Goal: Use online tool/utility: Utilize a website feature to perform a specific function

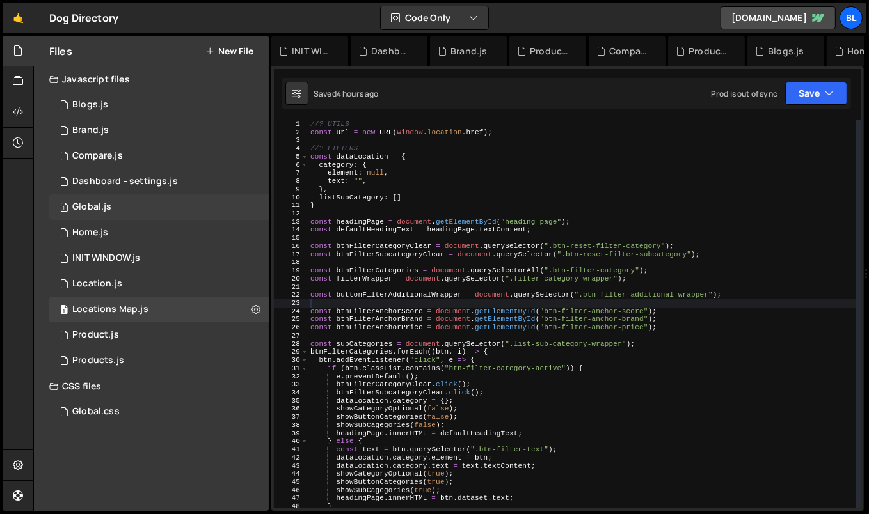
click at [162, 206] on div "1 Global.js 0" at bounding box center [158, 208] width 219 height 26
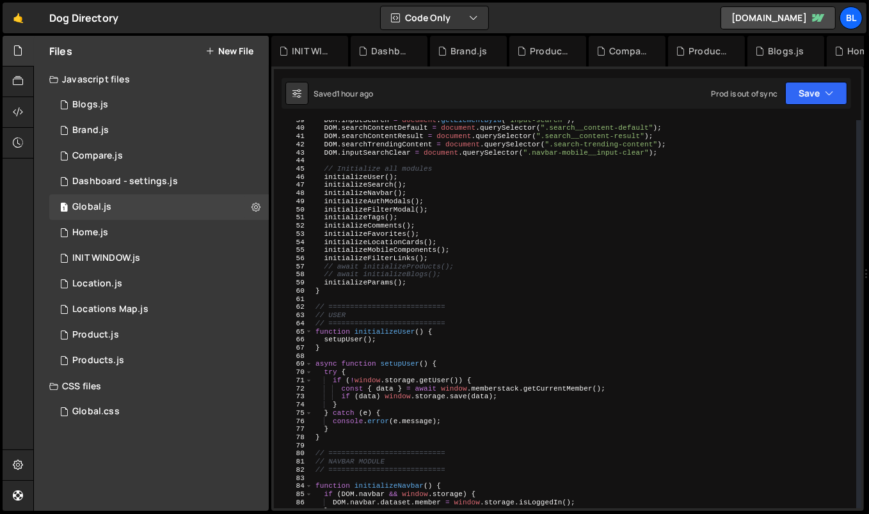
scroll to position [262, 0]
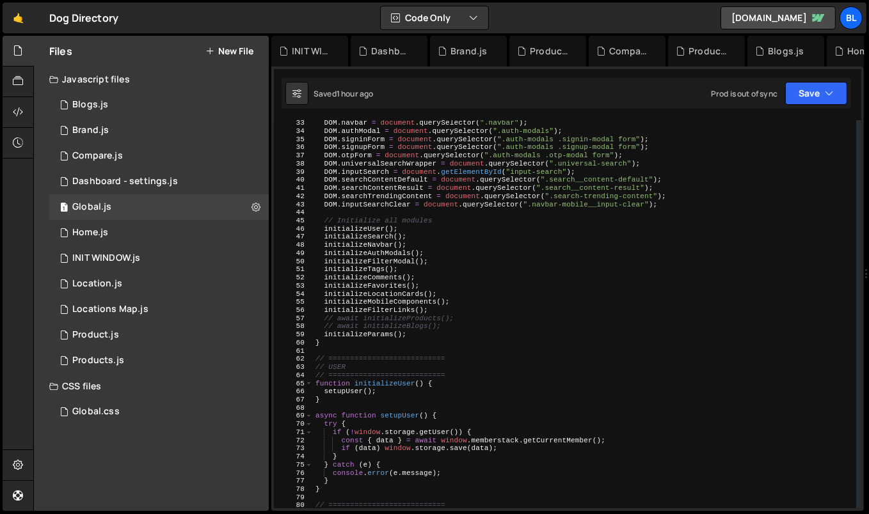
click at [450, 314] on div "DOM . navbar = document . querySelector ( ".navbar" ) ; DOM . authModal = docum…" at bounding box center [585, 321] width 544 height 405
click at [457, 330] on div "DOM . navbar = document . querySelector ( ".navbar" ) ; DOM . authModal = docum…" at bounding box center [585, 321] width 544 height 405
click at [424, 231] on div "DOM . navbar = document . querySelector ( ".navbar" ) ; DOM . authModal = docum…" at bounding box center [585, 321] width 544 height 405
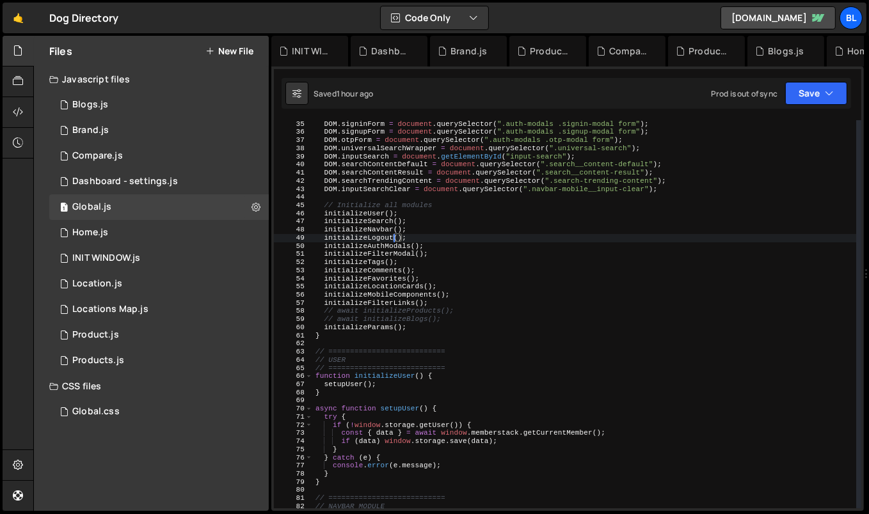
scroll to position [283, 0]
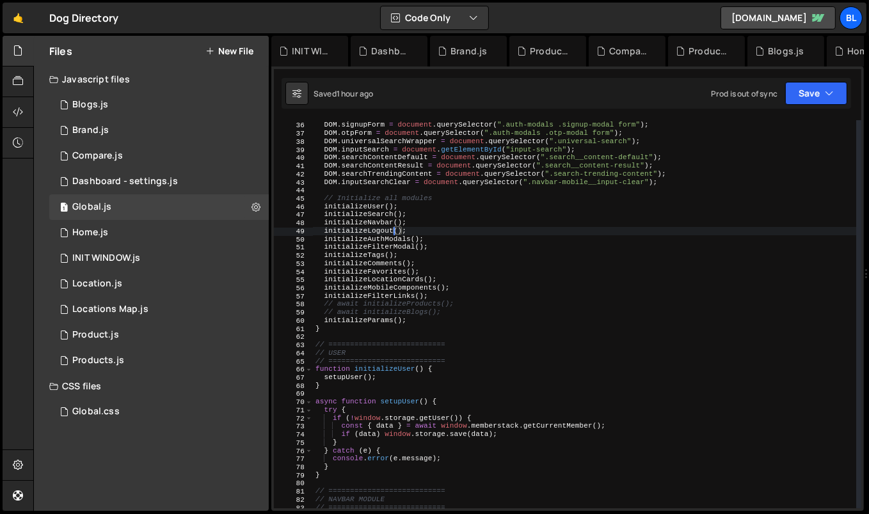
click at [367, 230] on div "DOM . signinForm = document . querySelector ( ".auth-modals .signin-modal form"…" at bounding box center [585, 315] width 544 height 405
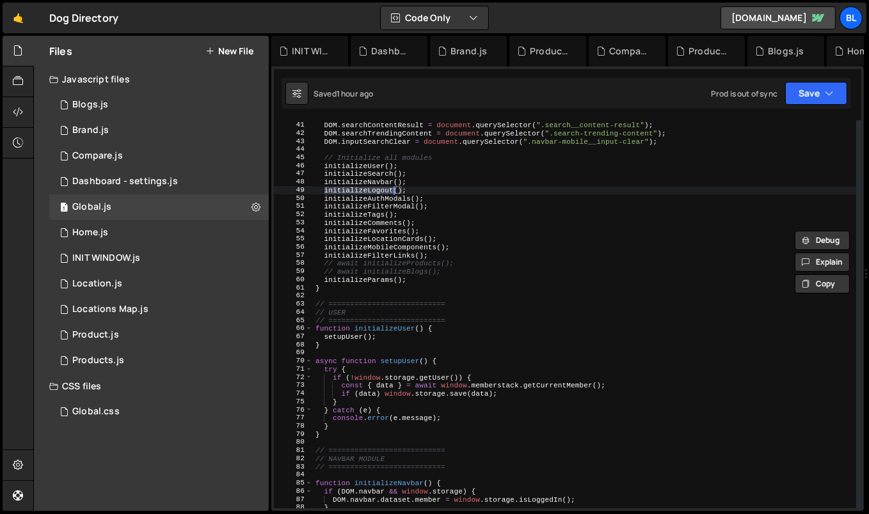
scroll to position [326, 0]
click at [371, 180] on div "DOM . searchContentDefault = document . querySelector ( ".search__content-defau…" at bounding box center [585, 314] width 544 height 405
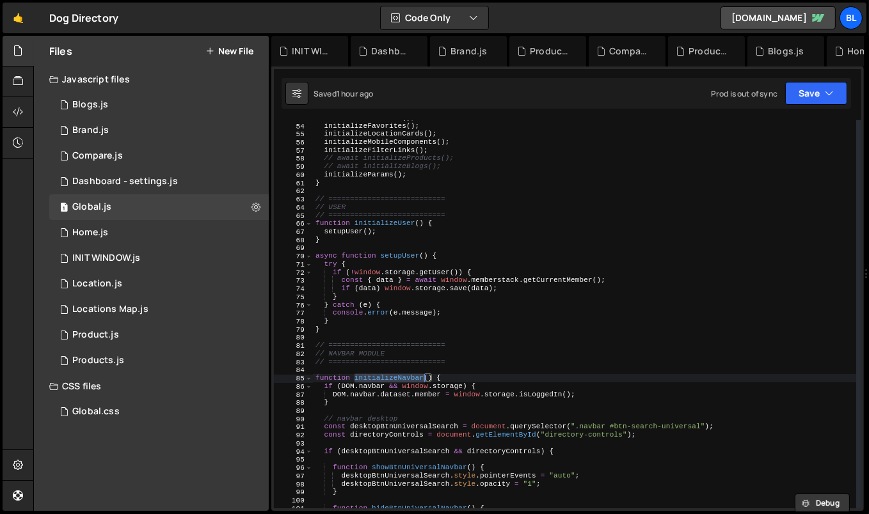
scroll to position [432, 0]
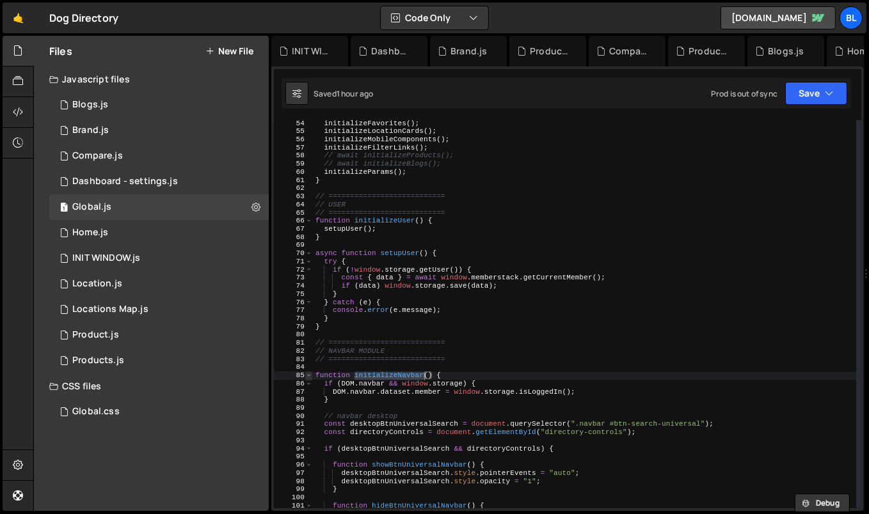
click at [310, 376] on span at bounding box center [308, 376] width 7 height 8
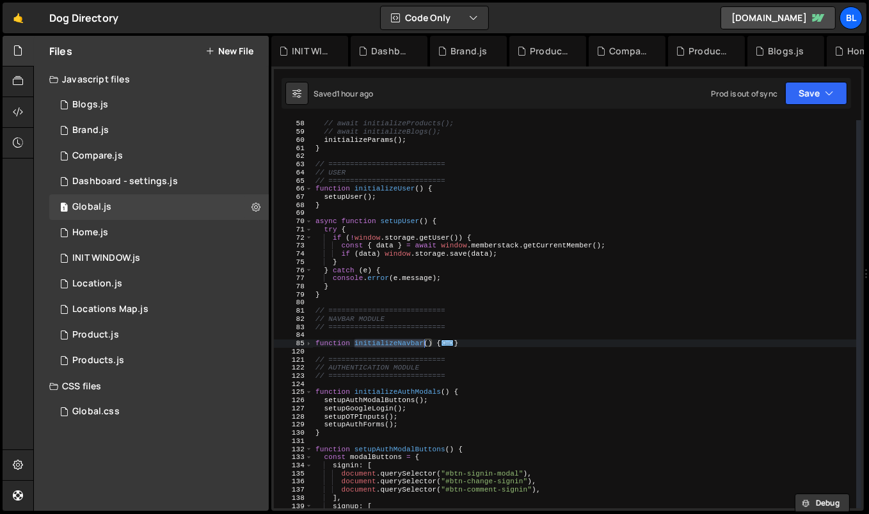
scroll to position [468, 0]
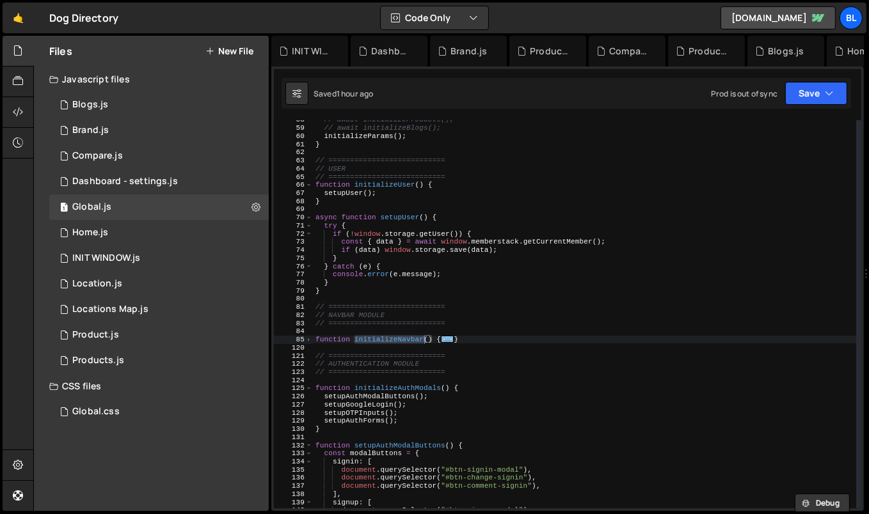
type textarea "// AUTHENTICATION MODULE"
click at [432, 366] on div "// await initializeProducts(); // await initializeBlogs(); initializeParams ( )…" at bounding box center [585, 318] width 544 height 405
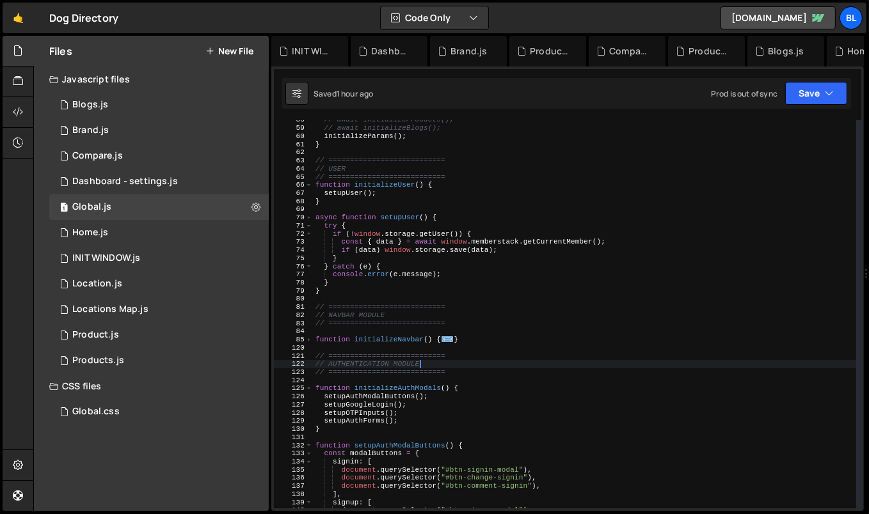
click at [332, 349] on div "// await initializeProducts(); // await initializeBlogs(); initializeParams ( )…" at bounding box center [585, 318] width 544 height 405
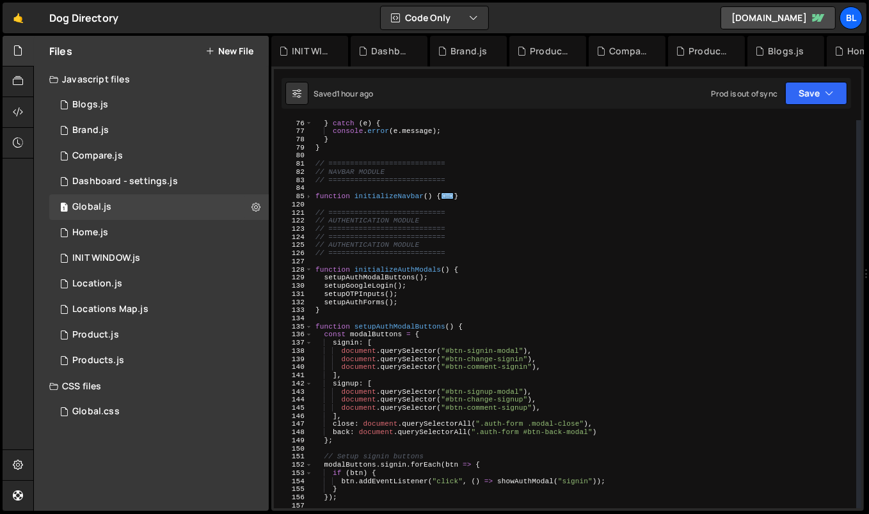
scroll to position [549, 0]
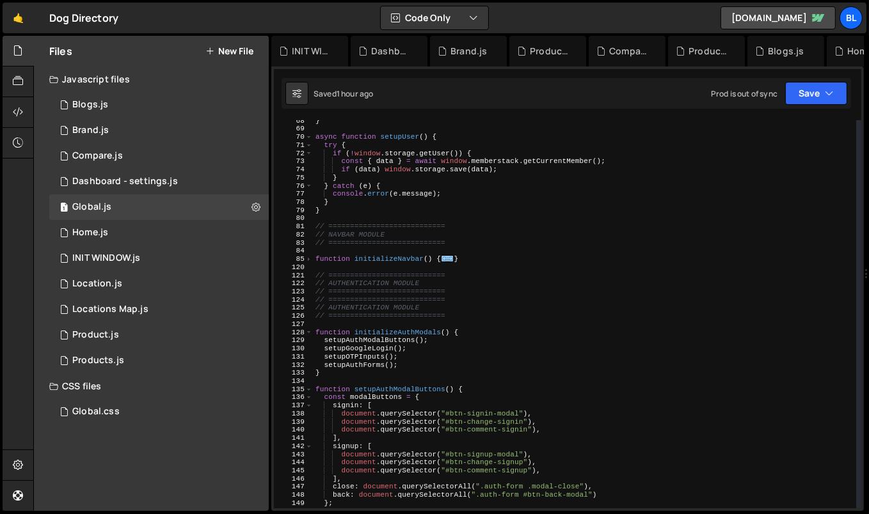
click at [468, 292] on div "} async function setupUser ( ) { try { if ( ! window . storage . getUser ( )) {…" at bounding box center [585, 319] width 544 height 405
type textarea "// ==========================="
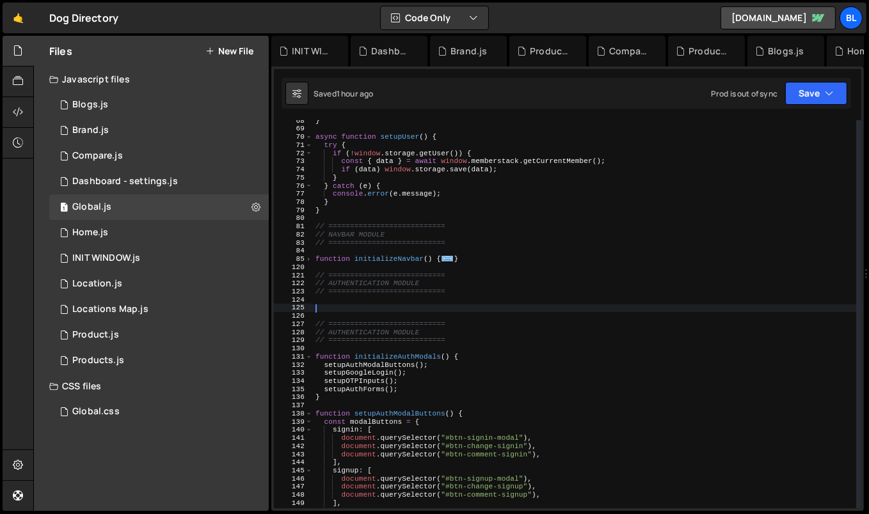
click at [374, 282] on div "} async function setupUser ( ) { try { if ( ! window . storage . getUser ( )) {…" at bounding box center [585, 319] width 544 height 405
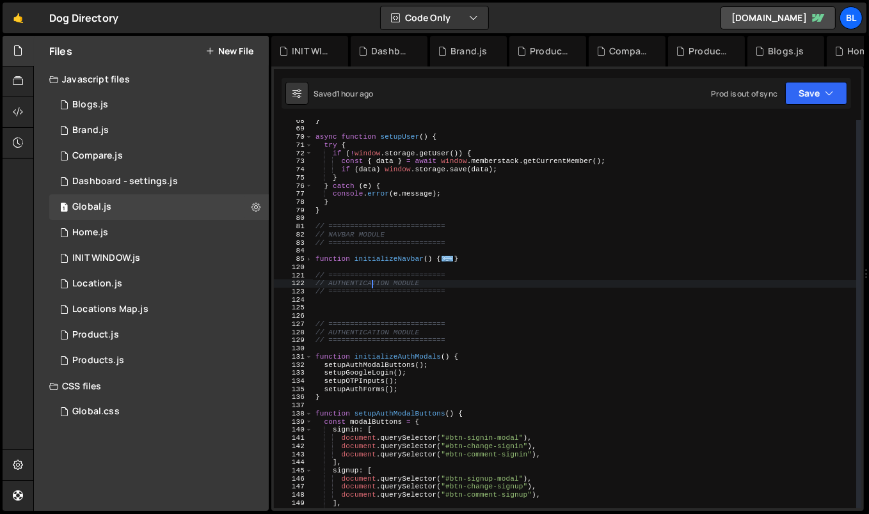
click at [374, 282] on div "} async function setupUser ( ) { try { if ( ! window . storage . getUser ( )) {…" at bounding box center [585, 319] width 544 height 405
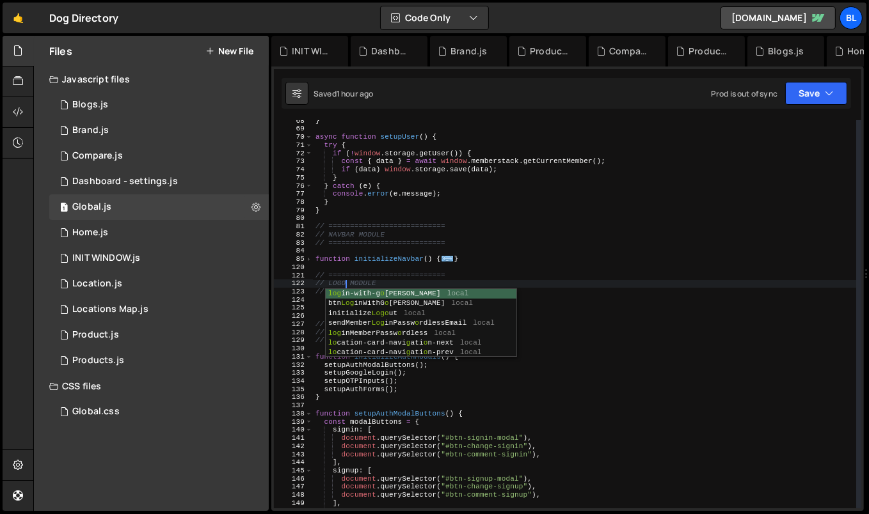
scroll to position [0, 3]
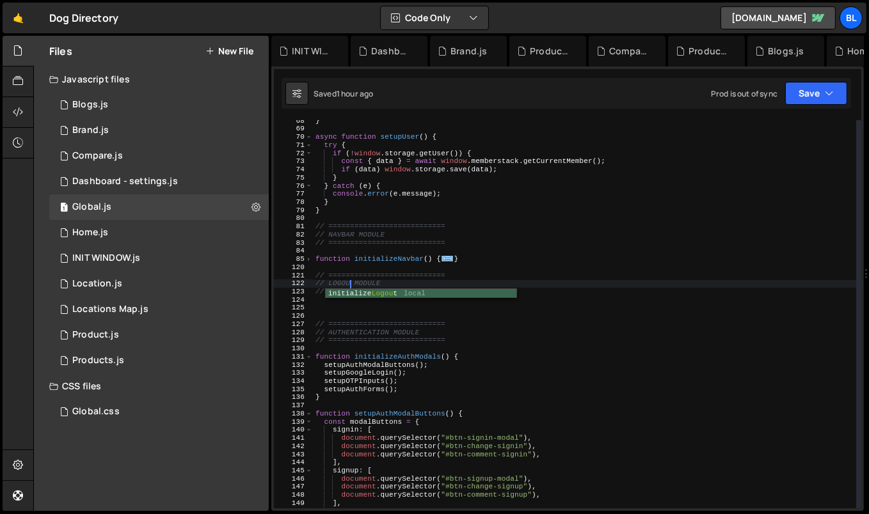
type textarea "// LOGOUT MODULE"
click at [445, 308] on div "} async function setupUser ( ) { try { if ( ! window . storage . getUser ( )) {…" at bounding box center [585, 319] width 544 height 405
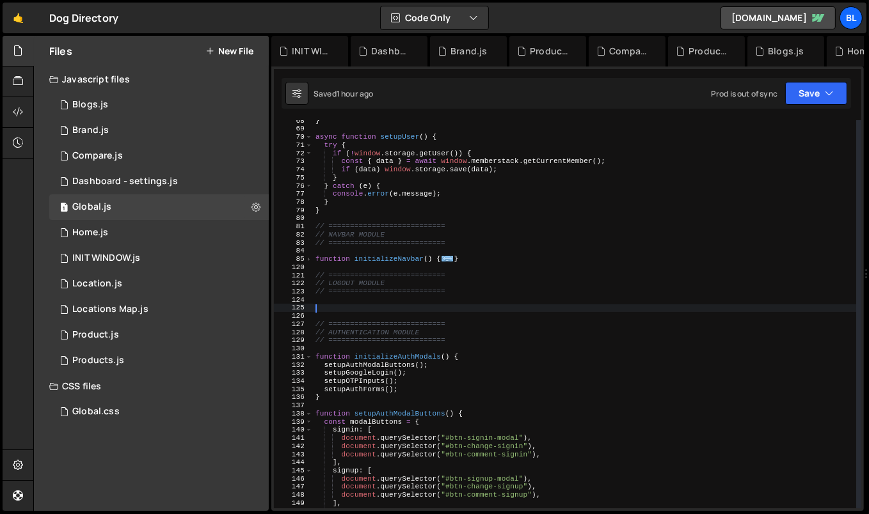
click at [354, 270] on div "} async function setupUser ( ) { try { if ( ! window . storage . getUser ( )) {…" at bounding box center [585, 319] width 544 height 405
type textarea "// ==========================="
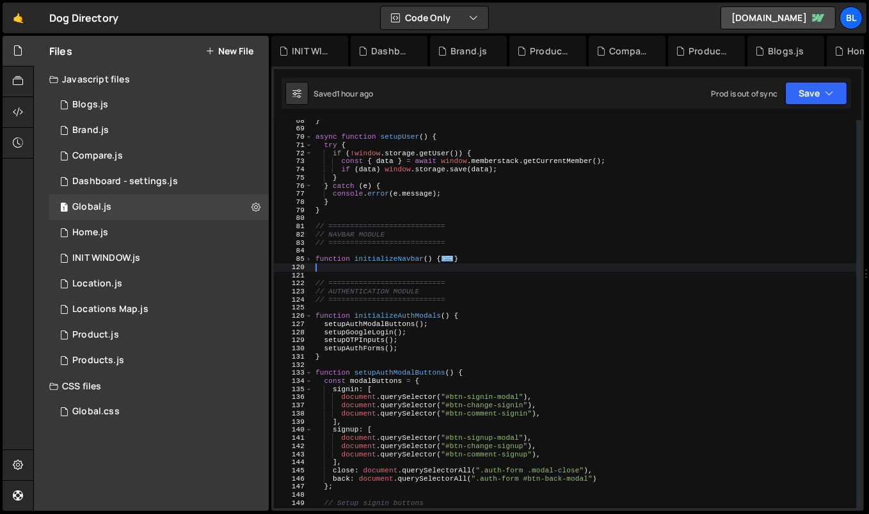
click at [459, 304] on div "} async function setupUser ( ) { try { if ( ! window . storage . getUser ( )) {…" at bounding box center [585, 319] width 544 height 405
type textarea "// ==========================="
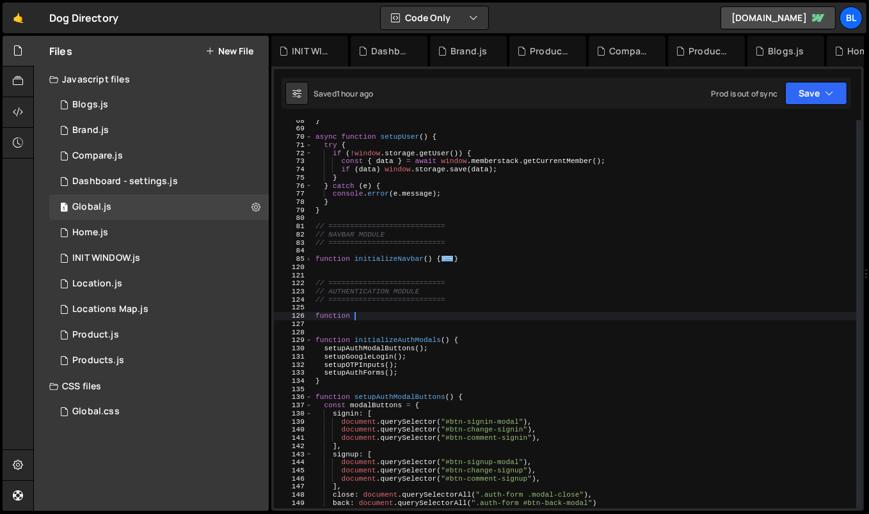
paste textarea "initializeLogout"
type textarea "function initializeLogout(){"
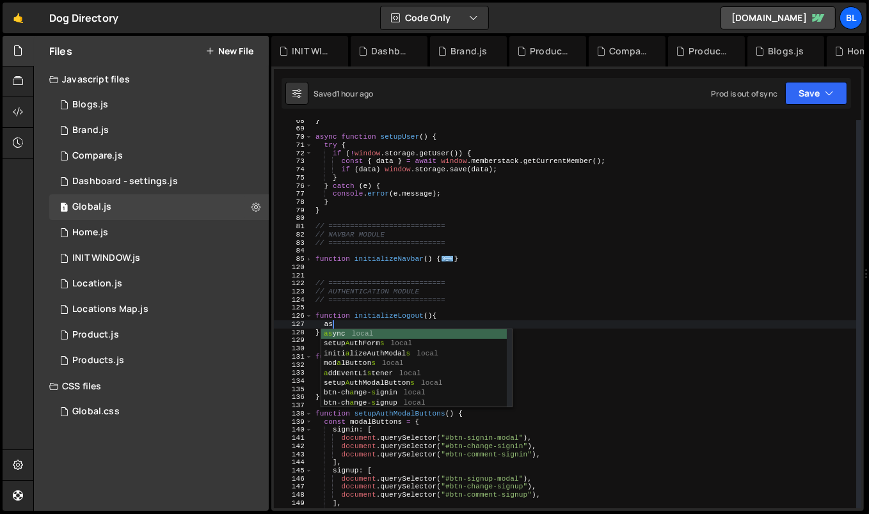
scroll to position [0, 1]
type textarea "a"
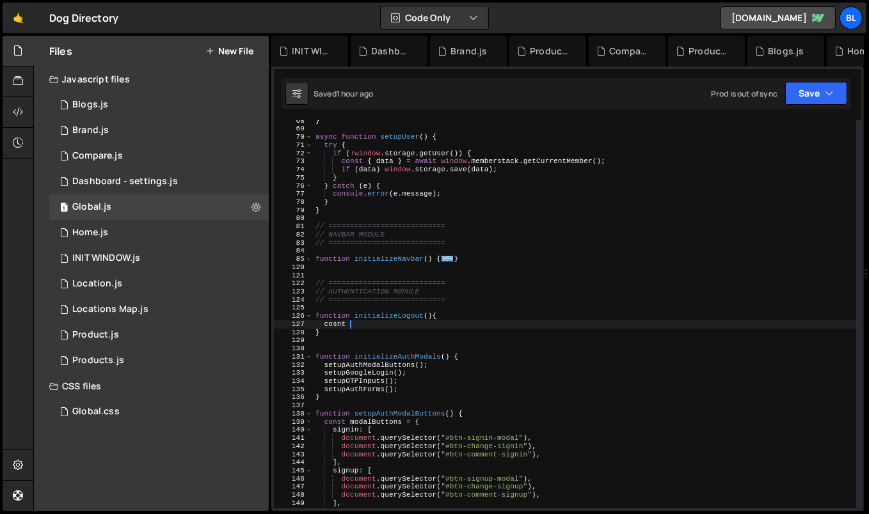
type textarea "cosnt"
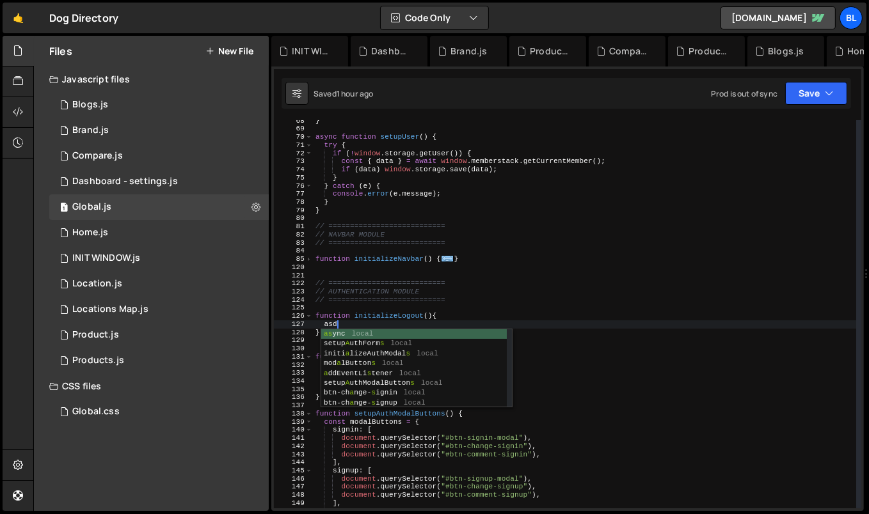
scroll to position [0, 1]
type textarea "a"
type textarea "setuoasd"
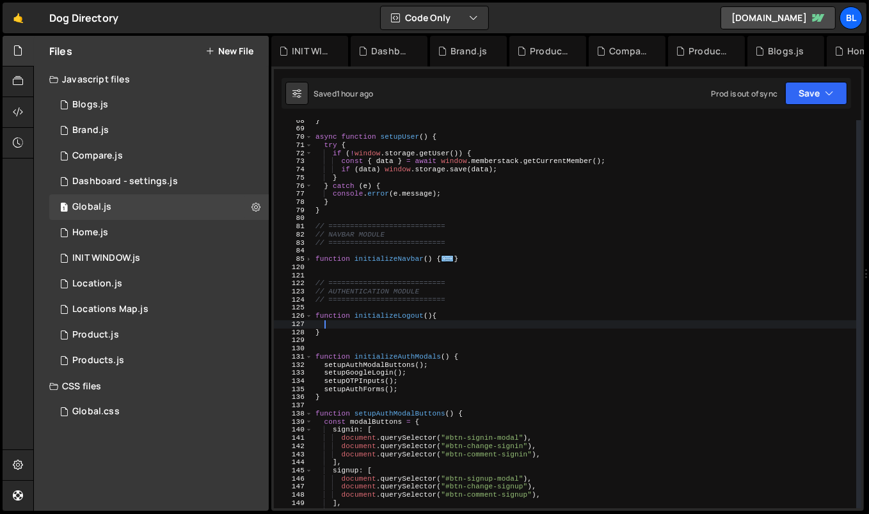
scroll to position [0, 0]
type textarea "function initializeLogout(){"
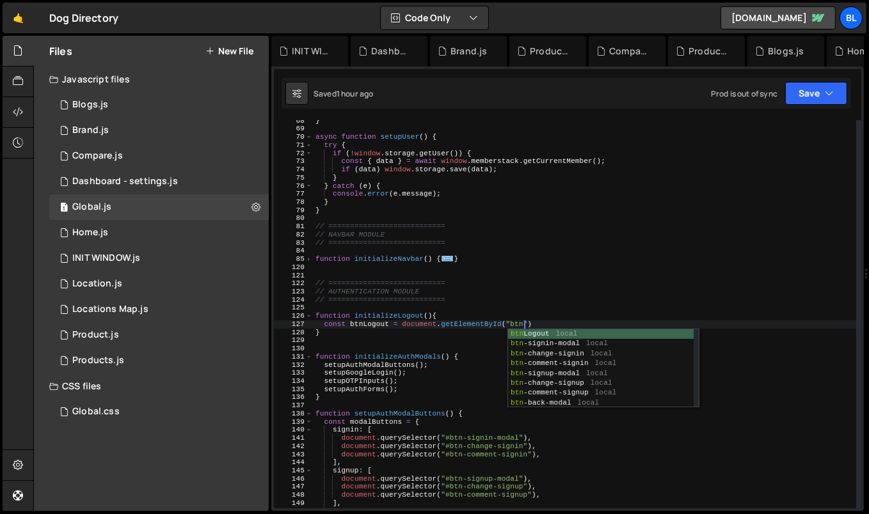
scroll to position [0, 18]
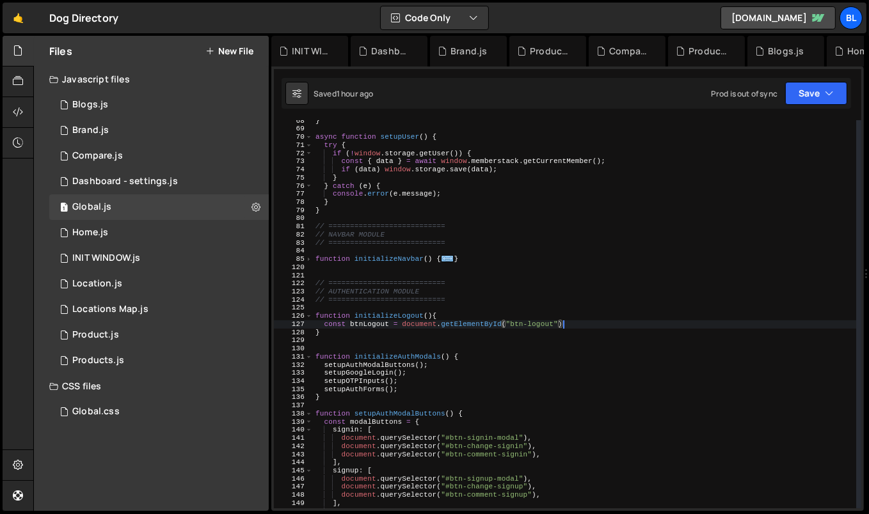
type textarea "const btnLogout = document.getElementById("btn-logout");"
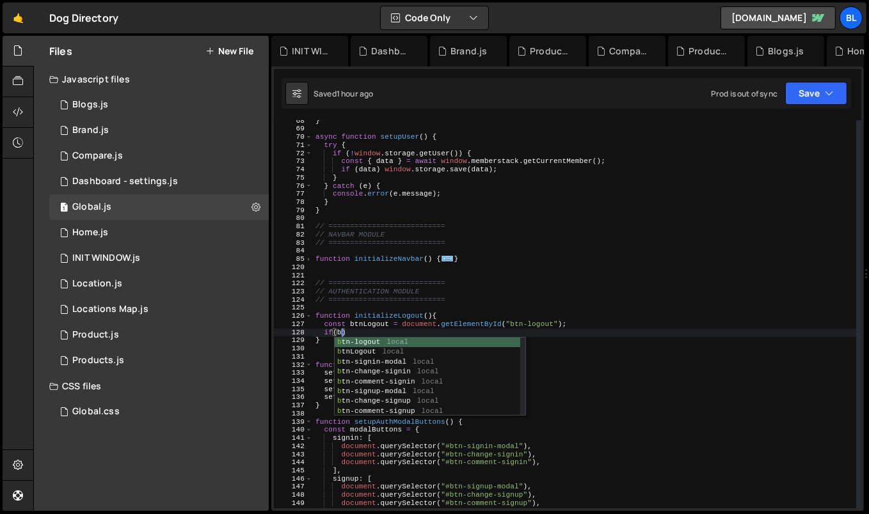
scroll to position [0, 3]
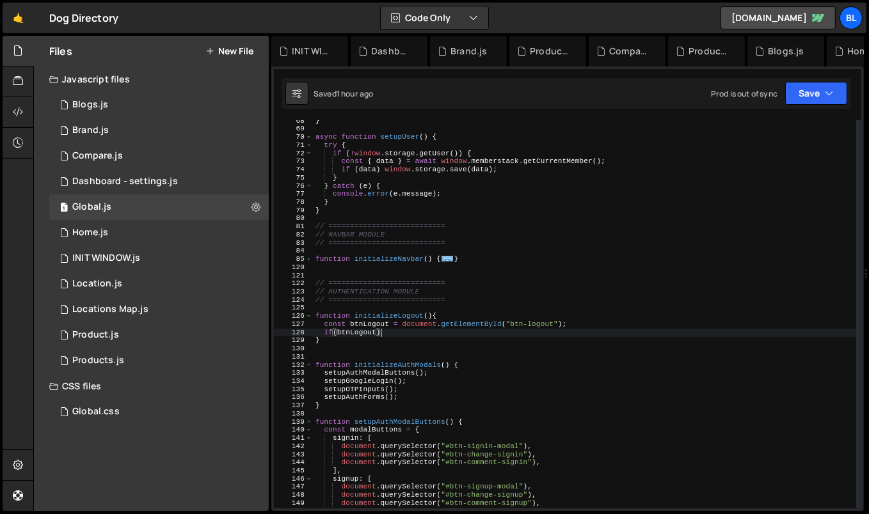
type textarea "if(btnLogout){"
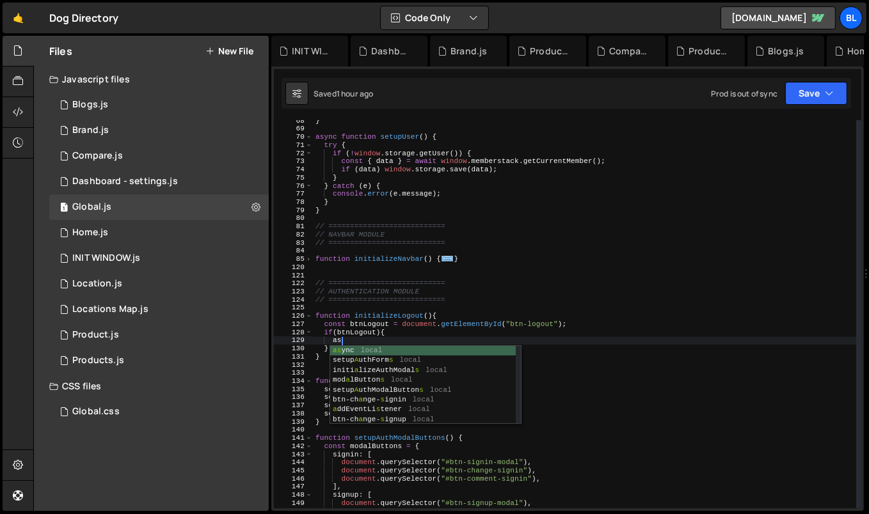
type textarea "a"
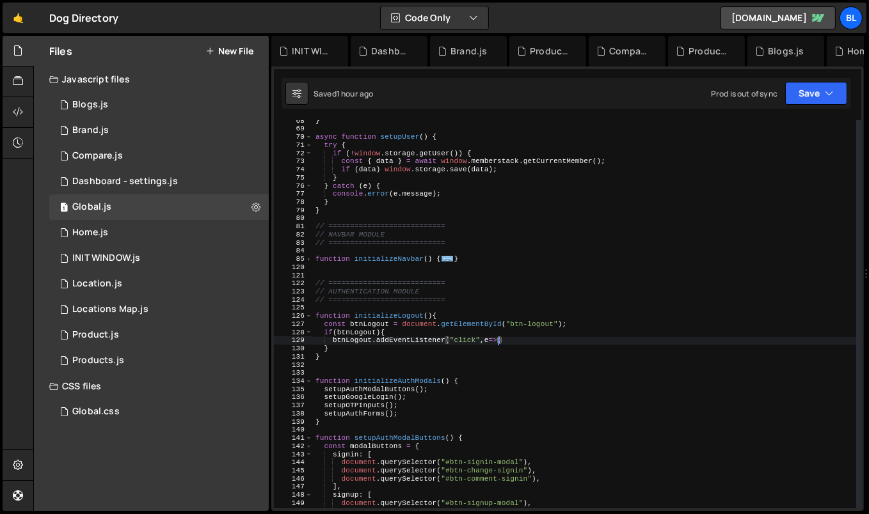
type textarea "btnLogout.addEventListener("click",e=>{)"
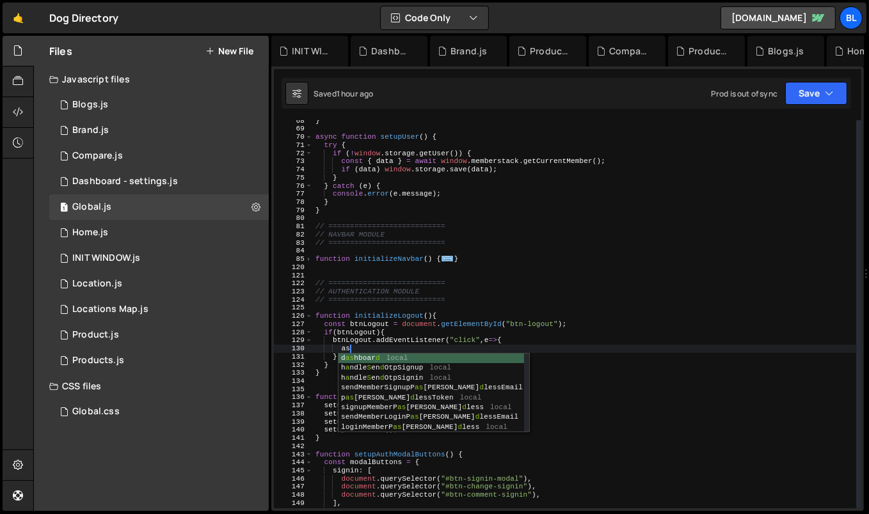
type textarea "a"
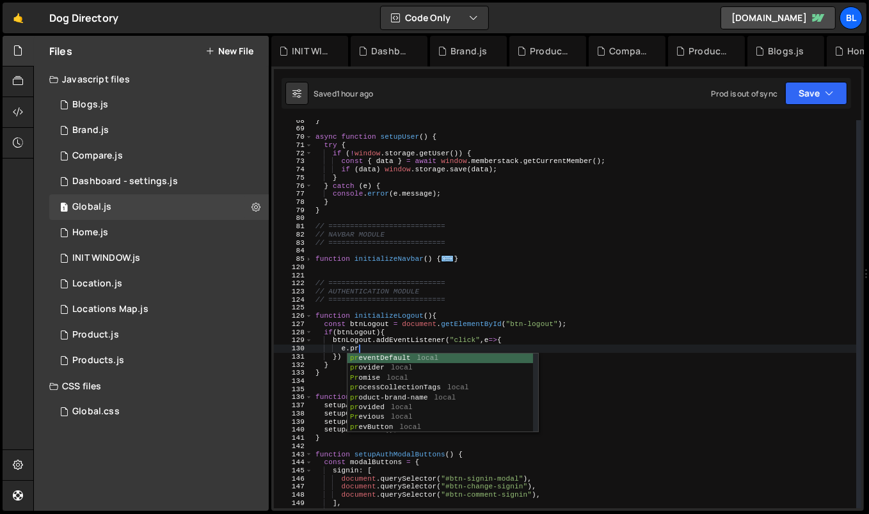
scroll to position [0, 3]
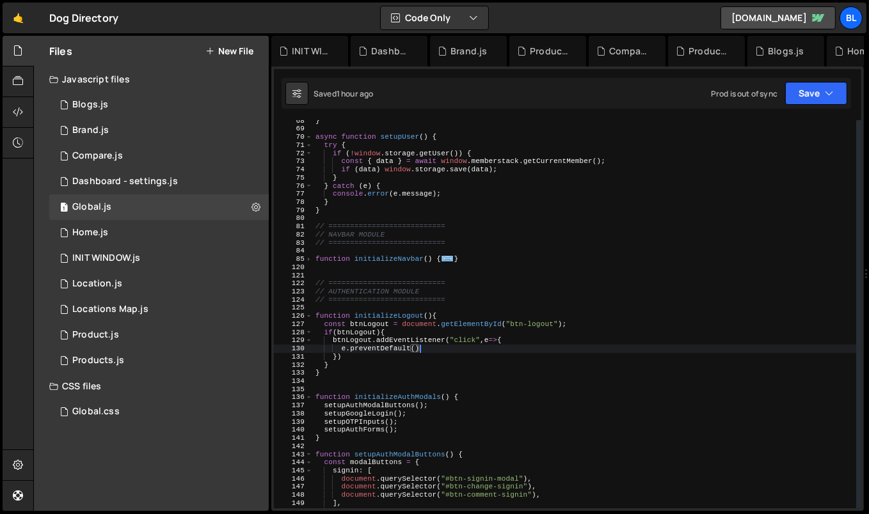
type textarea "e.preventDefault();"
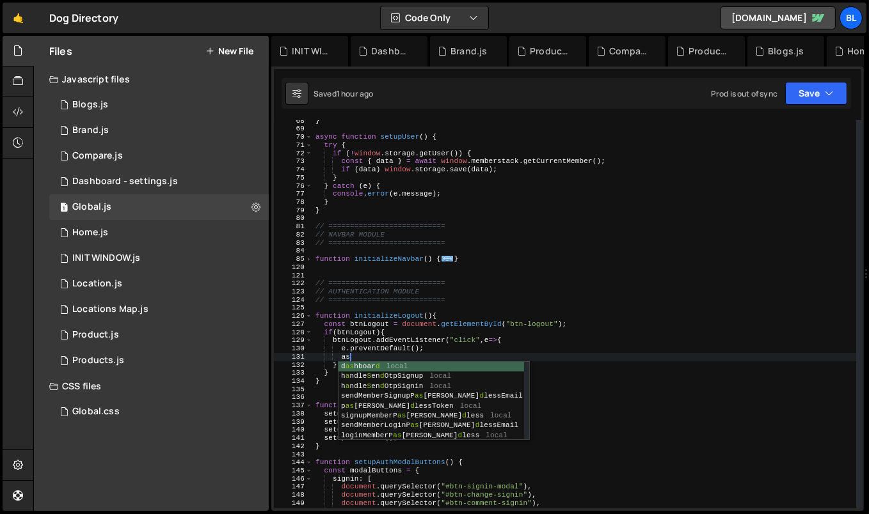
type textarea "a"
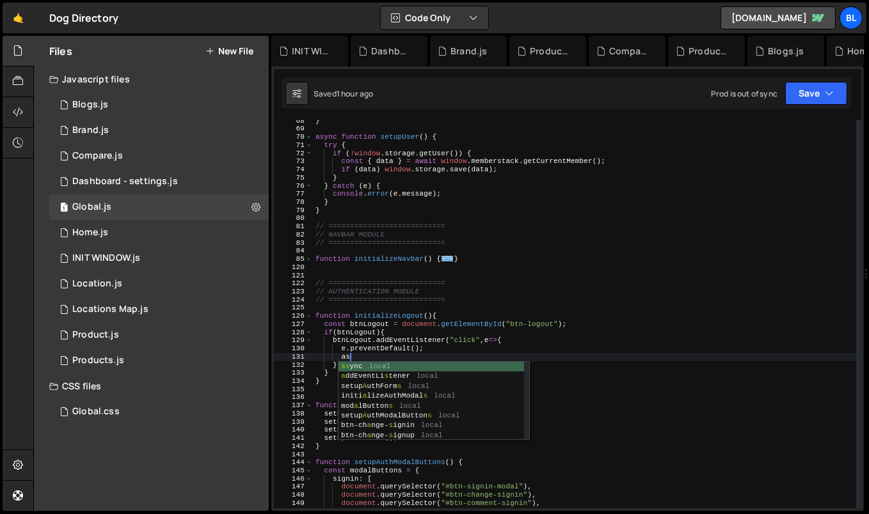
type textarea "a"
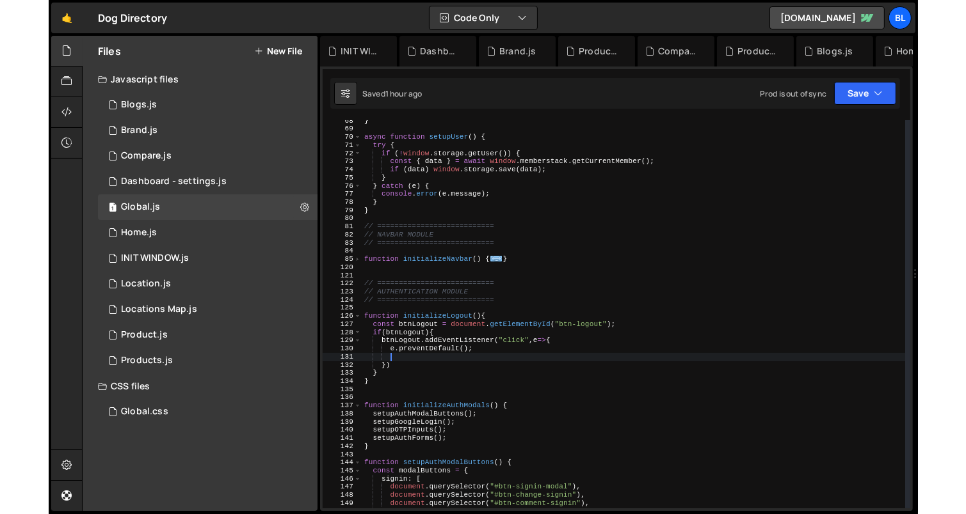
scroll to position [0, 1]
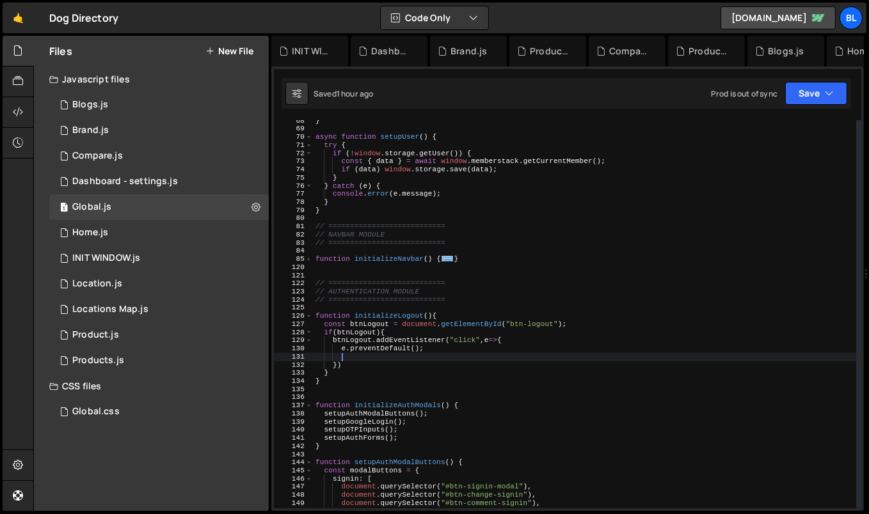
paste textarea "return response;"
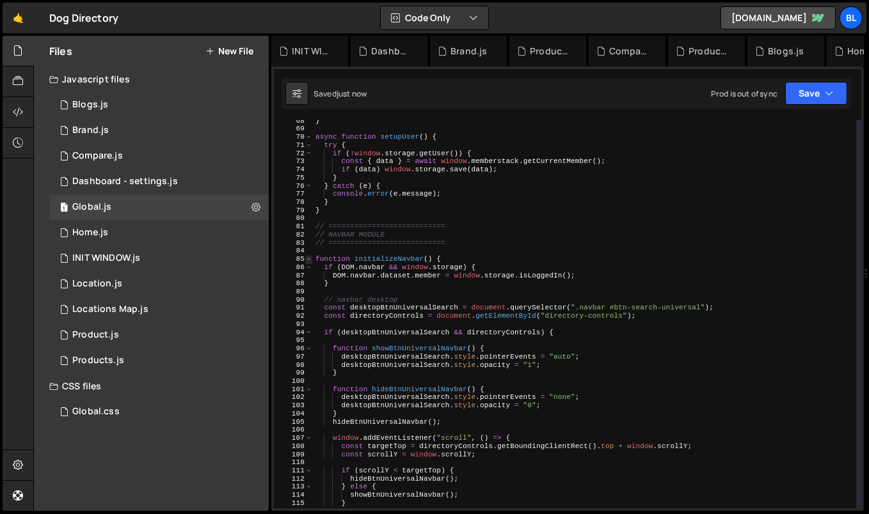
click at [308, 260] on span at bounding box center [308, 259] width 7 height 8
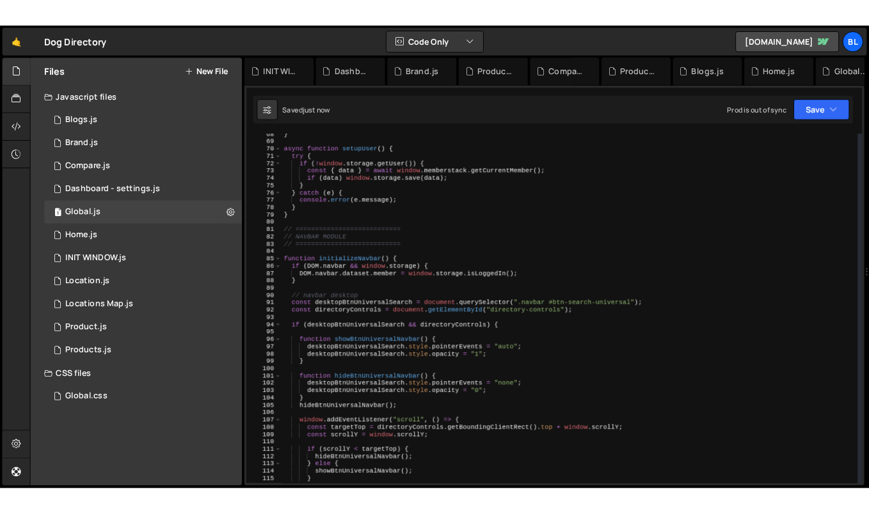
scroll to position [880, 0]
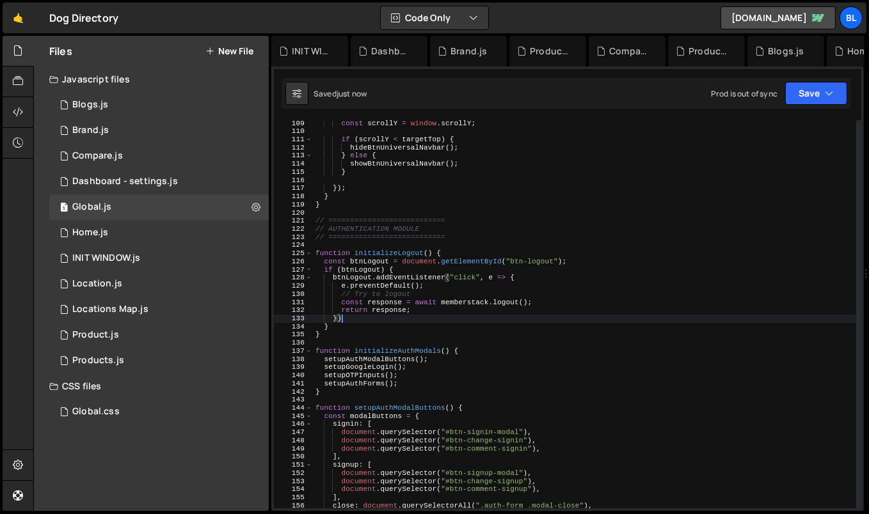
click at [486, 280] on div "const scrollY = window . scrollY ; if ( scrollY < targetTop ) { hideBtnUniversa…" at bounding box center [585, 322] width 544 height 405
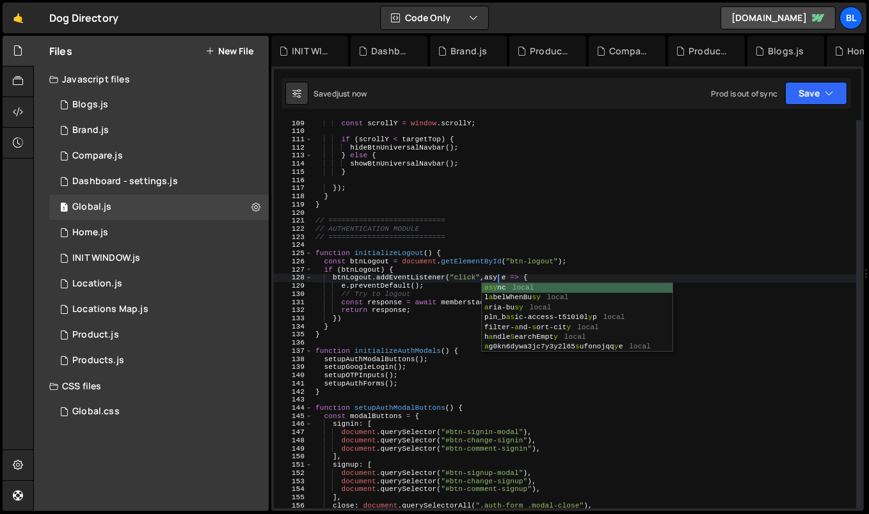
scroll to position [0, 17]
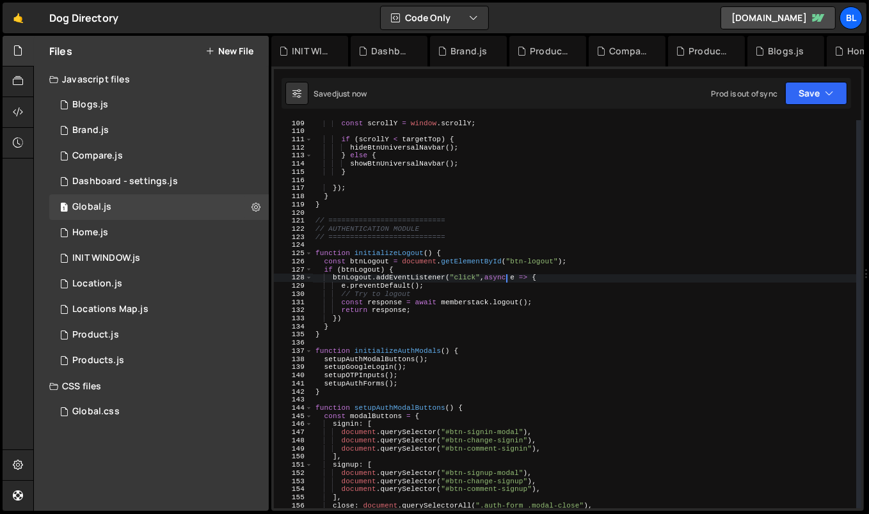
click at [460, 316] on div "const scrollY = window . scrollY ; if ( scrollY < targetTop ) { hideBtnUniversa…" at bounding box center [585, 322] width 544 height 405
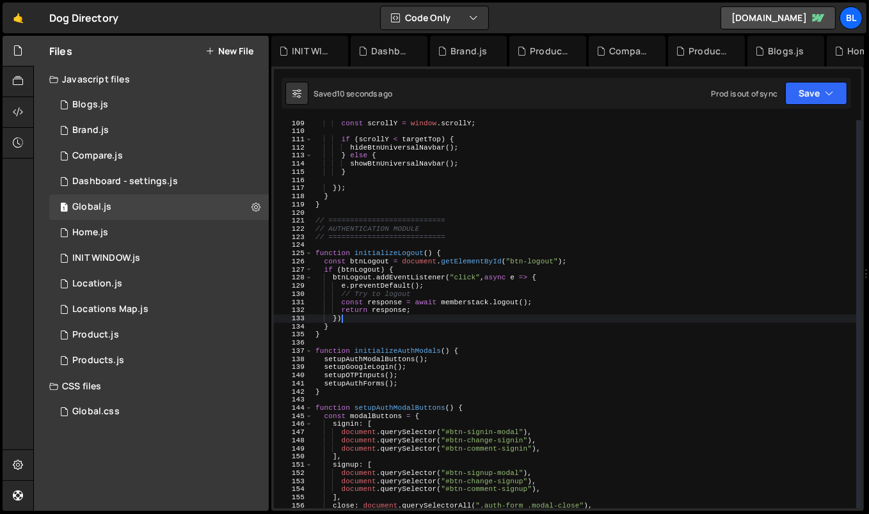
scroll to position [0, 1]
click at [445, 308] on div "const scrollY = window . scrollY ; if ( scrollY < targetTop ) { hideBtnUniversa…" at bounding box center [585, 322] width 544 height 405
click at [426, 308] on div "const scrollY = window . scrollY ; if ( scrollY < targetTop ) { hideBtnUniversa…" at bounding box center [585, 322] width 544 height 405
click at [438, 305] on div "const scrollY = window . scrollY ; if ( scrollY < targetTop ) { hideBtnUniversa…" at bounding box center [585, 322] width 544 height 405
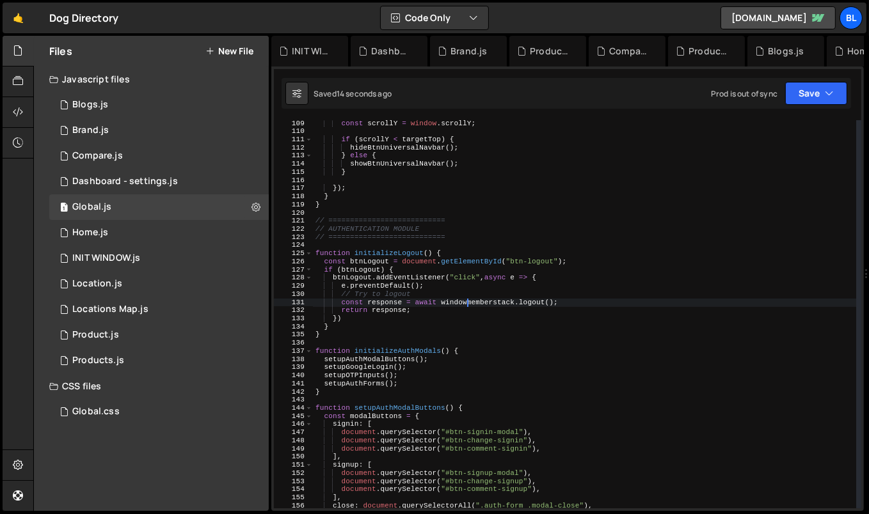
scroll to position [0, 13]
click at [415, 313] on div "const scrollY = window . scrollY ; if ( scrollY < targetTop ) { hideBtnUniversa…" at bounding box center [585, 322] width 544 height 405
type textarea "return response;"
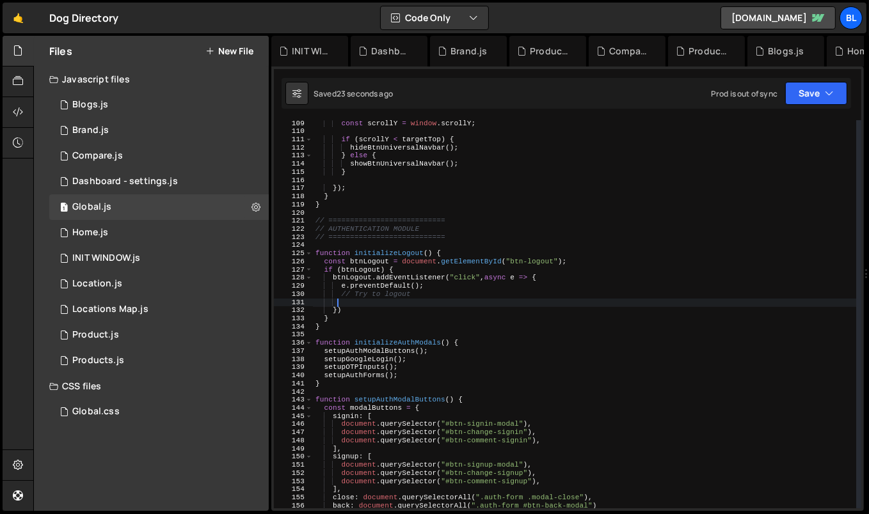
drag, startPoint x: 338, startPoint y: 299, endPoint x: 438, endPoint y: 310, distance: 100.4
click at [438, 310] on div "const scrollY = window . scrollY ; if ( scrollY < targetTop ) { hideBtnUniversa…" at bounding box center [585, 322] width 544 height 405
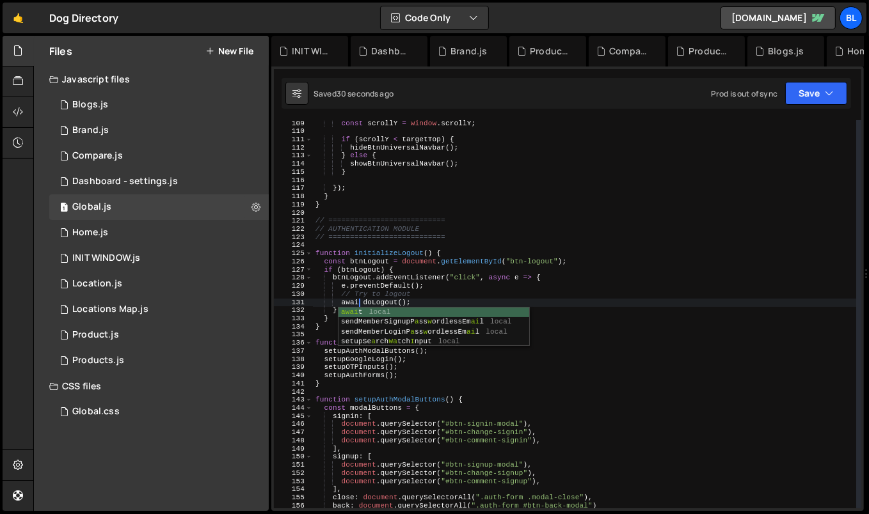
scroll to position [0, 4]
click at [462, 281] on div "const scrollY = window . scrollY ; if ( scrollY < targetTop ) { hideBtnUniversa…" at bounding box center [585, 322] width 544 height 405
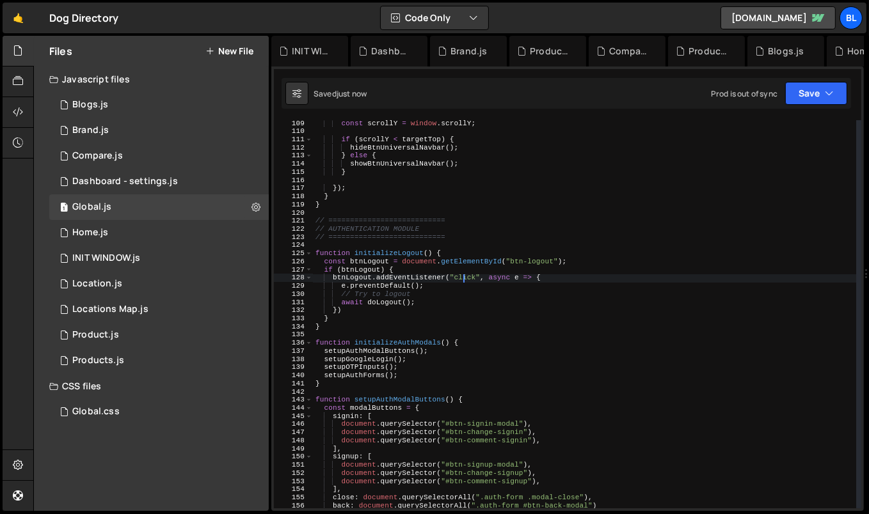
click at [433, 292] on div "const scrollY = window . scrollY ; if ( scrollY < targetTop ) { hideBtnUniversa…" at bounding box center [585, 322] width 544 height 405
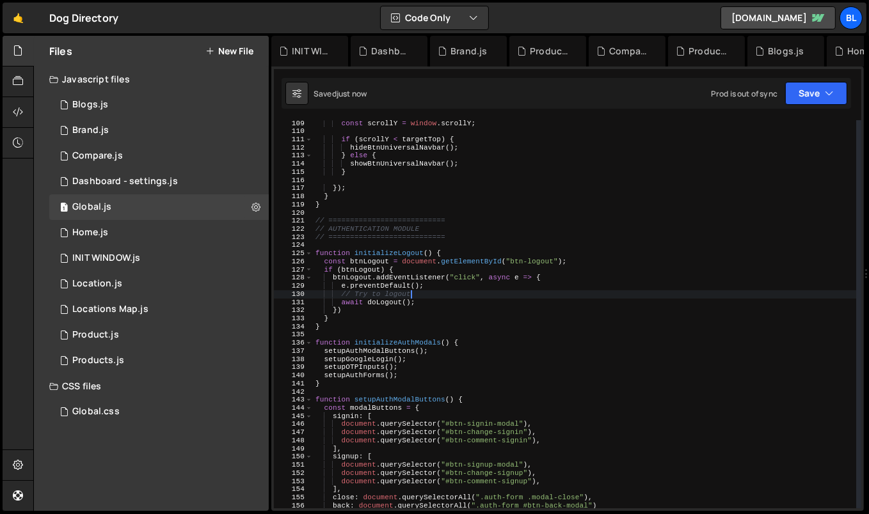
click at [435, 283] on div "const scrollY = window . scrollY ; if ( scrollY < targetTop ) { hideBtnUniversa…" at bounding box center [585, 322] width 544 height 405
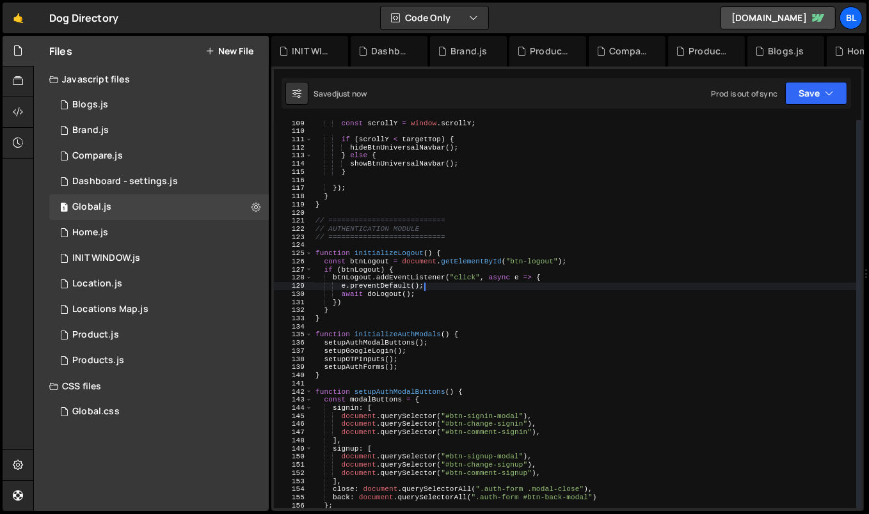
click at [416, 272] on div "const scrollY = window . scrollY ; if ( scrollY < targetTop ) { hideBtnUniversa…" at bounding box center [585, 322] width 544 height 405
type textarea "if (btnLogout) {"
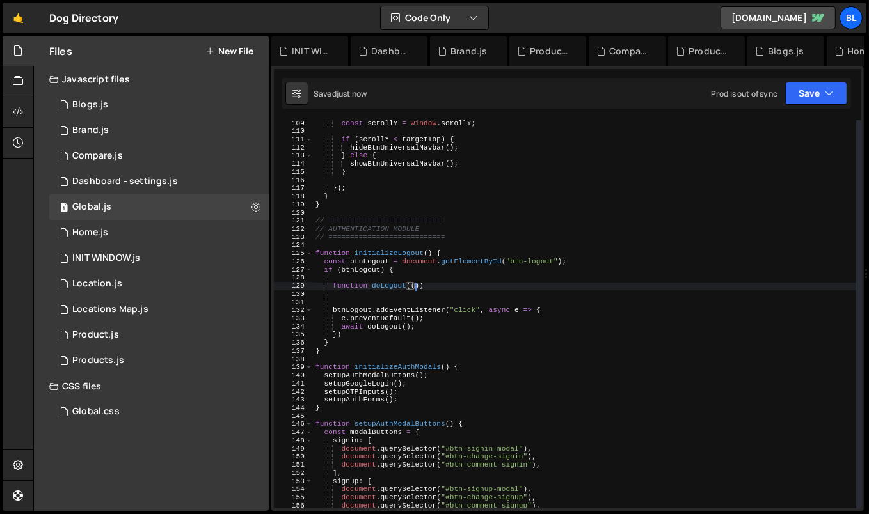
scroll to position [0, 8]
type textarea "function doLogout(){"
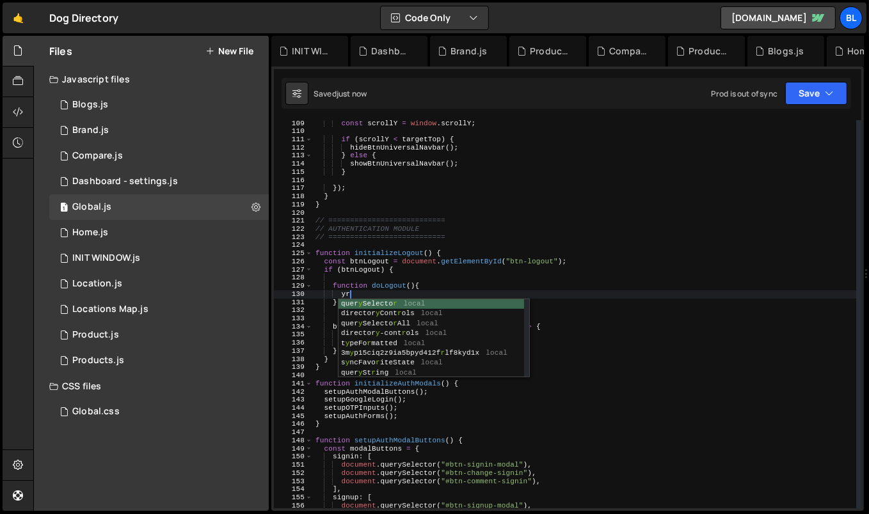
type textarea "y"
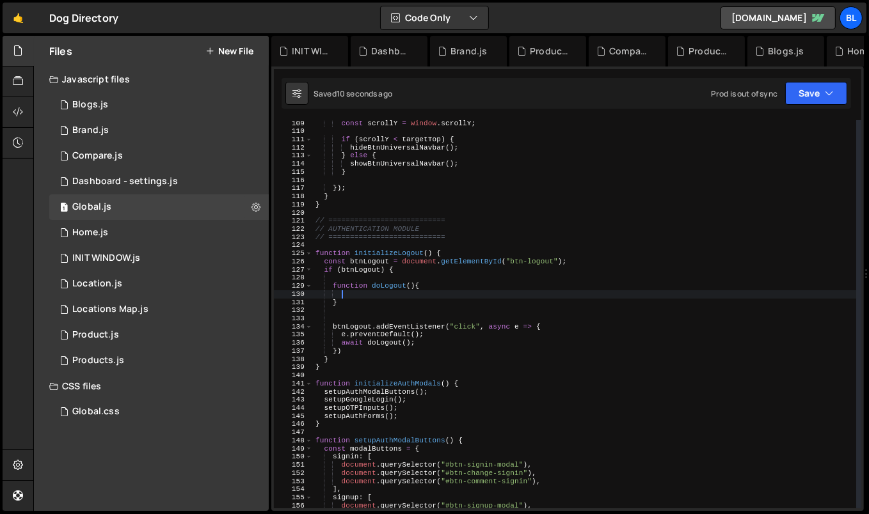
scroll to position [0, 3]
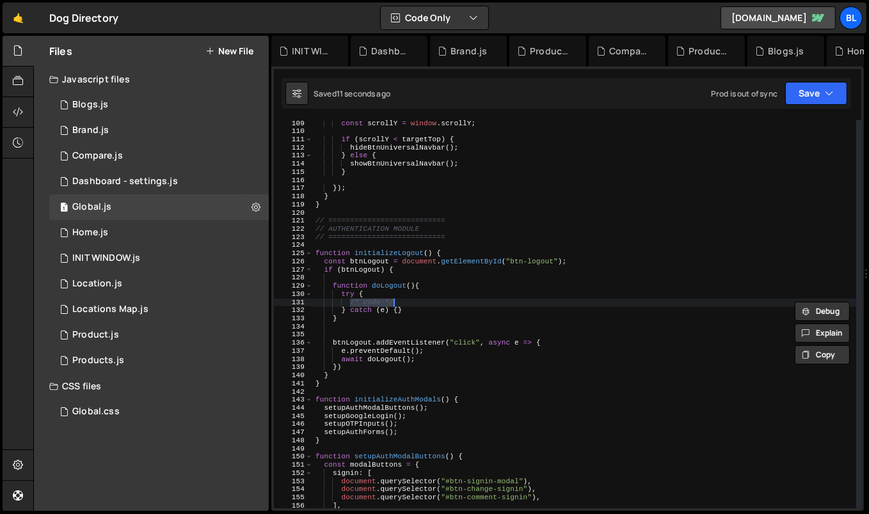
paste textarea "return response;"
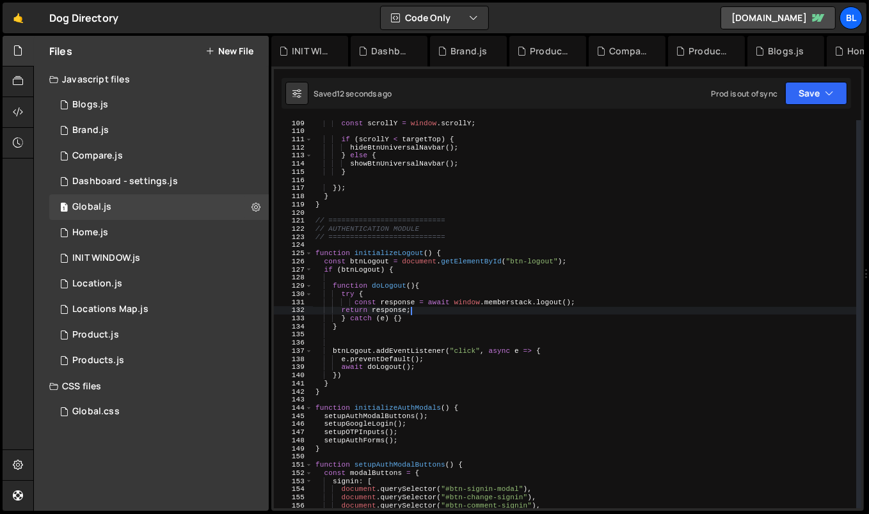
type textarea "} catch (e) {}"
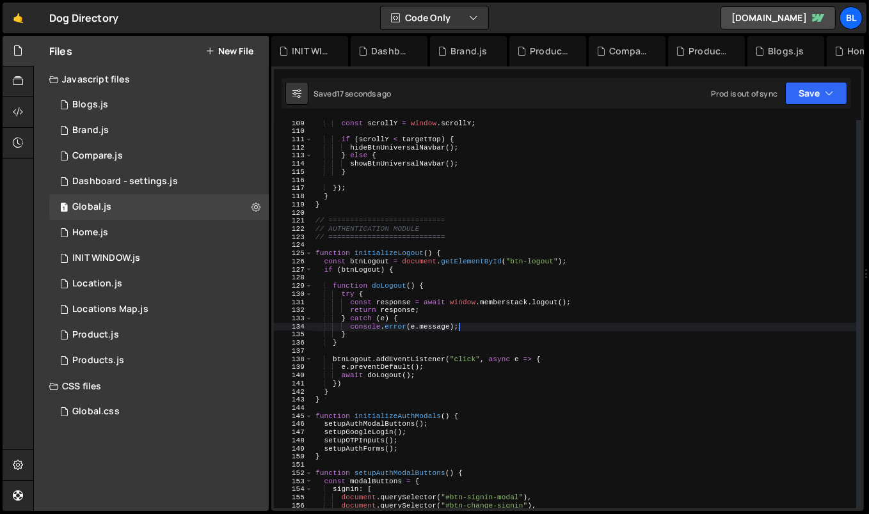
type textarea "return response;"
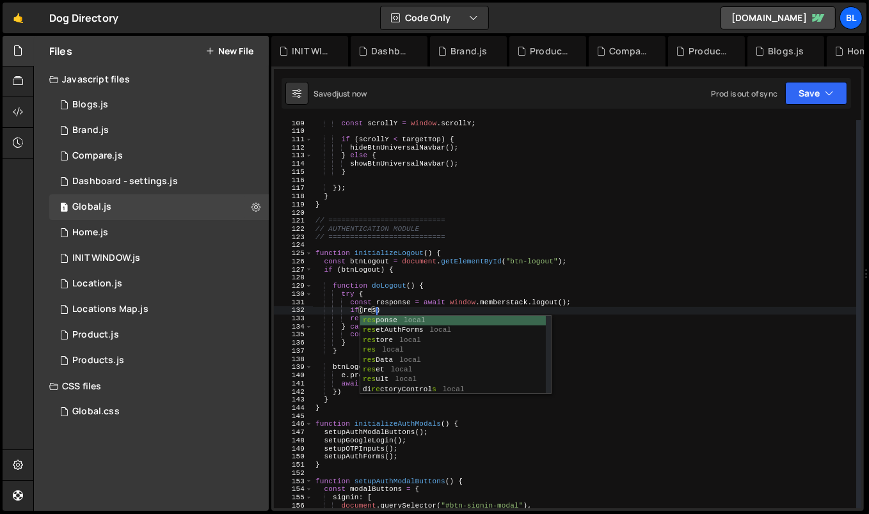
scroll to position [0, 4]
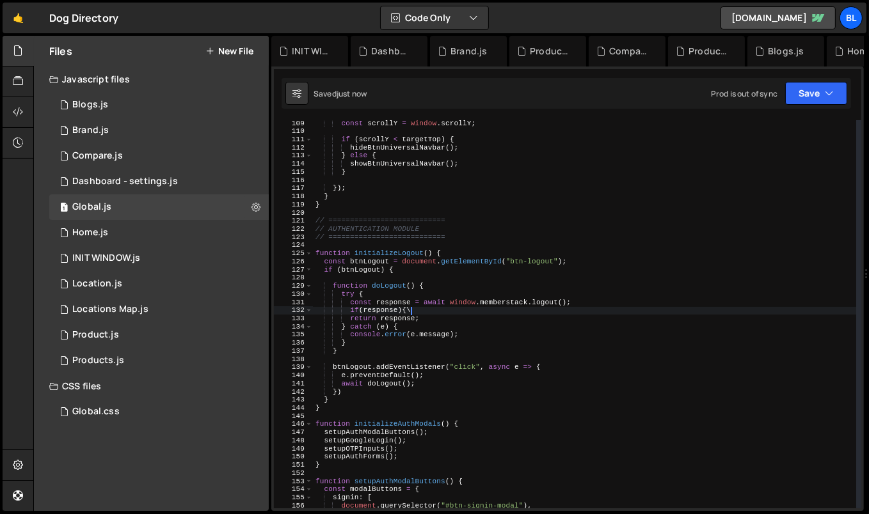
type textarea "if(response){"
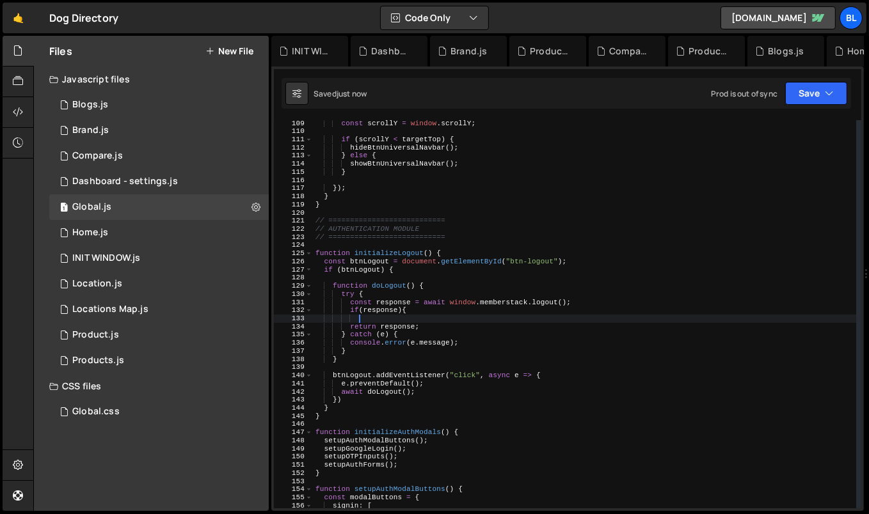
scroll to position [0, 3]
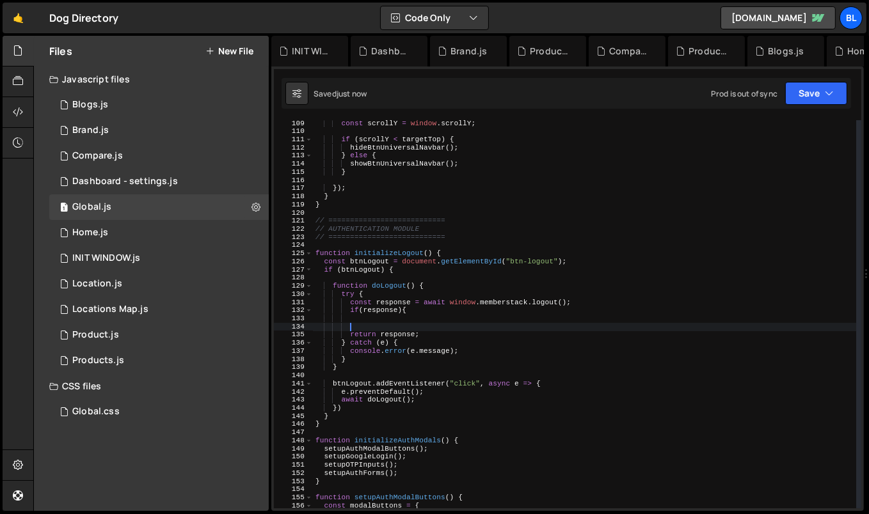
type textarea "}"
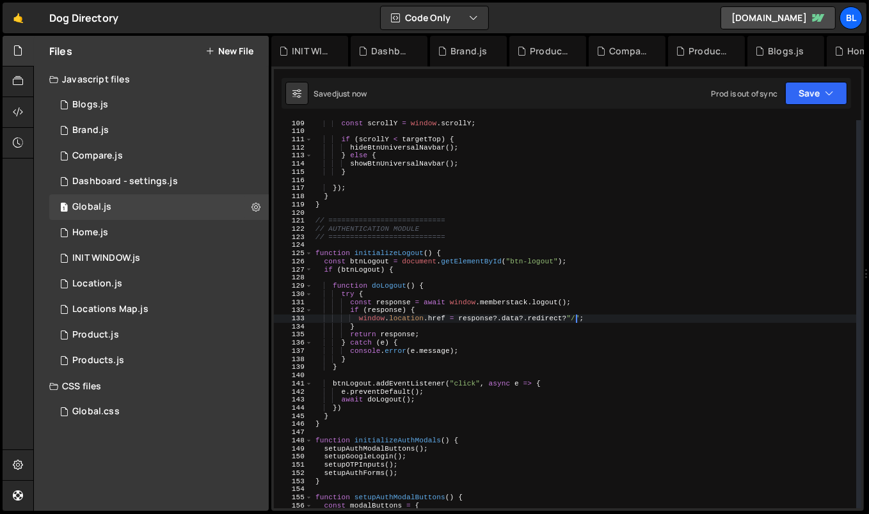
scroll to position [0, 22]
click at [438, 317] on div "const scrollY = window . scrollY ; if ( scrollY < targetTop ) { hideBtnUniversa…" at bounding box center [585, 322] width 544 height 405
type textarea "if"
type textarea "}"
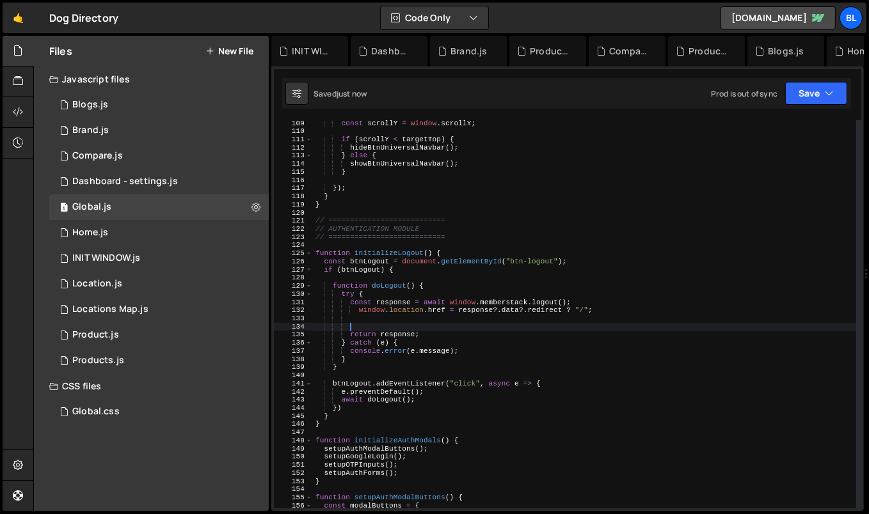
scroll to position [0, 0]
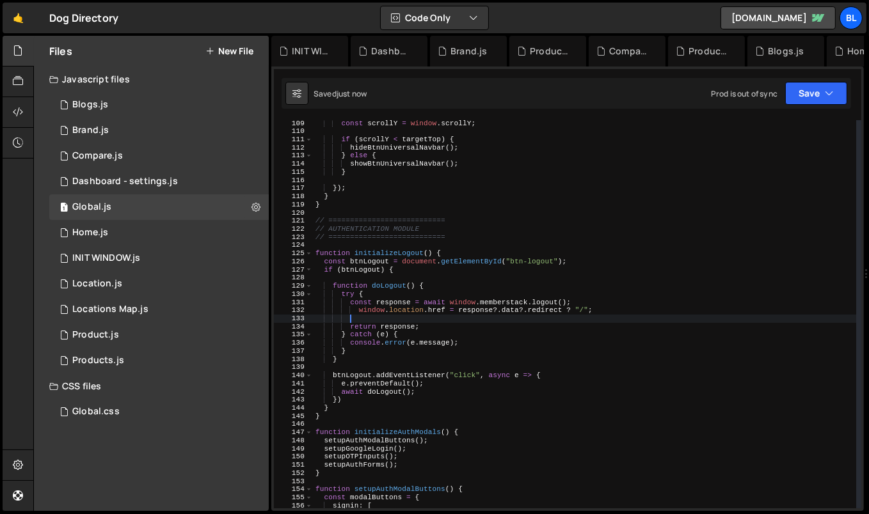
type textarea "return response;"
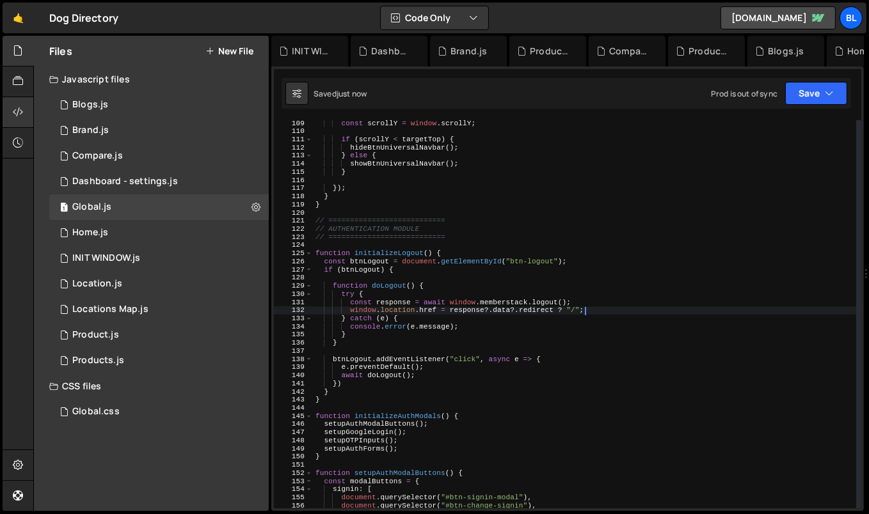
type textarea "window.location.href = response?.data?.redirect ? "/";"
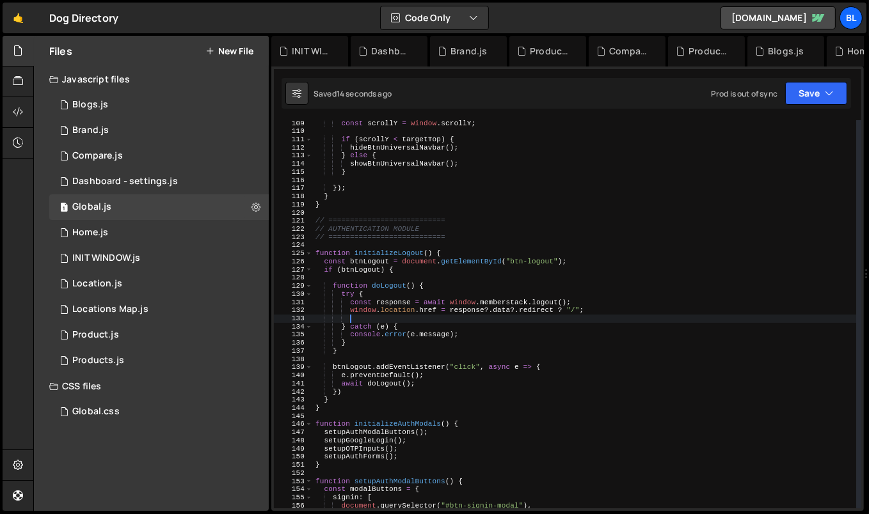
paste textarea "}"
type textarea "}"
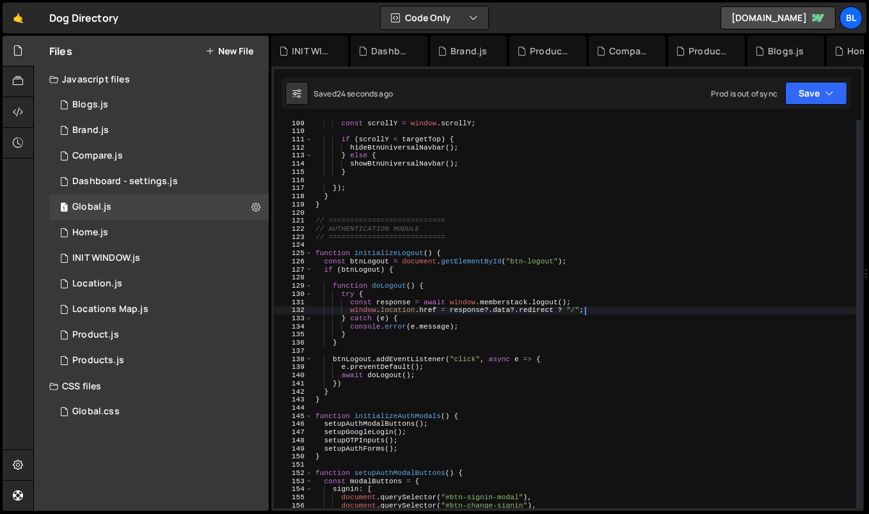
click at [390, 286] on div "const scrollY = window . scrollY ; if ( scrollY < targetTop ) { hideBtnUniversa…" at bounding box center [585, 322] width 544 height 405
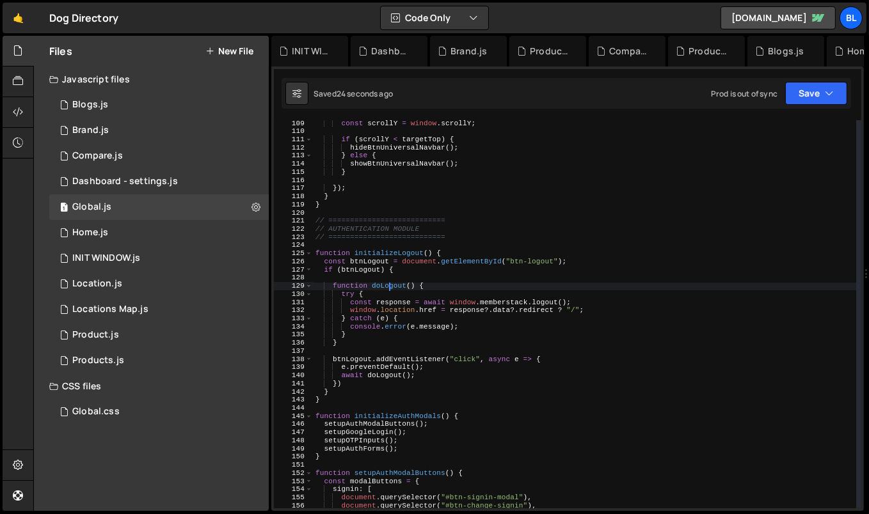
click at [390, 286] on div "const scrollY = window . scrollY ; if ( scrollY < targetTop ) { hideBtnUniversa…" at bounding box center [585, 322] width 544 height 405
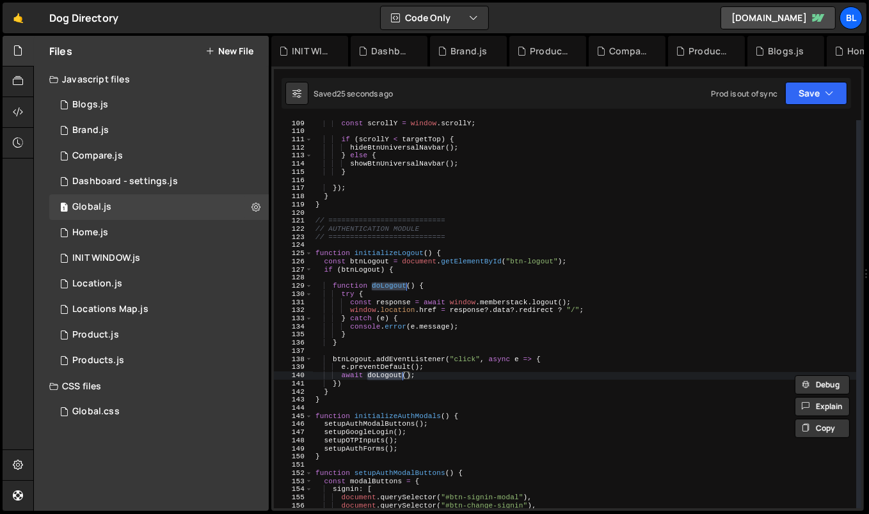
click at [362, 333] on div "const scrollY = window . scrollY ; if ( scrollY < targetTop ) { hideBtnUniversa…" at bounding box center [585, 322] width 544 height 405
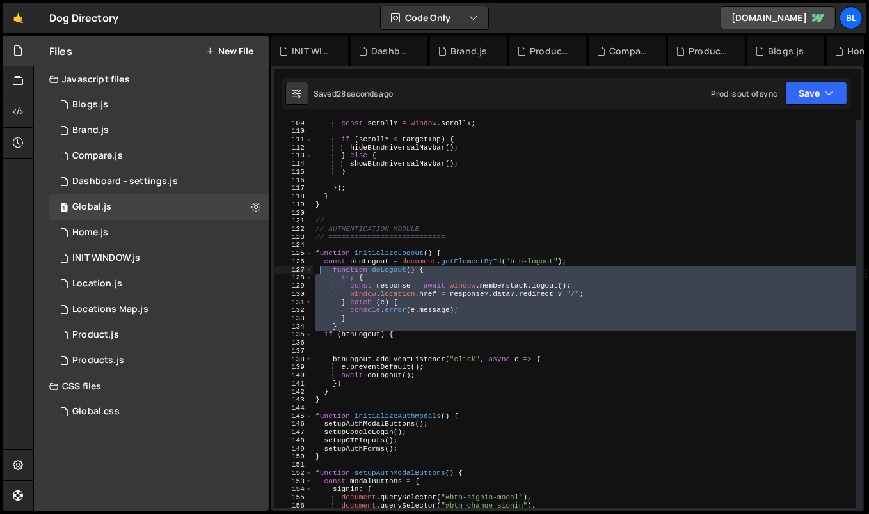
drag, startPoint x: 354, startPoint y: 351, endPoint x: 321, endPoint y: 289, distance: 70.4
click at [321, 289] on div "const scrollY = window . scrollY ; if ( scrollY < targetTop ) { hideBtnUniversa…" at bounding box center [585, 322] width 544 height 405
type textarea "if (btnLogout) {"
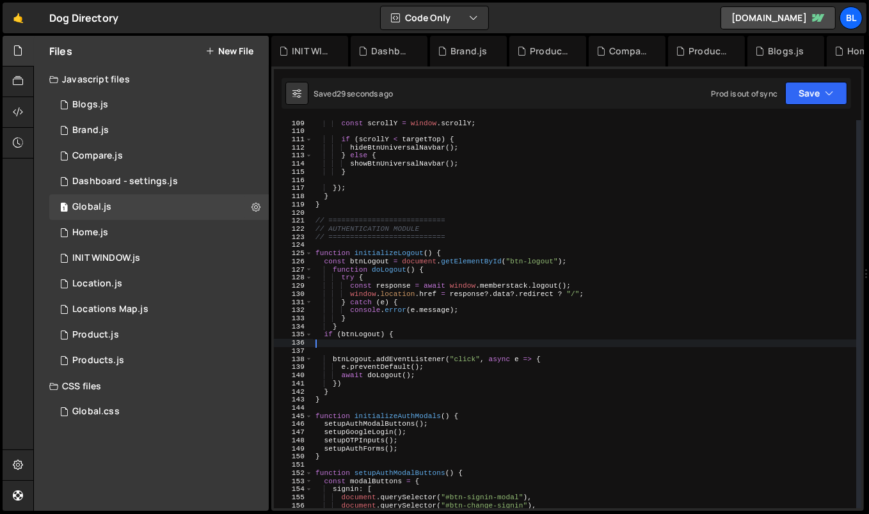
type textarea "if (btnLogout) {"
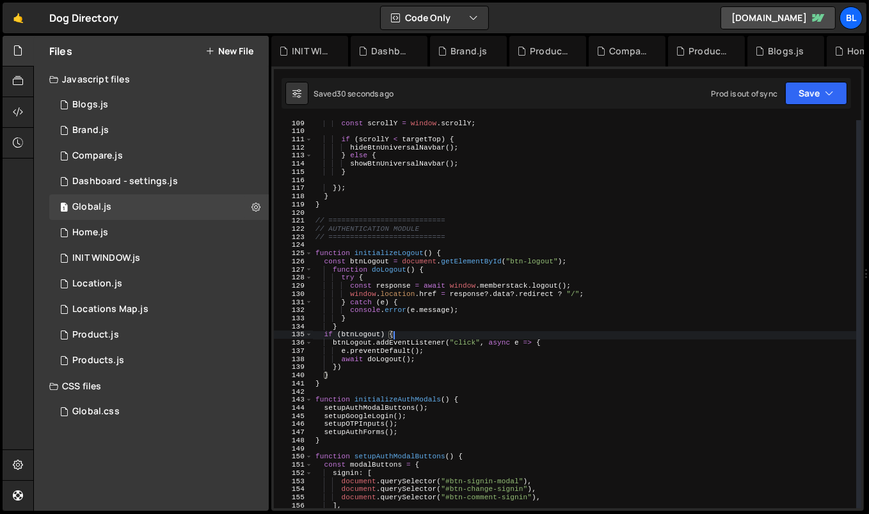
type textarea "}"
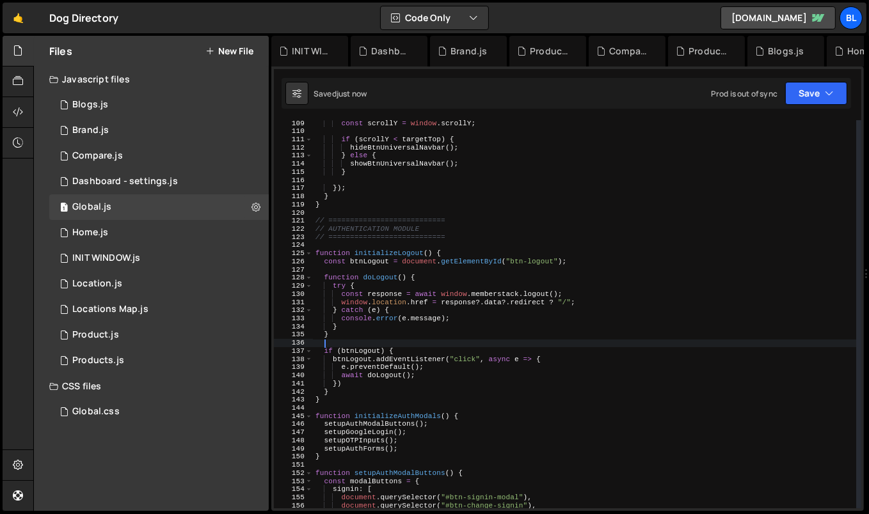
click at [392, 376] on div "const scrollY = window . scrollY ; if ( scrollY < targetTop ) { hideBtnUniversa…" at bounding box center [585, 322] width 544 height 405
click at [377, 384] on div "const scrollY = window . scrollY ; if ( scrollY < targetTop ) { hideBtnUniversa…" at bounding box center [585, 322] width 544 height 405
click at [338, 281] on div "const scrollY = window . scrollY ; if ( scrollY < targetTop ) { hideBtnUniversa…" at bounding box center [585, 322] width 544 height 405
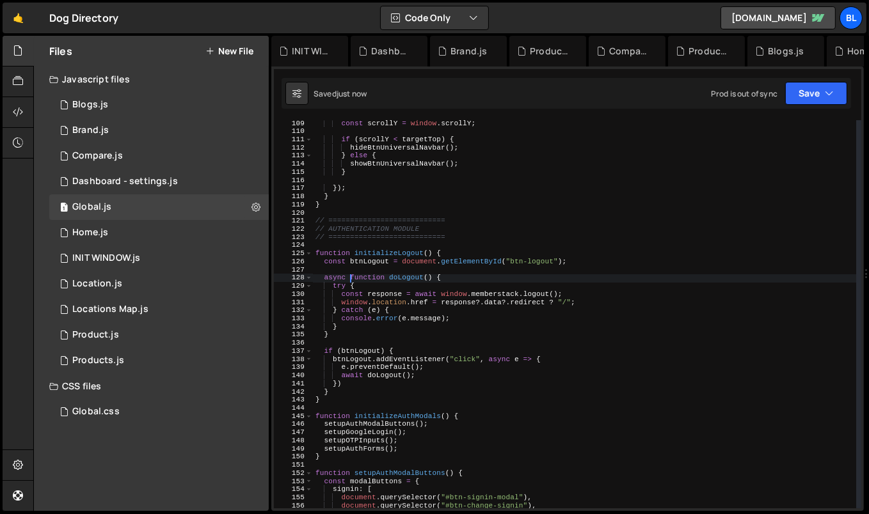
click at [392, 257] on div "const scrollY = window . scrollY ; if ( scrollY < targetTop ) { hideBtnUniversa…" at bounding box center [585, 322] width 544 height 405
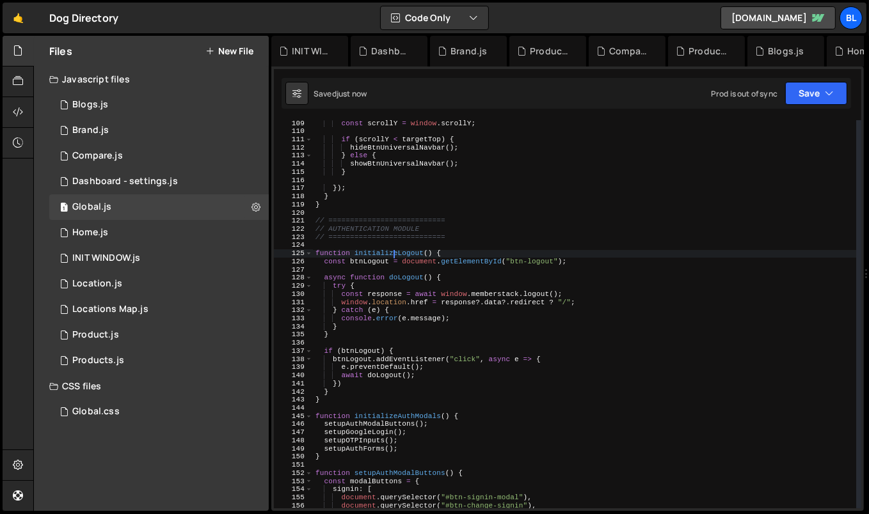
click at [392, 257] on div "const scrollY = window . scrollY ; if ( scrollY < targetTop ) { hideBtnUniversa…" at bounding box center [585, 322] width 544 height 405
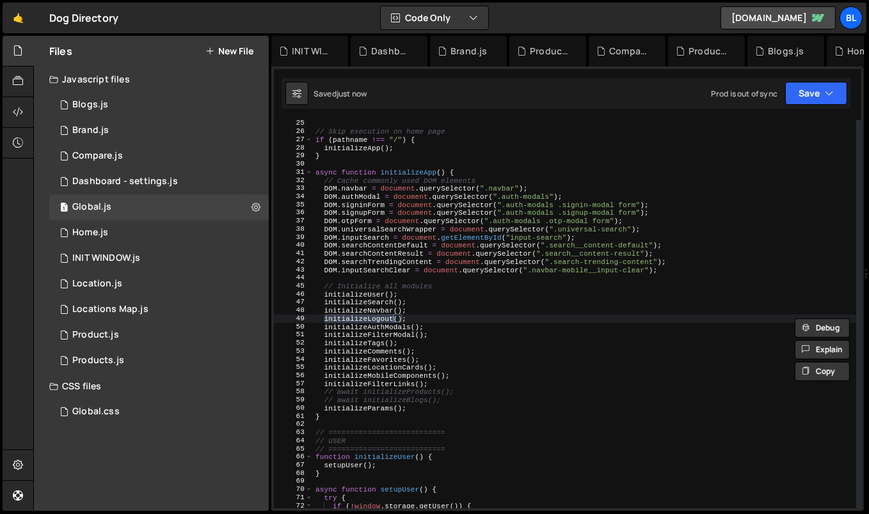
click at [372, 319] on div "// Skip execution on home page if ( pathname !== "/" ) { initializeApp ( ) ; } …" at bounding box center [585, 322] width 544 height 405
type textarea "function initializeLogout() {"
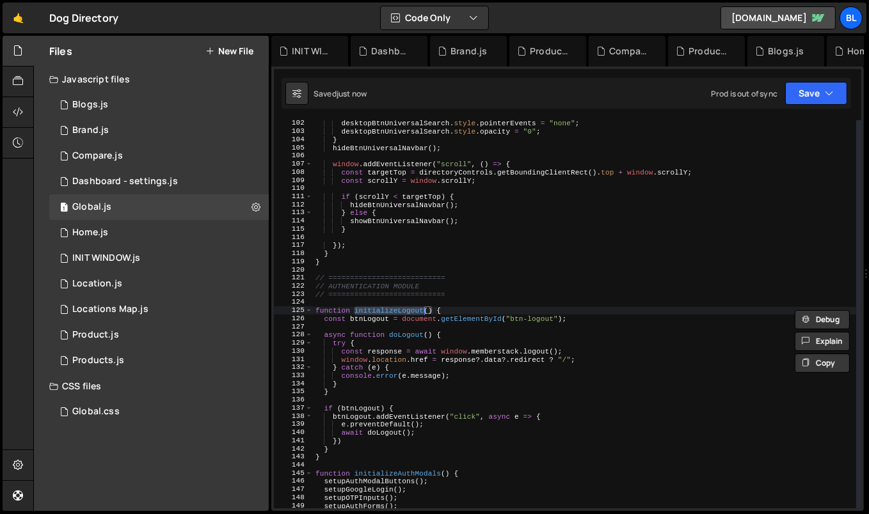
scroll to position [823, 0]
click at [452, 328] on div "desktopBtnUniversalSearch . style . pointerEvents = "none" ; desktopBtnUniversa…" at bounding box center [585, 322] width 544 height 405
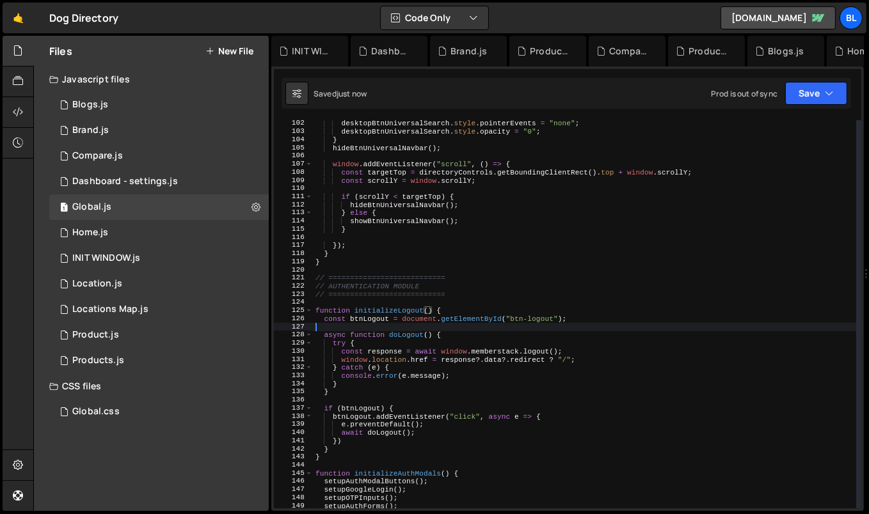
scroll to position [0, 0]
click at [504, 319] on div "desktopBtnUniversalSearch . style . pointerEvents = "none" ; desktopBtnUniversa…" at bounding box center [585, 322] width 544 height 405
type textarea "const btnLogout = document.getElementById("btn-logout");"
click at [504, 319] on div "desktopBtnUniversalSearch . style . pointerEvents = "none" ; desktopBtnUniversa…" at bounding box center [585, 322] width 544 height 405
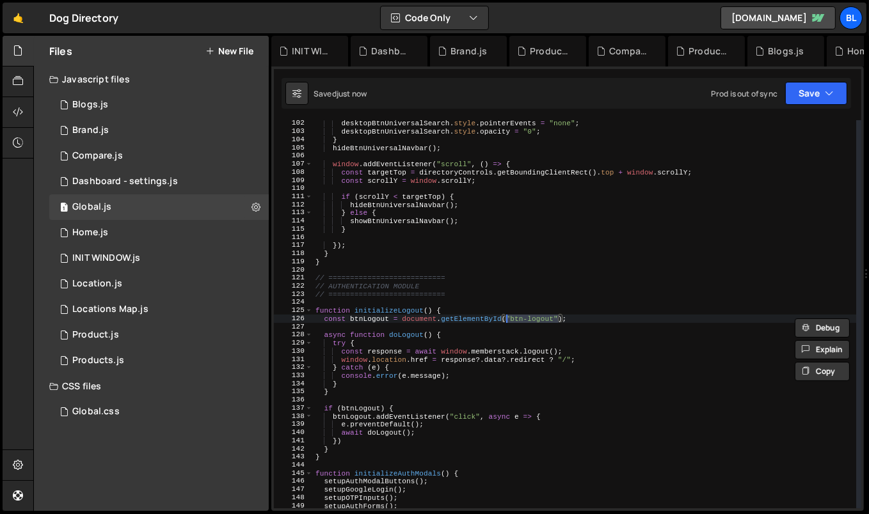
click at [465, 327] on div "desktopBtnUniversalSearch . style . pointerEvents = "none" ; desktopBtnUniversa…" at bounding box center [585, 322] width 544 height 405
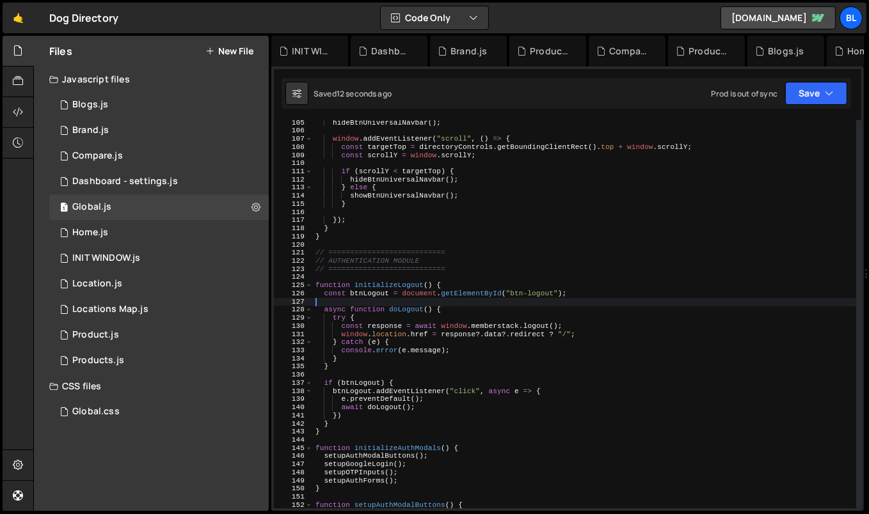
click at [413, 246] on div "hideBtnUniversalNavbar ( ) ; window . addEventListener ( "scroll" , ( ) => { co…" at bounding box center [585, 321] width 544 height 405
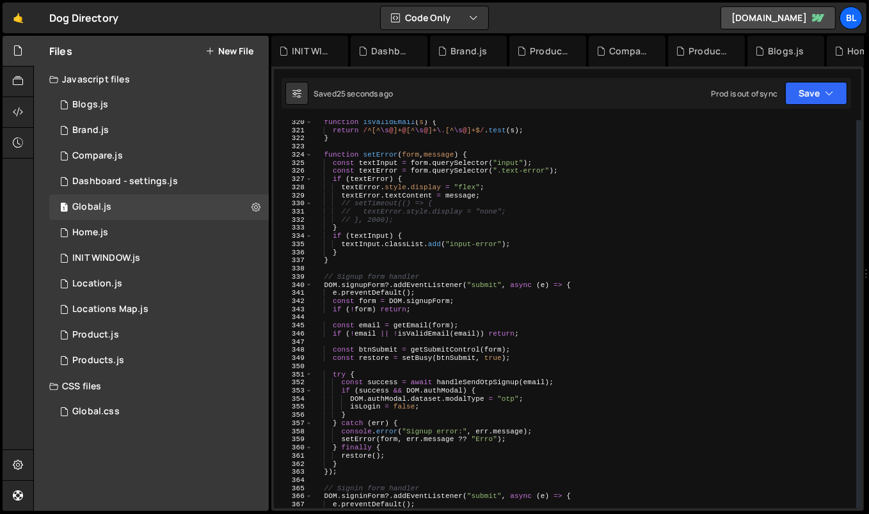
scroll to position [2601, 0]
click at [402, 280] on div "function isValidEmail ( s ) { return / ^[^ \s @ ]+ @ [^ \s @ ]+ \. [^ \s @ ]+$ …" at bounding box center [585, 319] width 544 height 405
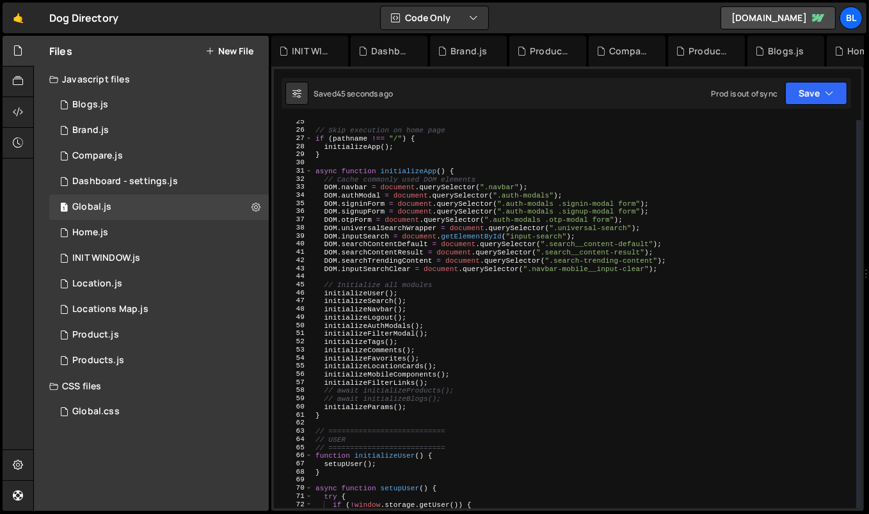
scroll to position [198, 0]
click at [353, 331] on div "// Skip execution on home page if ( pathname !== "/" ) { initializeApp ( ) ; } …" at bounding box center [585, 320] width 544 height 405
click at [367, 324] on div "// Skip execution on home page if ( pathname !== "/" ) { initializeApp ( ) ; } …" at bounding box center [585, 320] width 544 height 405
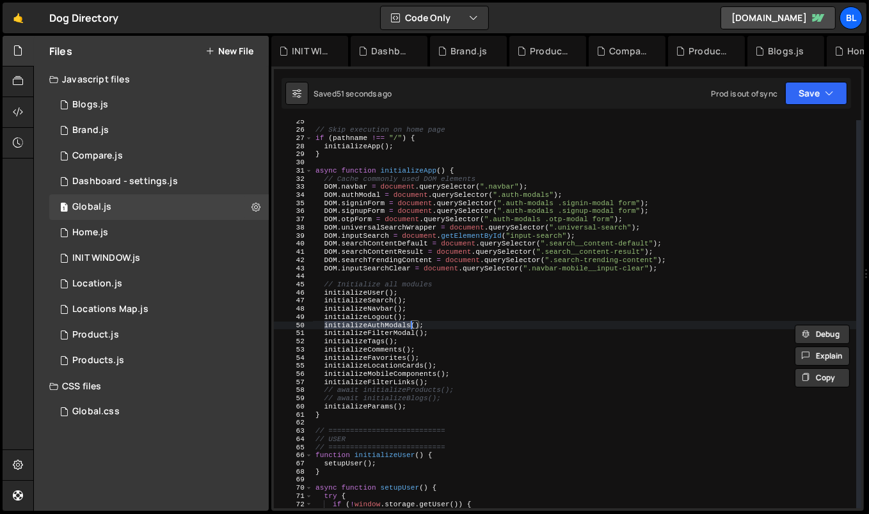
click at [367, 324] on div "// Skip execution on home page if ( pathname !== "/" ) { initializeApp ( ) ; } …" at bounding box center [585, 320] width 544 height 405
click at [392, 308] on div "// Skip execution on home page if ( pathname !== "/" ) { initializeApp ( ) ; } …" at bounding box center [585, 320] width 544 height 405
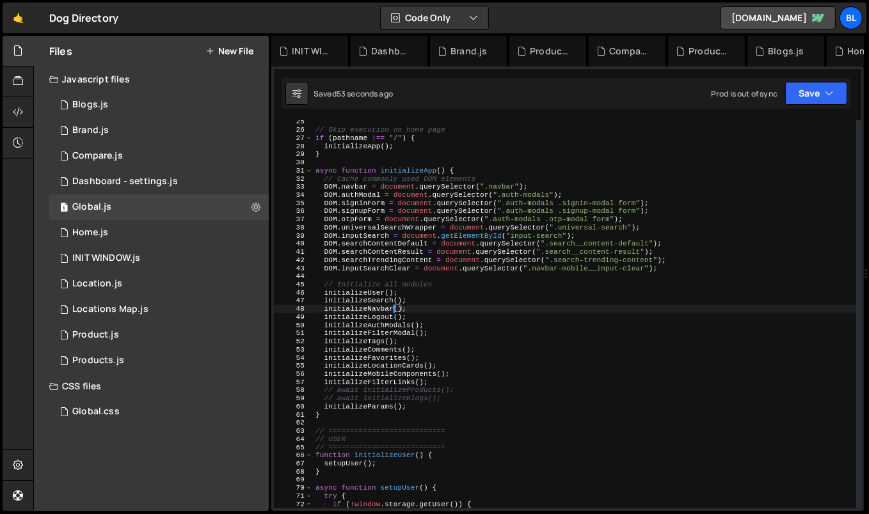
click at [358, 317] on div "// Skip execution on home page if ( pathname !== "/" ) { initializeApp ( ) ; } …" at bounding box center [585, 320] width 544 height 405
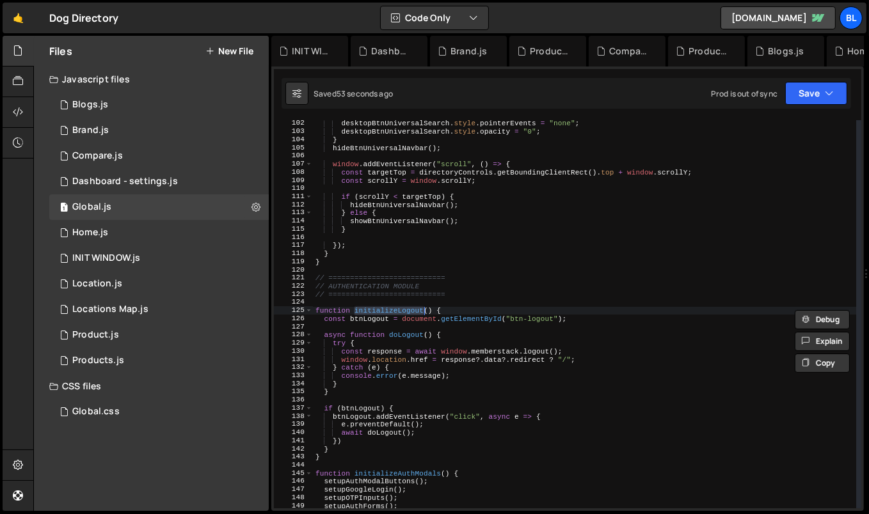
scroll to position [823, 0]
click at [449, 321] on div "desktopBtnUniversalSearch . style . pointerEvents = "none" ; desktopBtnUniversa…" at bounding box center [585, 322] width 544 height 405
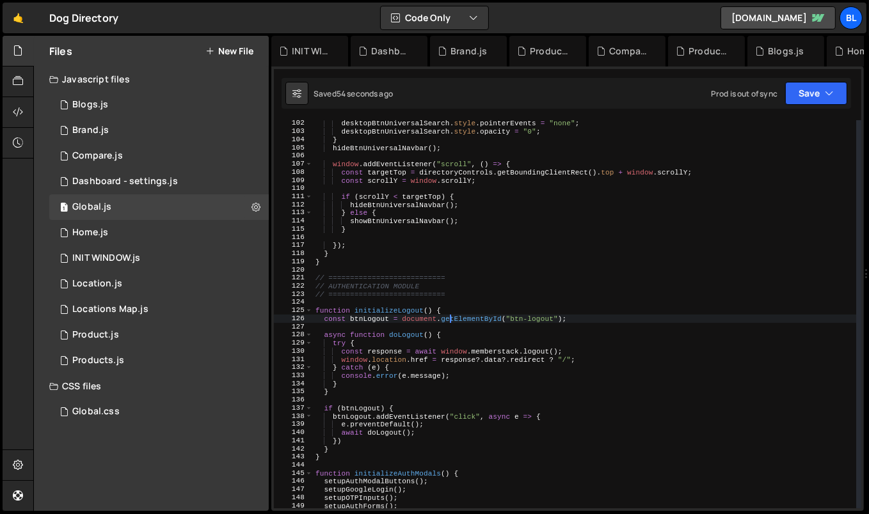
click at [462, 312] on div "desktopBtnUniversalSearch . style . pointerEvents = "none" ; desktopBtnUniversa…" at bounding box center [585, 322] width 544 height 405
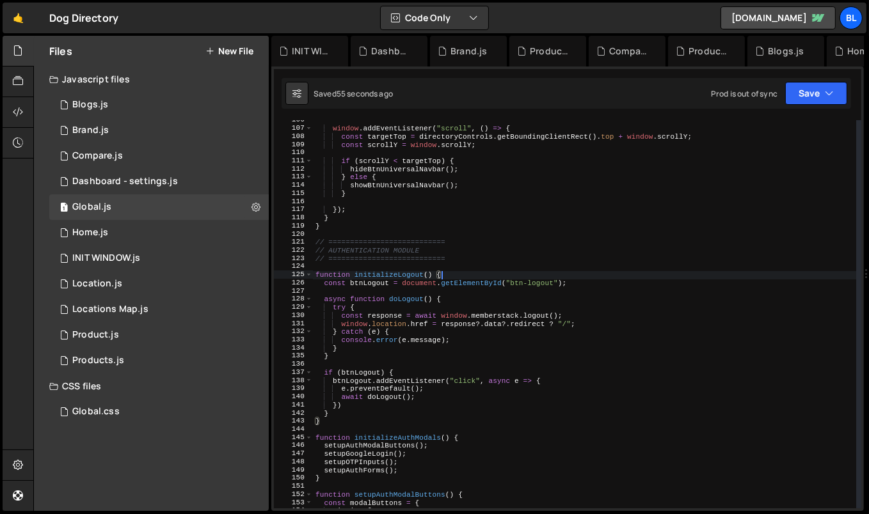
click at [328, 280] on div "window . addEventListener ( "scroll" , ( ) => { const targetTop = directoryCont…" at bounding box center [585, 318] width 544 height 405
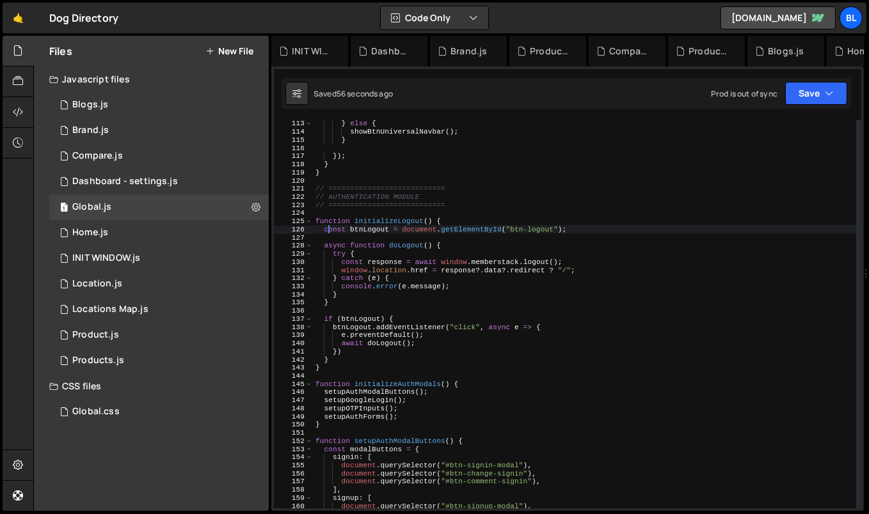
scroll to position [935, 0]
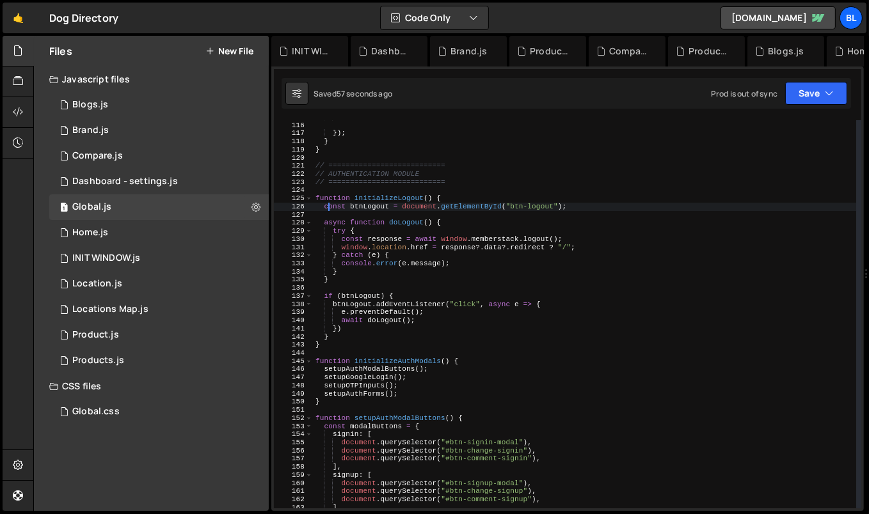
click at [453, 196] on div "} }) ; } } // =========================== // AUTHENTICATION MODULE // =========…" at bounding box center [585, 315] width 544 height 405
type textarea "function initializeLogout() {"
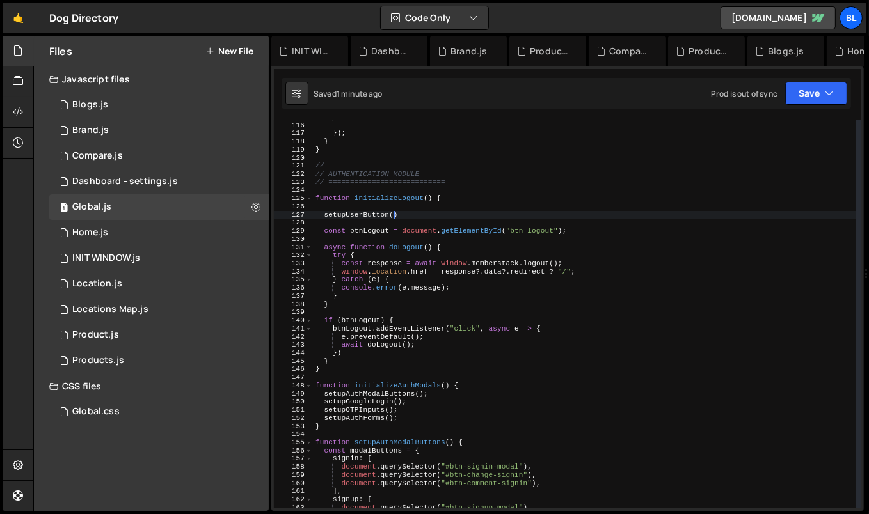
scroll to position [0, 6]
type textarea "setupUserButton();"
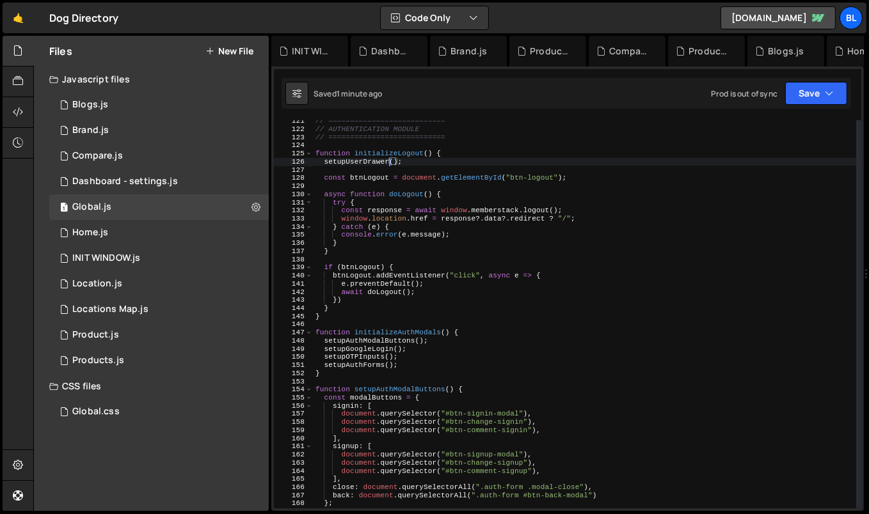
scroll to position [983, 0]
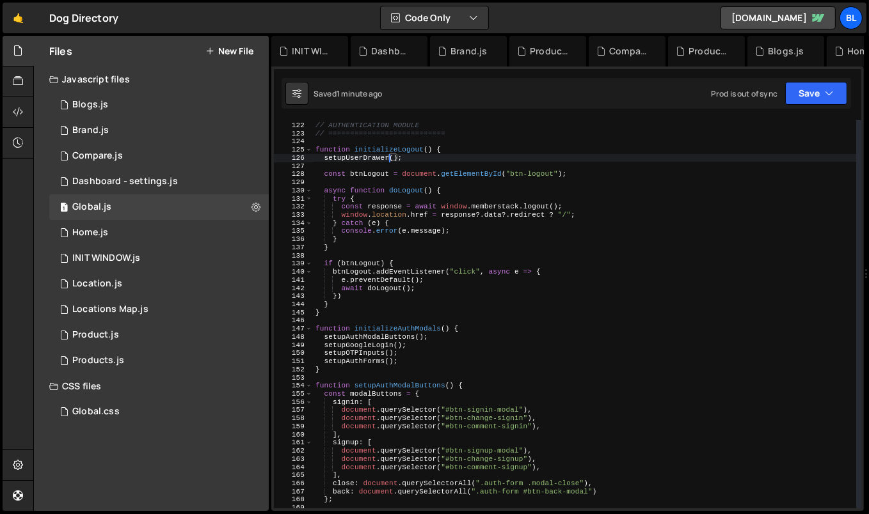
click at [335, 312] on div "// =========================== // AUTHENTICATION MODULE // ====================…" at bounding box center [585, 315] width 544 height 405
type textarea "}"
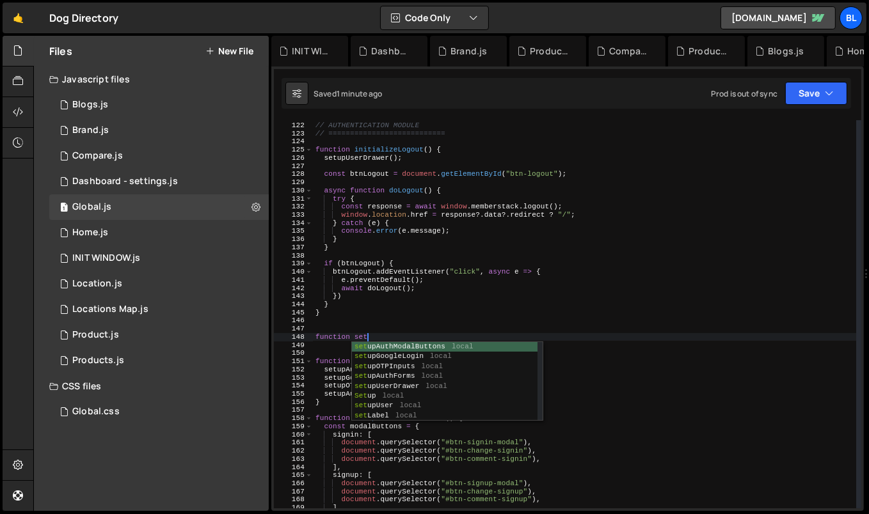
scroll to position [0, 4]
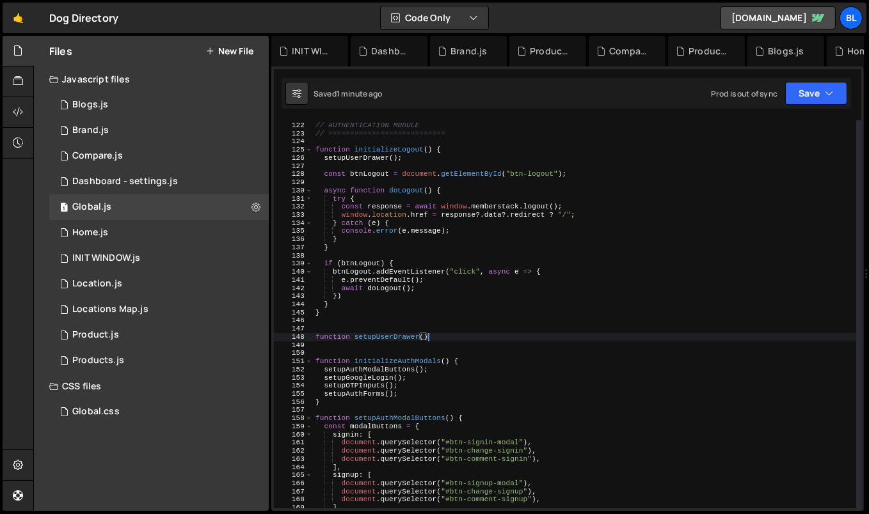
type textarea "function setupUserDrawer(){"
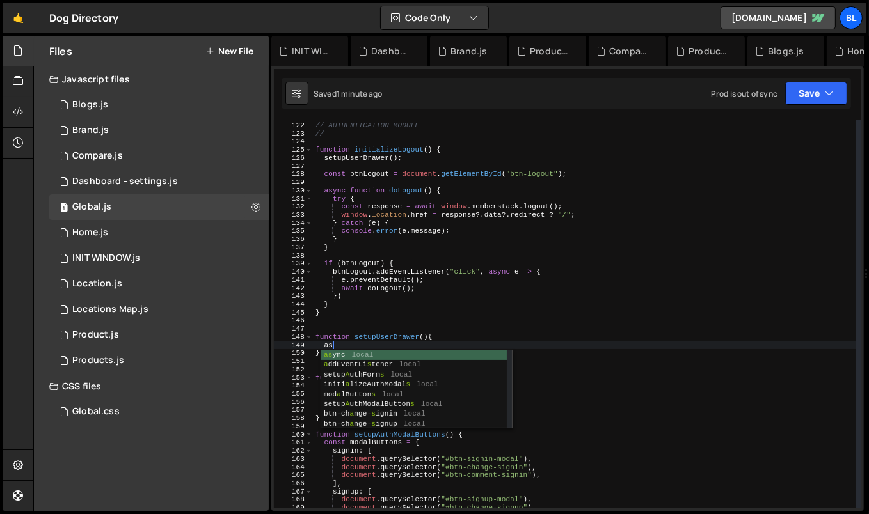
scroll to position [0, 1]
type textarea "a"
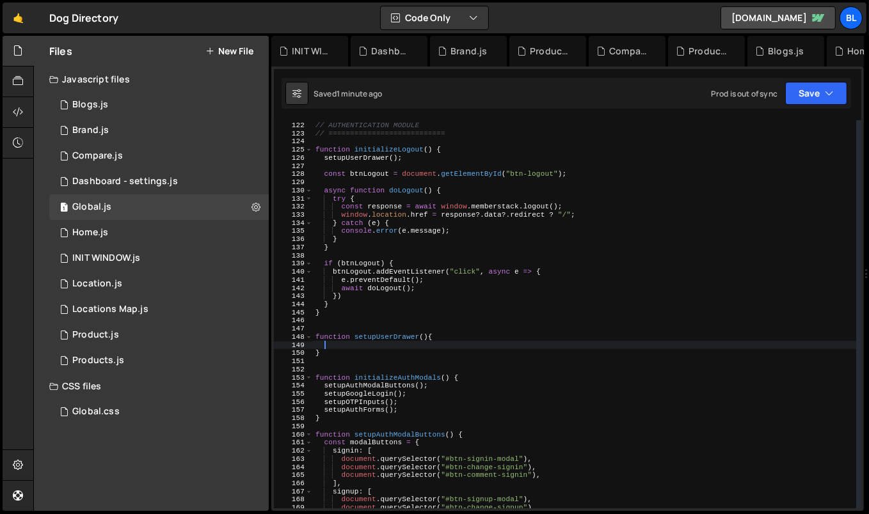
scroll to position [0, 0]
paste textarea "user-button"
type textarea "user-button"
paste textarea "user-button")"
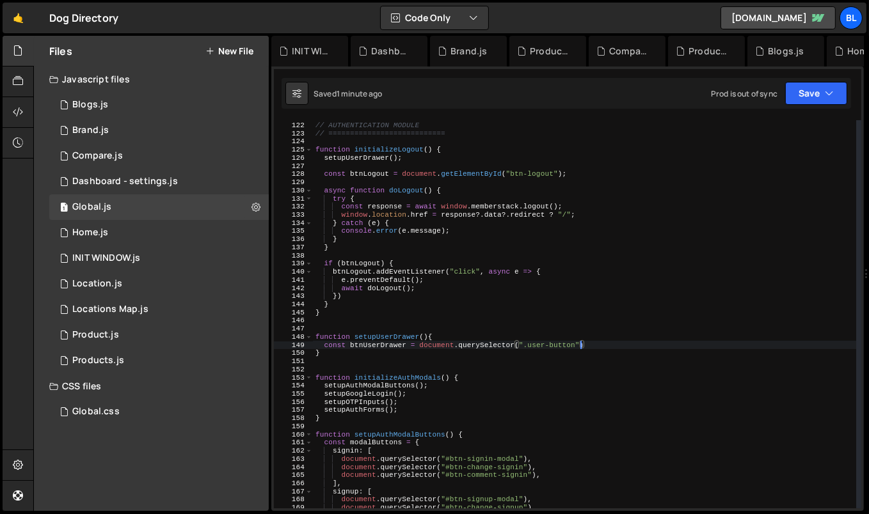
type textarea "const btnUserDrawer = document.querySelector(".user-button");"
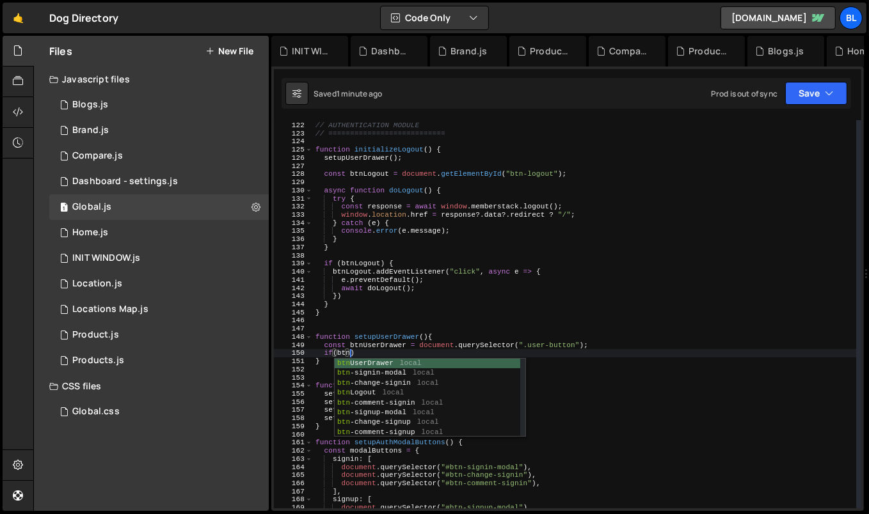
scroll to position [0, 3]
type textarea "if(btnUserDrawer)"
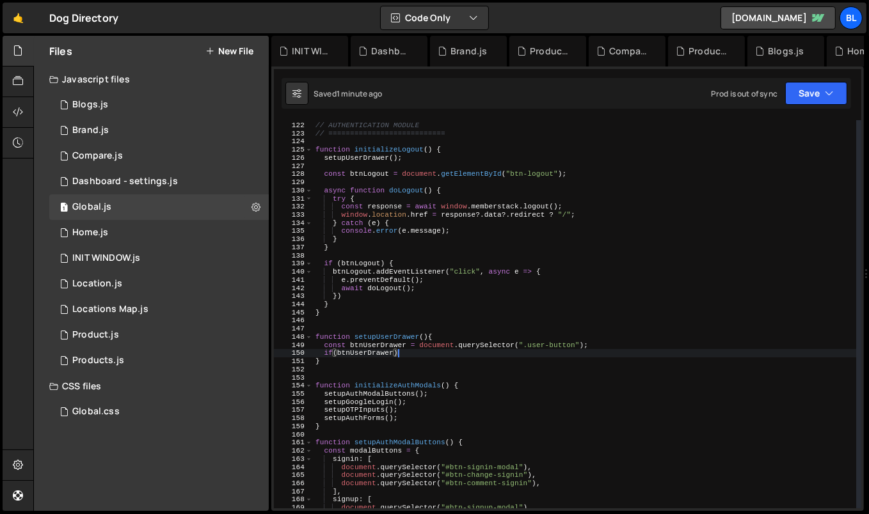
scroll to position [0, 0]
type textarea "if(btnUserDrawer){"
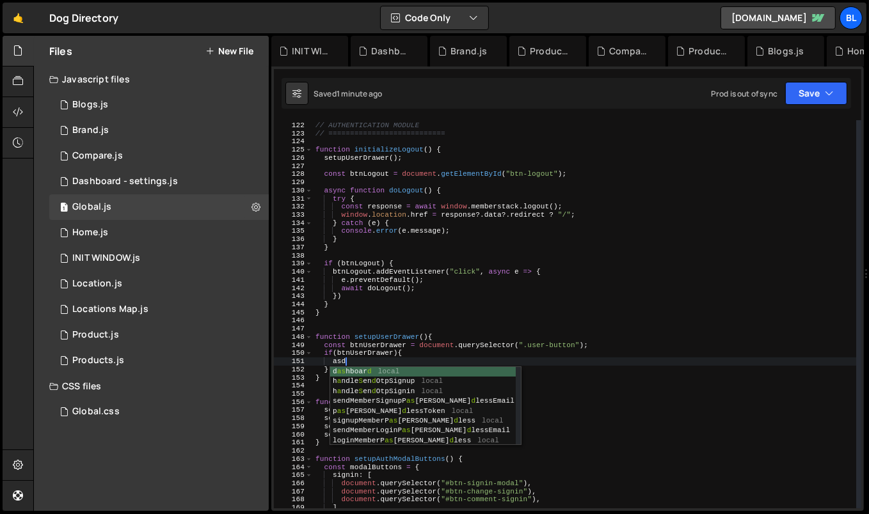
type textarea "a"
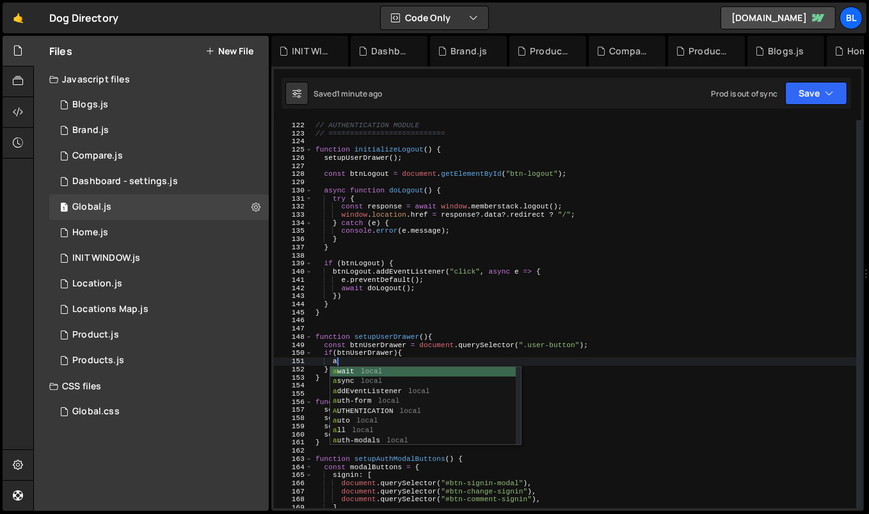
scroll to position [0, 1]
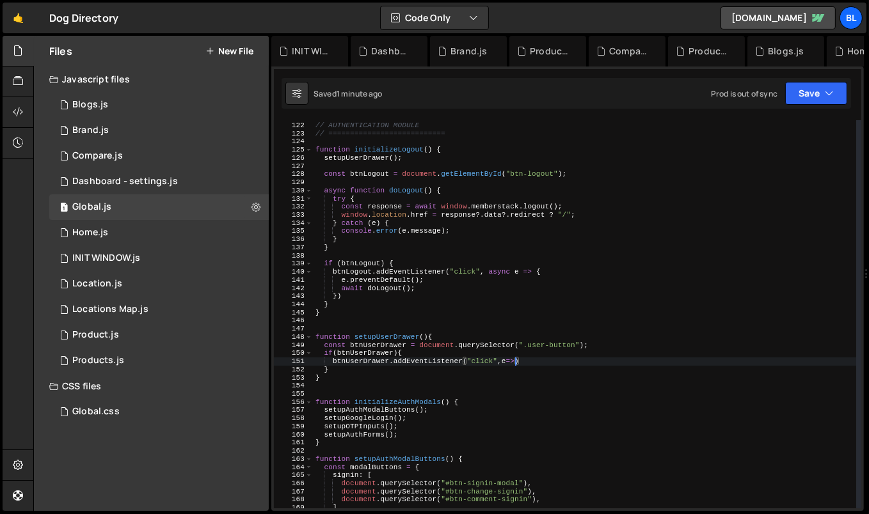
type textarea "btnUserDrawer.addEventListener("click",e=>{)"
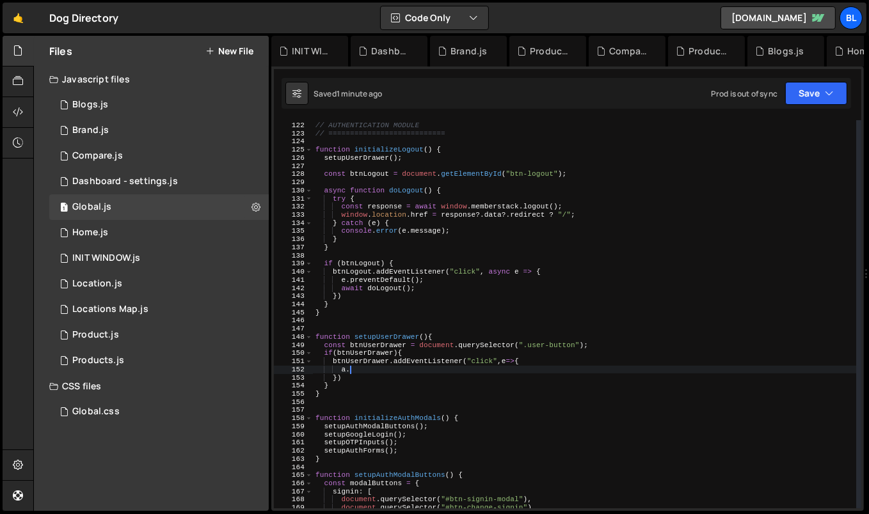
type textarea "a"
type textarea "e.preventDefault();"
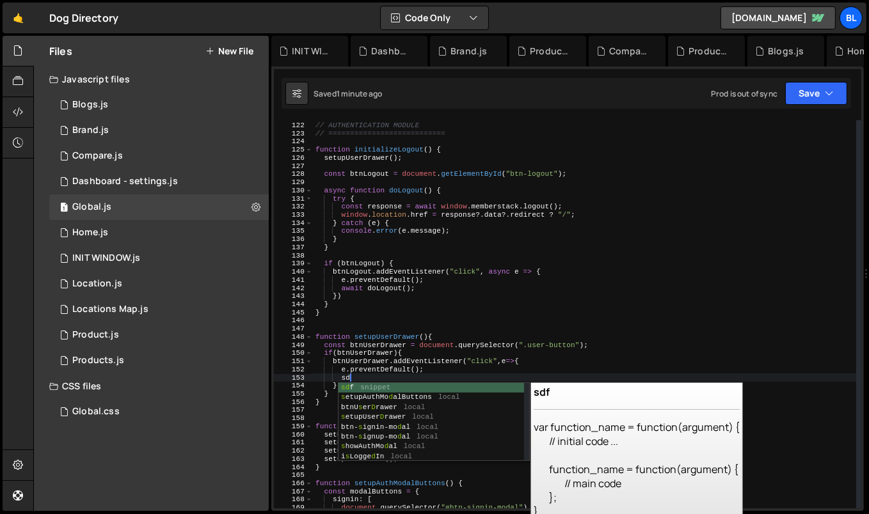
type textarea "s"
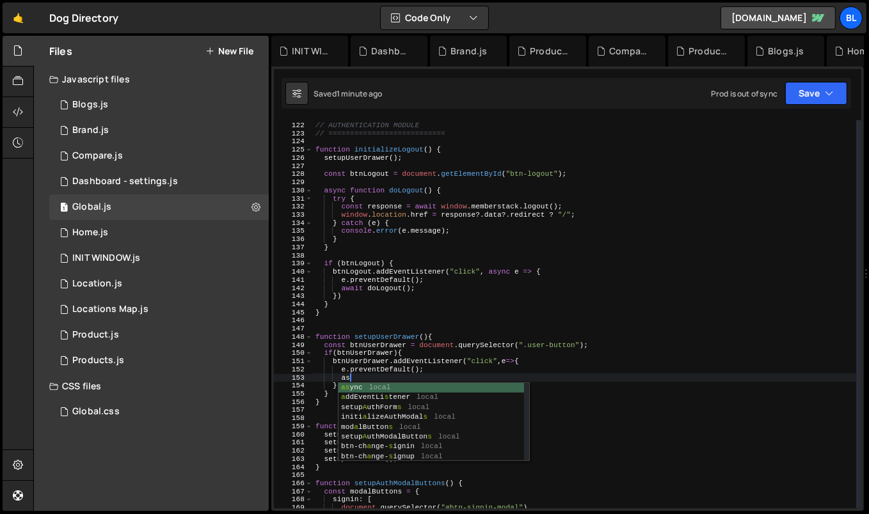
type textarea "a"
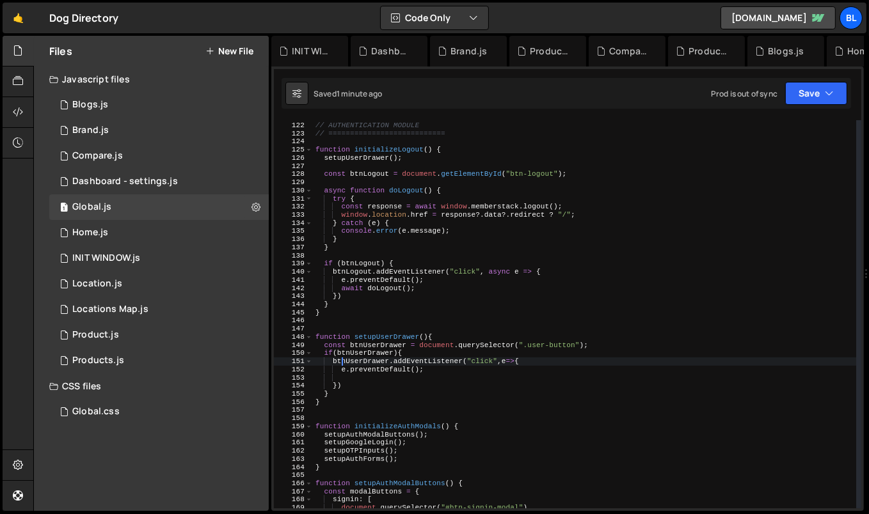
type textarea "if(btnUserDrawer){"
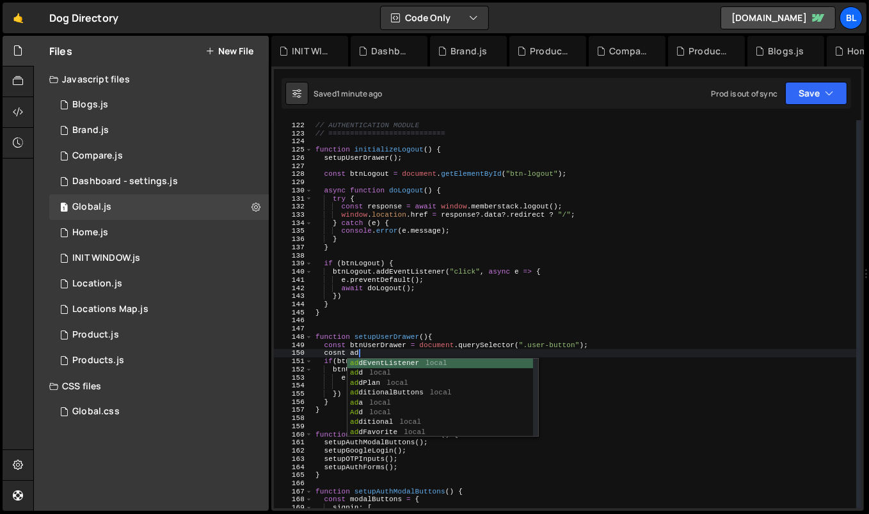
type textarea "cosnt"
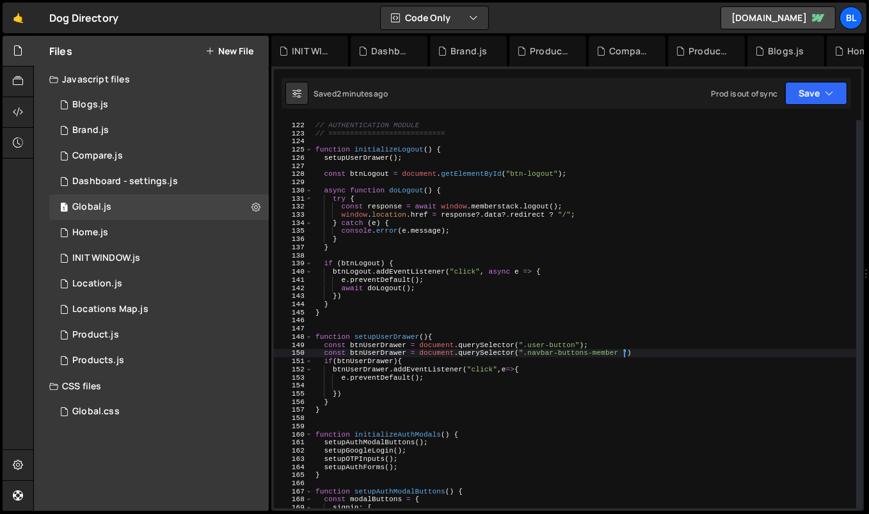
scroll to position [0, 28]
paste textarea "profile-drawer-wrapper"
click at [394, 358] on div "// =========================== // AUTHENTICATION MODULE // ====================…" at bounding box center [585, 315] width 544 height 405
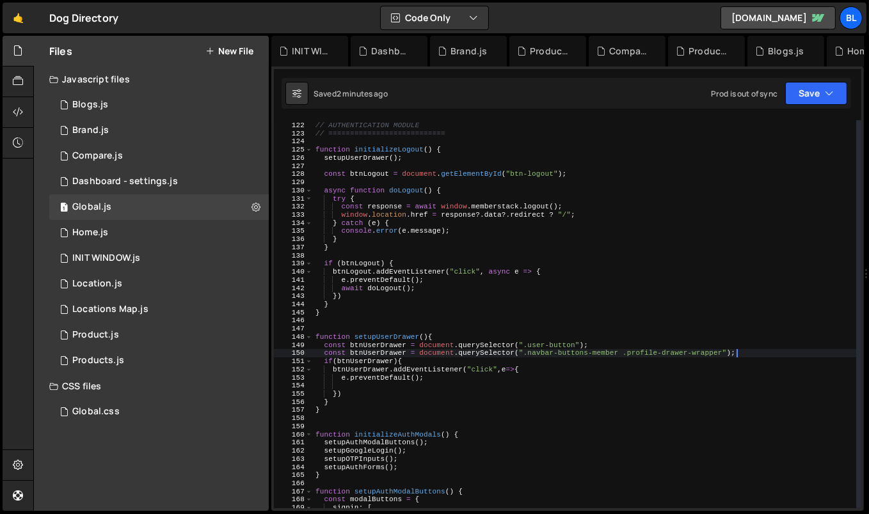
click at [394, 358] on div "// =========================== // AUTHENTICATION MODULE // ====================…" at bounding box center [585, 315] width 544 height 405
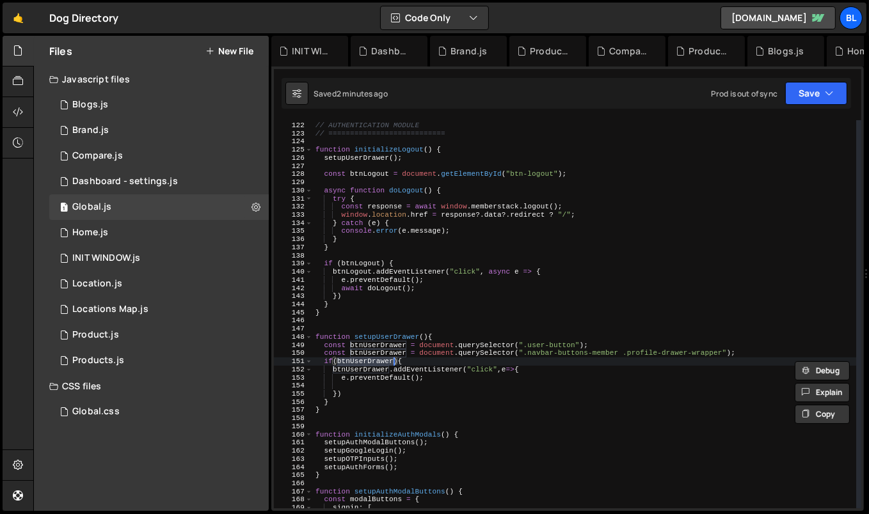
click at [385, 350] on div "// =========================== // AUTHENTICATION MODULE // ====================…" at bounding box center [585, 315] width 544 height 405
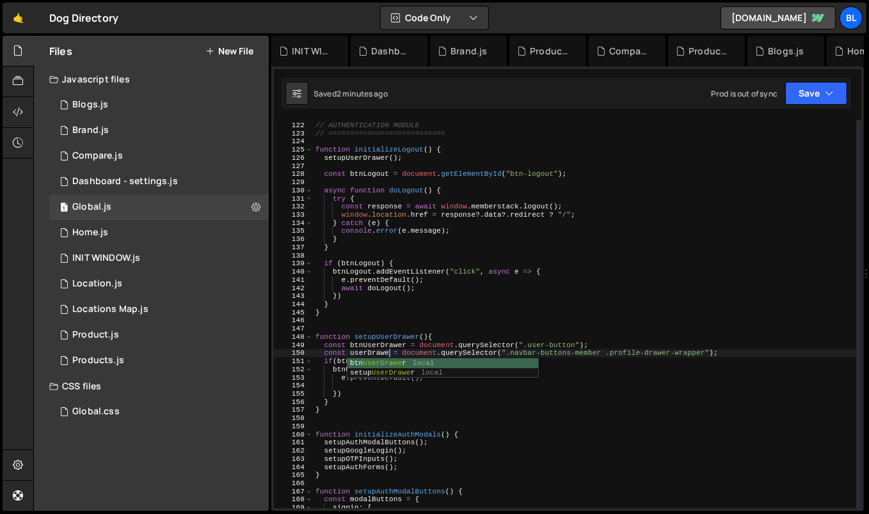
scroll to position [0, 6]
click at [367, 359] on div "btn UserDrawer local setup UserDrawer local" at bounding box center [442, 379] width 191 height 40
click at [367, 359] on div "// =========================== // AUTHENTICATION MODULE // ====================…" at bounding box center [585, 315] width 544 height 405
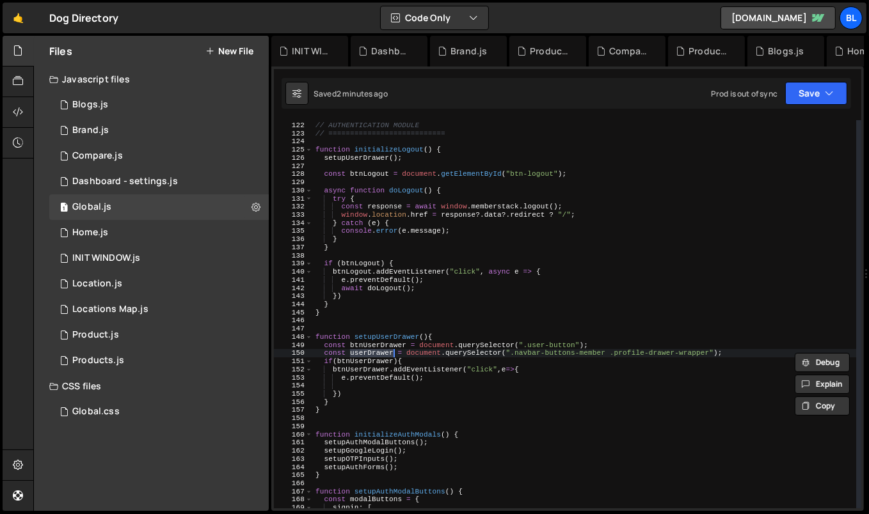
click at [365, 352] on div "// =========================== // AUTHENTICATION MODULE // ====================…" at bounding box center [585, 315] width 544 height 405
click at [407, 381] on div "// =========================== // AUTHENTICATION MODULE // ====================…" at bounding box center [585, 315] width 544 height 405
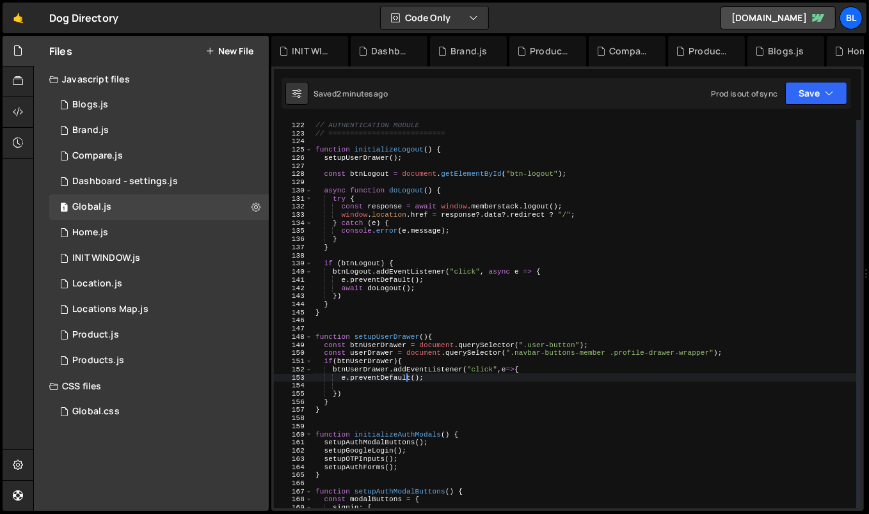
click at [376, 394] on div "// =========================== // AUTHENTICATION MODULE // ====================…" at bounding box center [585, 315] width 544 height 405
type textarea "})"
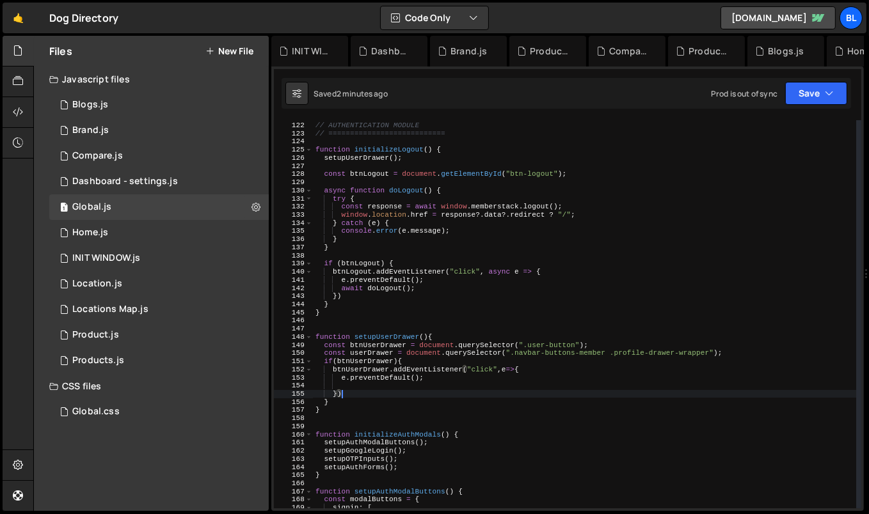
click at [388, 389] on div "// =========================== // AUTHENTICATION MODULE // ====================…" at bounding box center [585, 315] width 544 height 405
paste textarea "userDrawer"
type textarea "userDrawer(){"
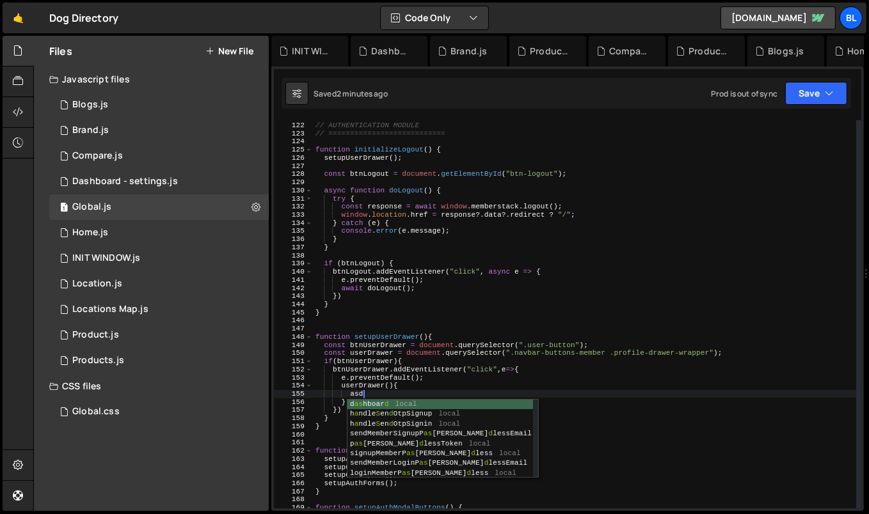
type textarea "a"
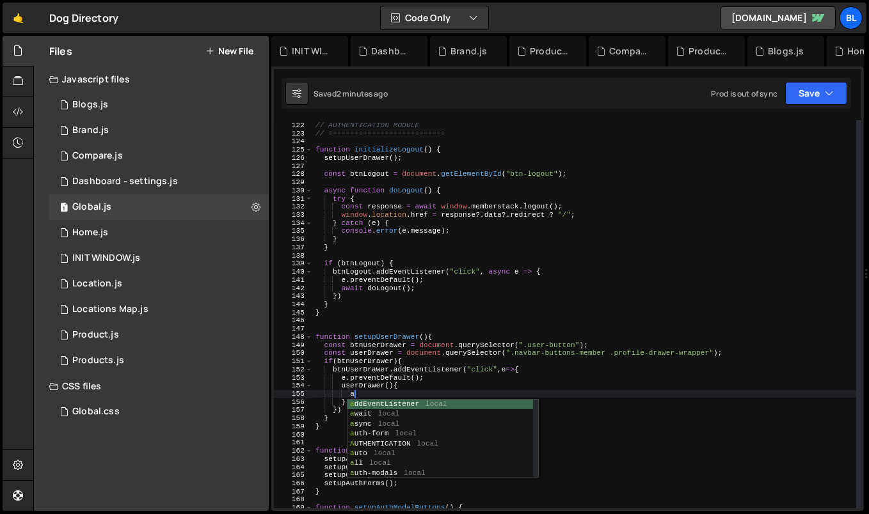
scroll to position [0, 3]
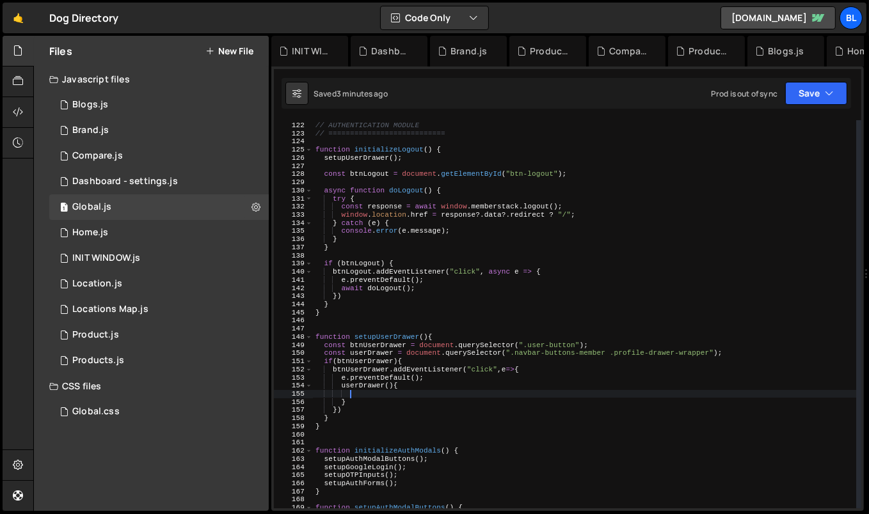
click at [392, 363] on div "// =========================== // AUTHENTICATION MODULE // ====================…" at bounding box center [585, 315] width 544 height 405
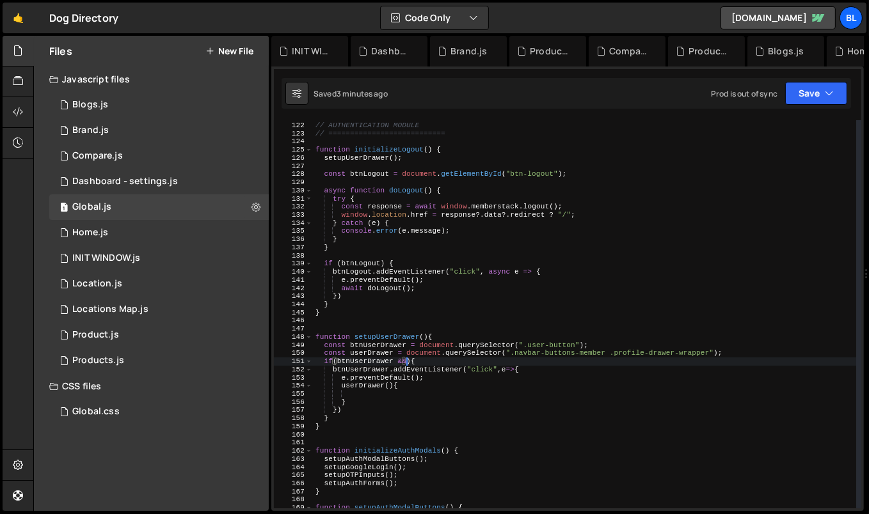
scroll to position [0, 8]
paste textarea "userDrawer"
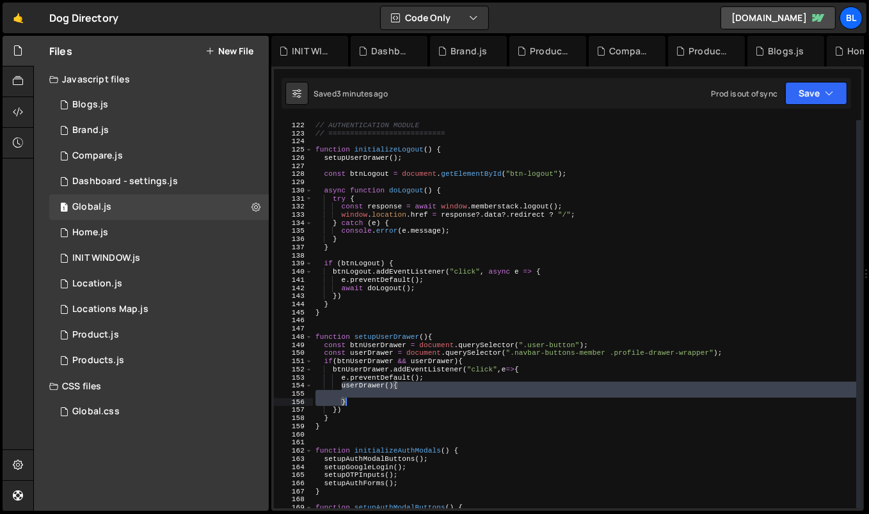
paste textarea "userDrawer"
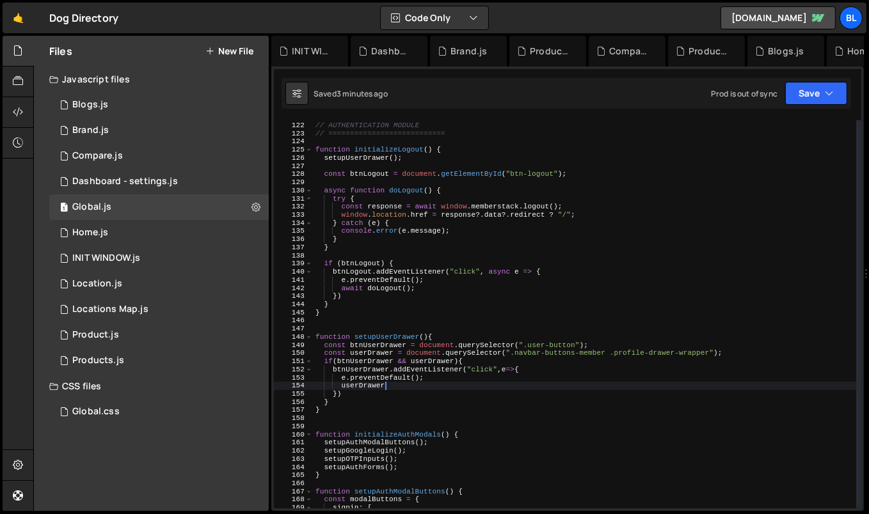
drag, startPoint x: 341, startPoint y: 390, endPoint x: 363, endPoint y: 406, distance: 27.4
click at [363, 406] on div "// =========================== // AUTHENTICATION MODULE // ====================…" at bounding box center [585, 315] width 544 height 405
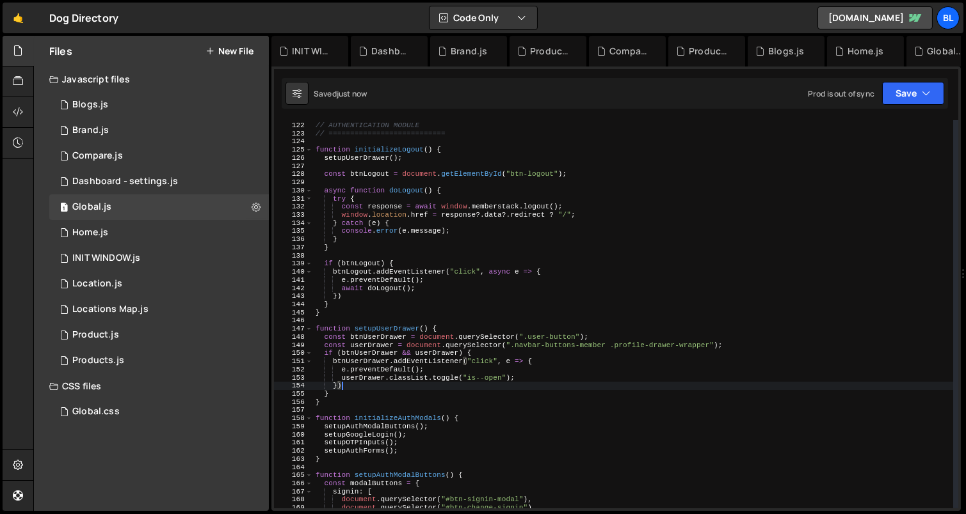
scroll to position [0, 2]
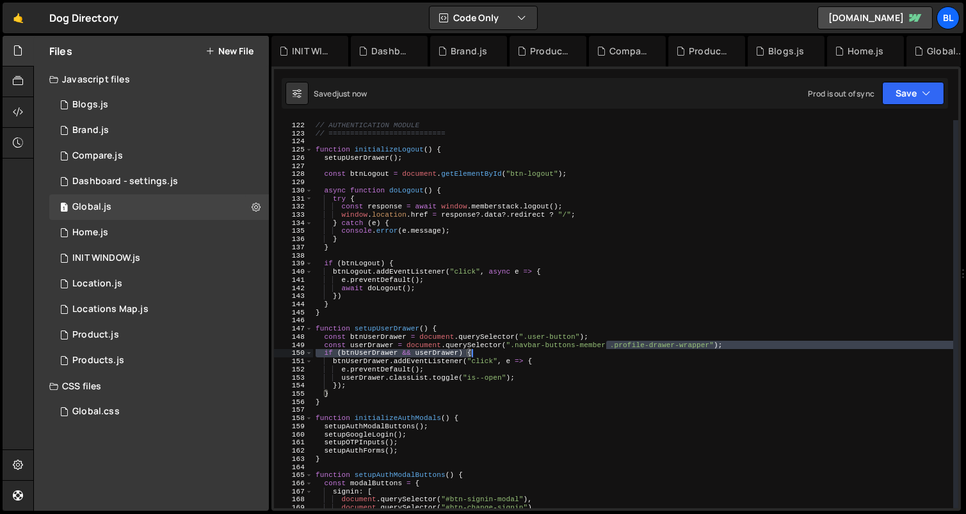
drag, startPoint x: 606, startPoint y: 345, endPoint x: 509, endPoint y: 351, distance: 96.8
click at [509, 351] on div "// =========================== // AUTHENTICATION MODULE // ====================…" at bounding box center [633, 315] width 641 height 405
click at [512, 346] on div "// =========================== // AUTHENTICATION MODULE // ====================…" at bounding box center [633, 315] width 641 height 405
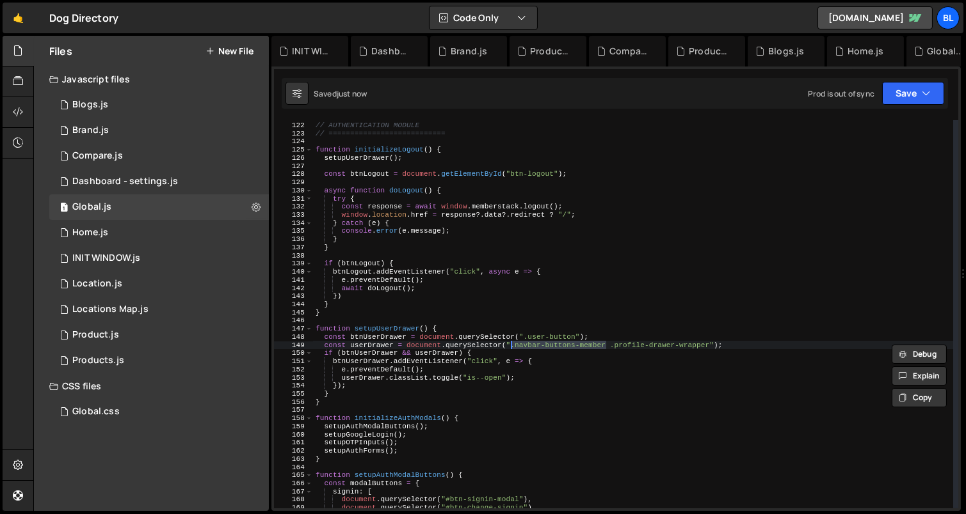
click at [523, 337] on div "// =========================== // AUTHENTICATION MODULE // ====================…" at bounding box center [633, 315] width 641 height 405
paste textarea "navbar-buttons-member."
paste textarea "navbar-buttons-member"
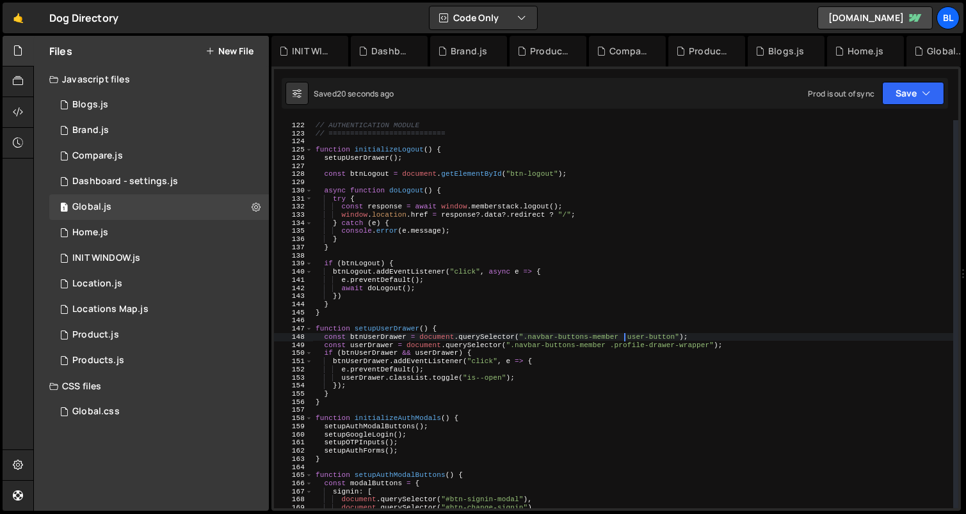
click at [597, 369] on div "// =========================== // AUTHENTICATION MODULE // ====================…" at bounding box center [633, 315] width 641 height 405
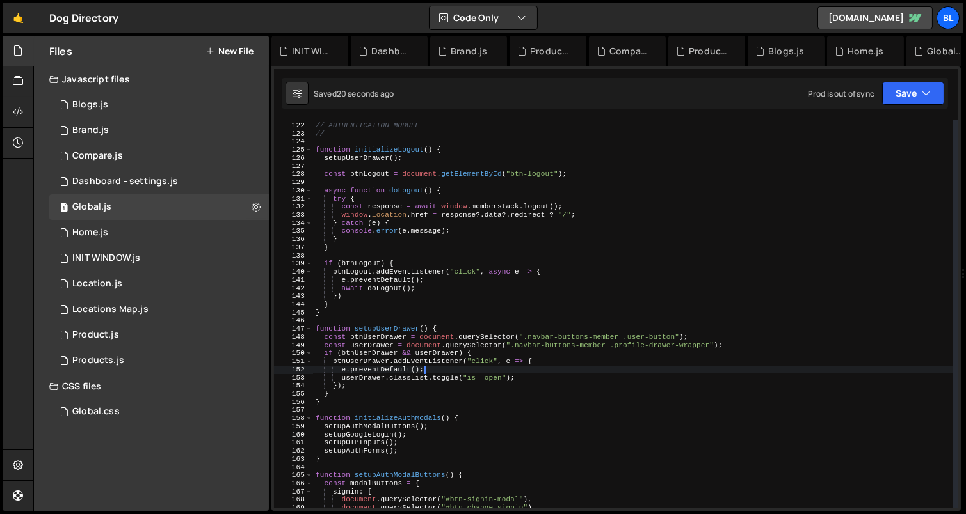
scroll to position [0, 9]
click at [525, 350] on div "// =========================== // AUTHENTICATION MODULE // ====================…" at bounding box center [633, 315] width 641 height 405
click at [381, 338] on div "// =========================== // AUTHENTICATION MODULE // ====================…" at bounding box center [633, 315] width 641 height 405
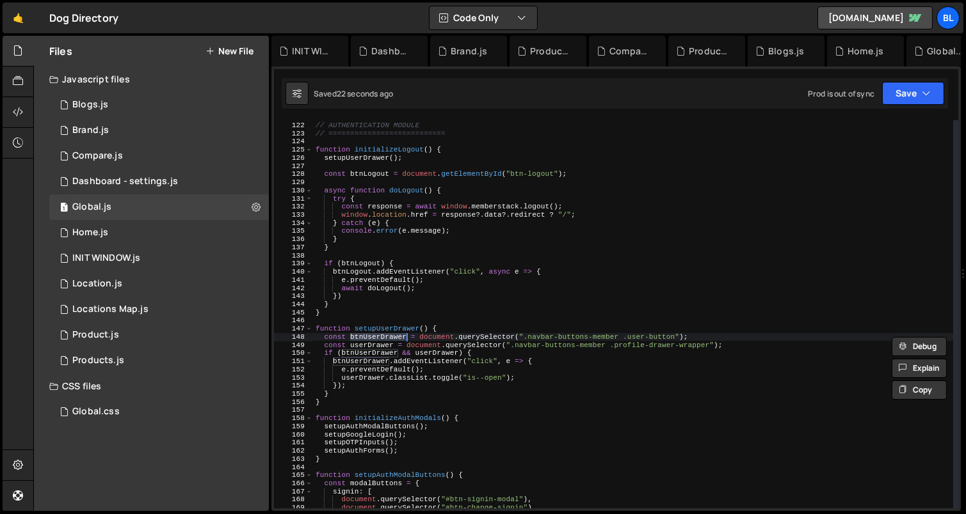
click at [367, 352] on div "// =========================== // AUTHENTICATION MODULE // ====================…" at bounding box center [633, 315] width 641 height 405
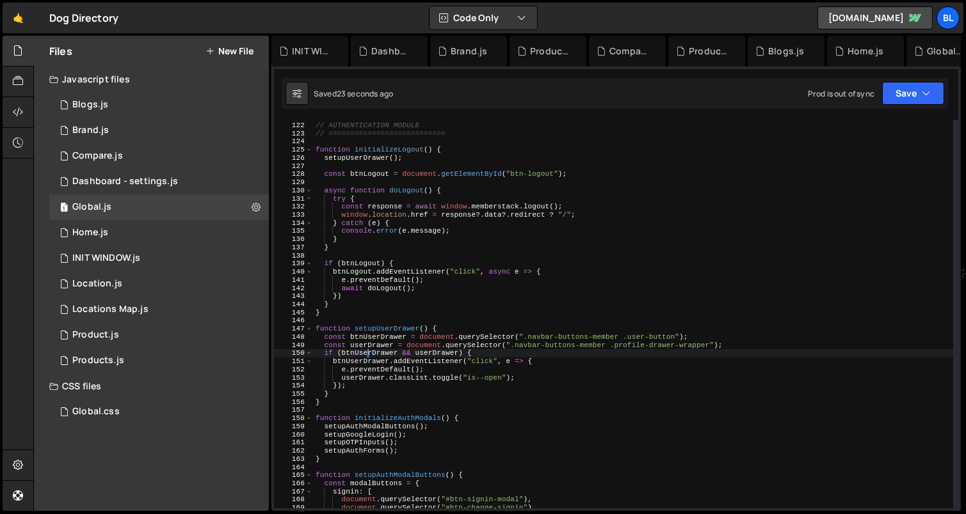
click at [370, 346] on div "// =========================== // AUTHENTICATION MODULE // ====================…" at bounding box center [633, 315] width 641 height 405
click at [509, 378] on div "// =========================== // AUTHENTICATION MODULE // ====================…" at bounding box center [633, 315] width 641 height 405
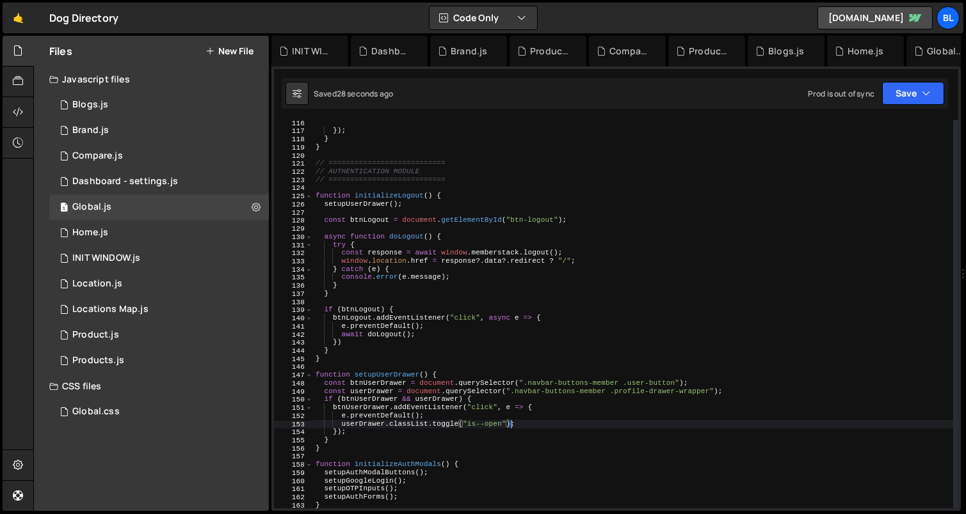
scroll to position [937, 0]
click at [333, 358] on div "}) ; } } // =========================== // AUTHENTICATION MODULE // ===========…" at bounding box center [633, 321] width 641 height 405
click at [341, 352] on div "}) ; } } // =========================== // AUTHENTICATION MODULE // ===========…" at bounding box center [633, 321] width 641 height 405
type textarea "}"
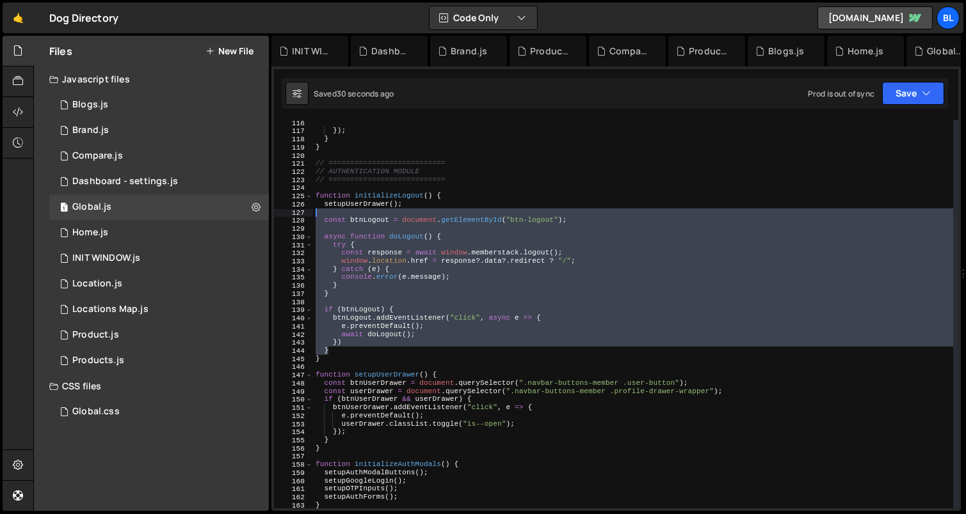
drag, startPoint x: 341, startPoint y: 352, endPoint x: 321, endPoint y: 216, distance: 137.8
click at [321, 216] on div "}) ; } } // =========================== // AUTHENTICATION MODULE // ===========…" at bounding box center [633, 321] width 641 height 405
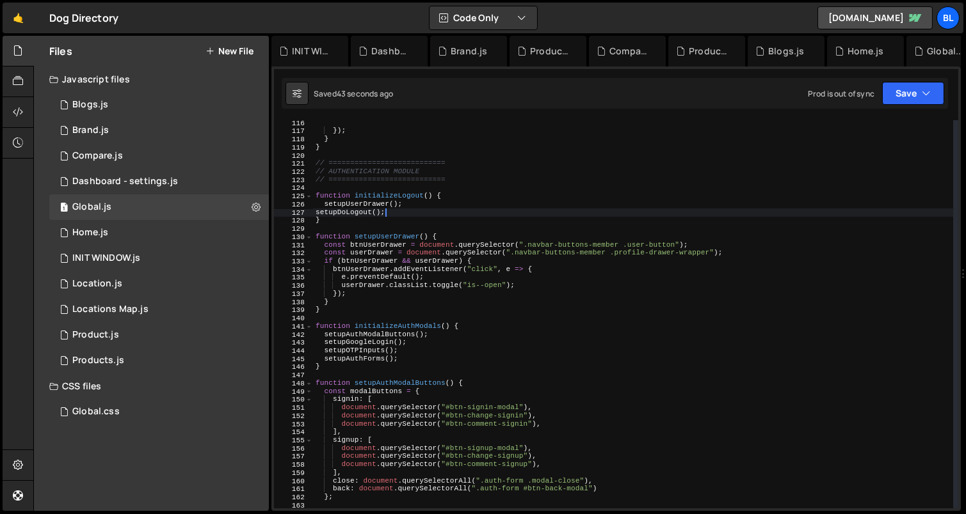
scroll to position [0, 5]
type textarea "}"
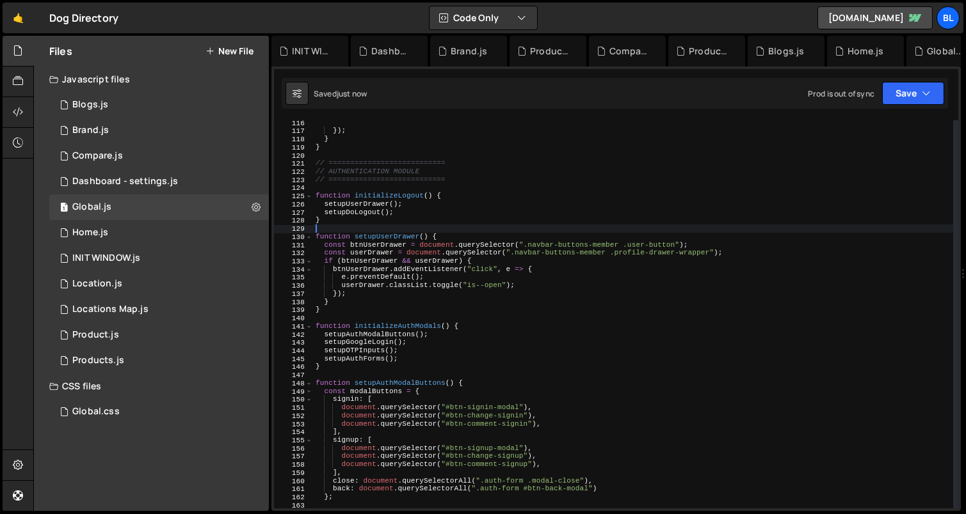
type textarea "}"
click at [330, 311] on div "}) ; } } // =========================== // AUTHENTICATION MODULE // ===========…" at bounding box center [633, 321] width 641 height 405
type textarea "}"
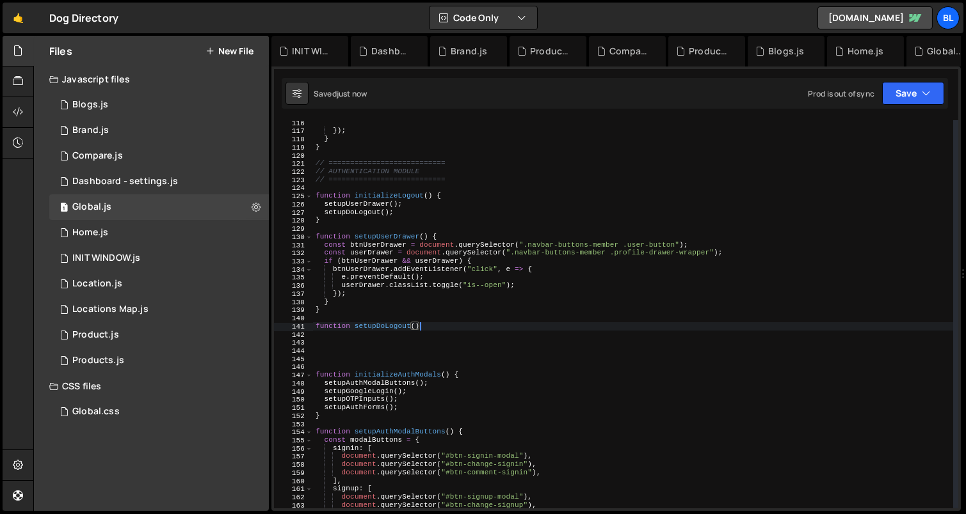
type textarea "function setupDoLogout(){"
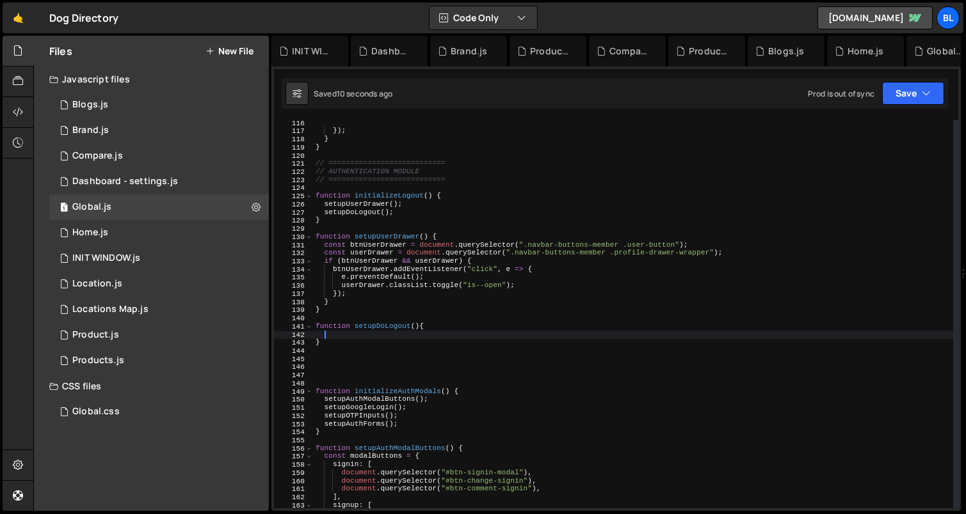
paste textarea "}"
type textarea "}"
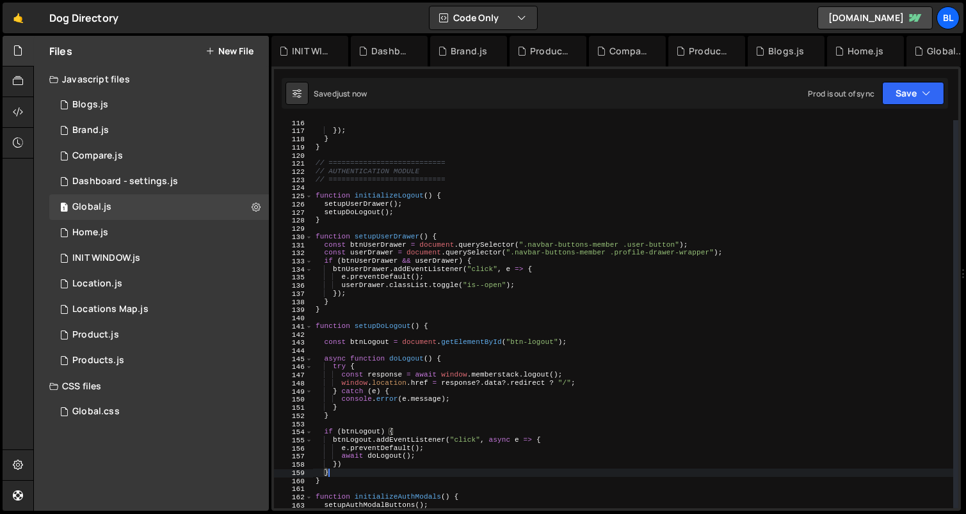
click at [340, 334] on div "}) ; } } // =========================== // AUTHENTICATION MODULE // ===========…" at bounding box center [633, 321] width 641 height 405
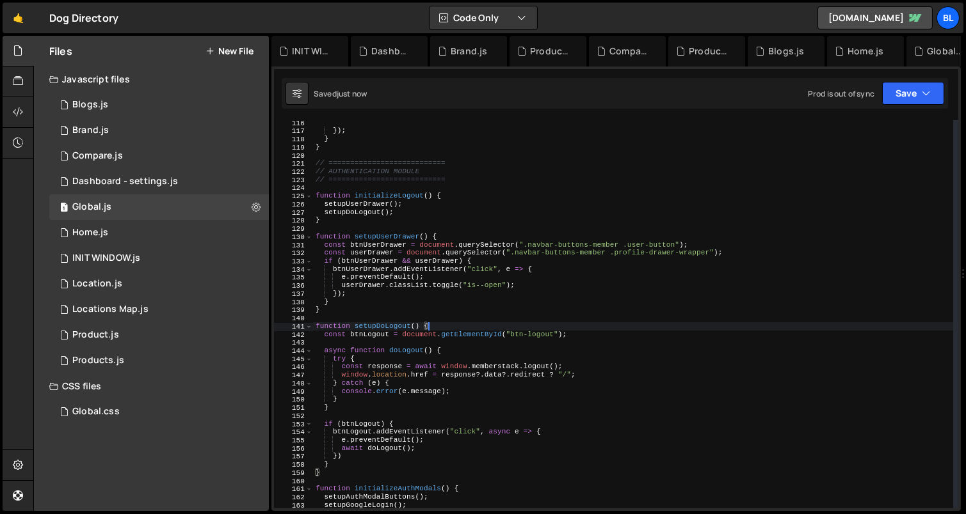
click at [408, 386] on div "}) ; } } // =========================== // AUTHENTICATION MODULE // ===========…" at bounding box center [633, 321] width 641 height 405
click at [349, 444] on div "}) ; } } // =========================== // AUTHENTICATION MODULE // ===========…" at bounding box center [633, 321] width 641 height 405
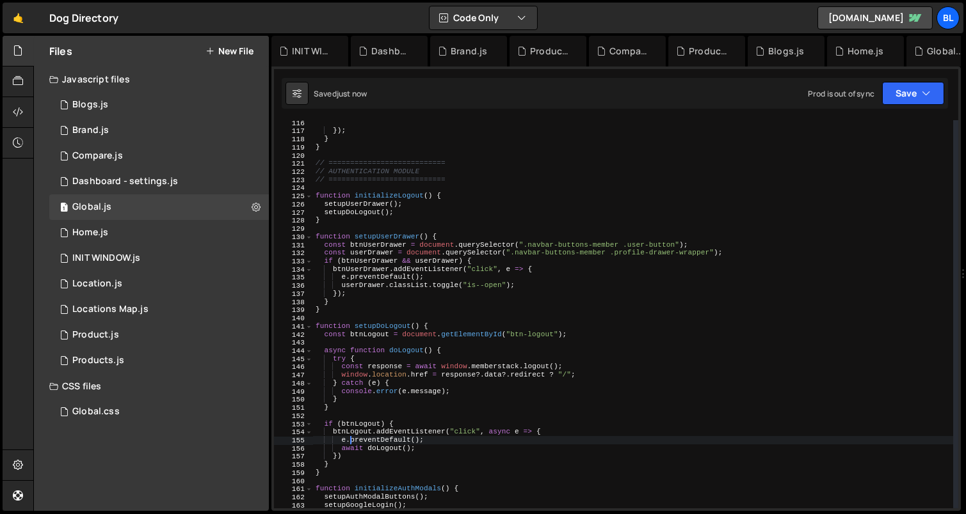
click at [349, 444] on div "}) ; } } // =========================== // AUTHENTICATION MODULE // ===========…" at bounding box center [633, 321] width 641 height 405
click at [408, 438] on div "}) ; } } // =========================== // AUTHENTICATION MODULE // ===========…" at bounding box center [633, 321] width 641 height 405
click at [421, 455] on div "}) ; } } // =========================== // AUTHENTICATION MODULE // ===========…" at bounding box center [633, 321] width 641 height 405
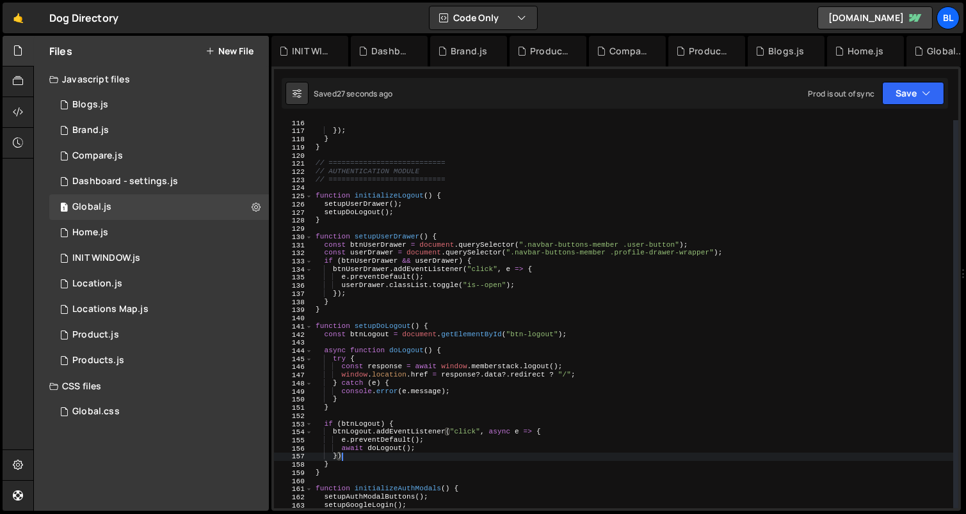
click at [455, 392] on div "}) ; } } // =========================== // AUTHENTICATION MODULE // ===========…" at bounding box center [633, 321] width 641 height 405
click at [376, 402] on div "}) ; } } // =========================== // AUTHENTICATION MODULE // ===========…" at bounding box center [633, 321] width 641 height 405
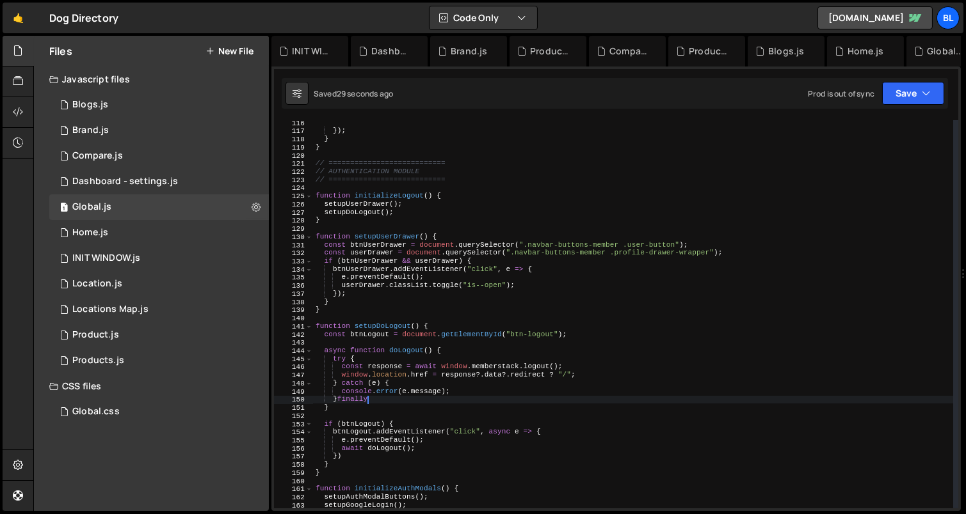
type textarea "}finally{"
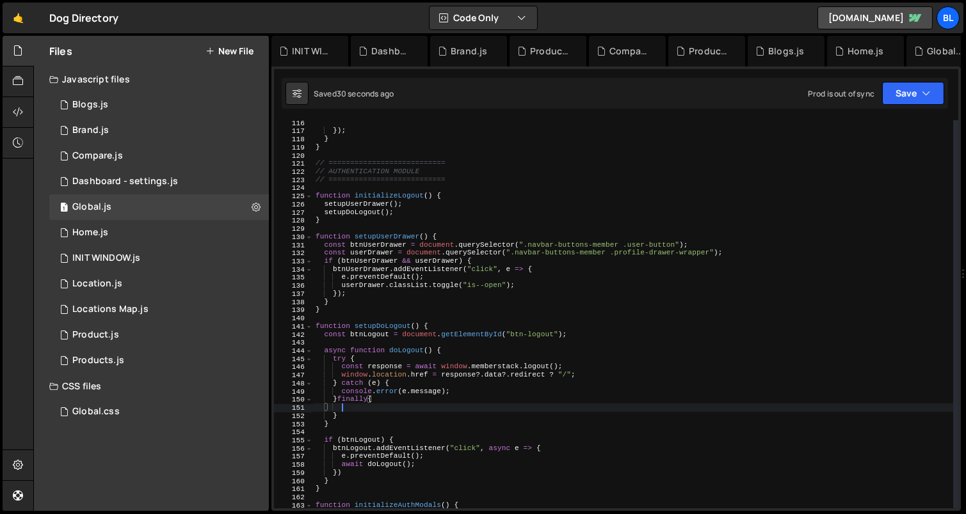
scroll to position [0, 1]
click at [571, 333] on div "}) ; } } // =========================== // AUTHENTICATION MODULE // ===========…" at bounding box center [633, 321] width 641 height 405
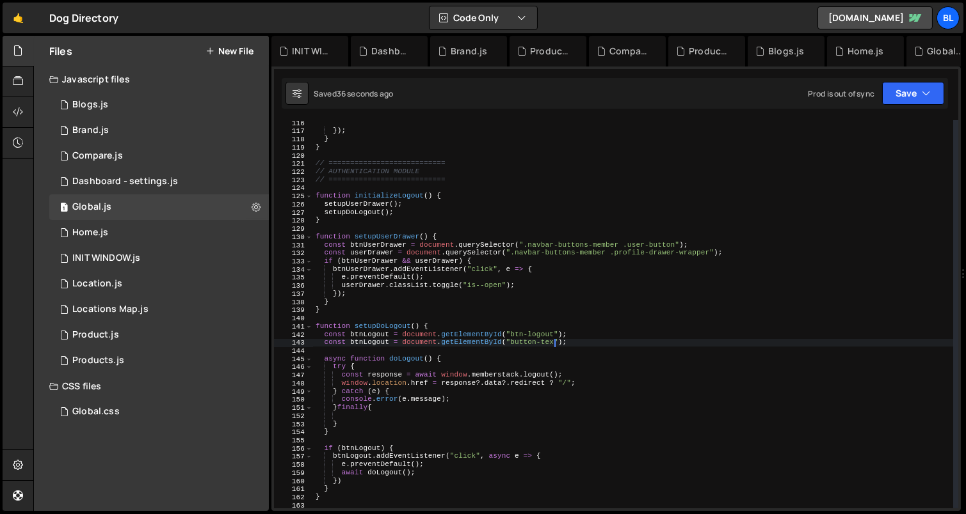
scroll to position [0, 21]
click at [371, 343] on div "}) ; } } // =========================== // AUTHENTICATION MODULE // ===========…" at bounding box center [633, 321] width 641 height 405
click at [366, 335] on div "}) ; } } // =========================== // AUTHENTICATION MODULE // ===========…" at bounding box center [633, 321] width 641 height 405
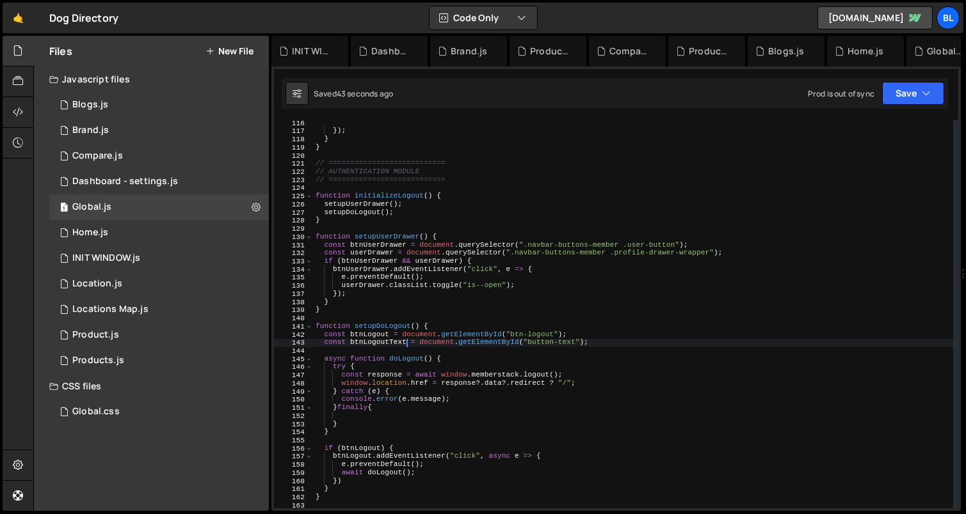
click at [366, 335] on div "}) ; } } // =========================== // AUTHENTICATION MODULE // ===========…" at bounding box center [633, 321] width 641 height 405
click at [431, 342] on div "}) ; } } // =========================== // AUTHENTICATION MODULE // ===========…" at bounding box center [633, 321] width 641 height 405
paste textarea "btnLogou"
click at [475, 342] on div "}) ; } } // =========================== // AUTHENTICATION MODULE // ===========…" at bounding box center [633, 321] width 641 height 405
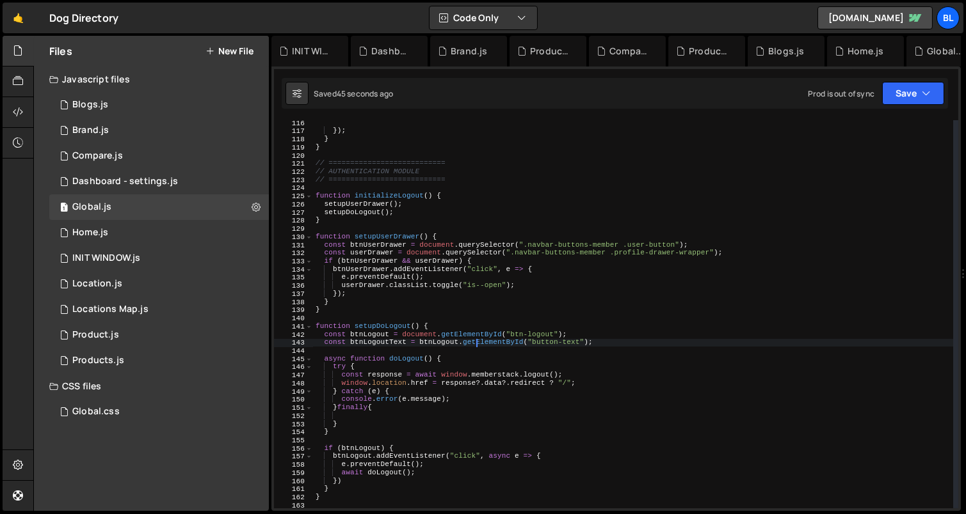
click at [465, 338] on div "}) ; } } // =========================== // AUTHENTICATION MODULE // ===========…" at bounding box center [633, 321] width 641 height 405
click at [379, 332] on div "}) ; } } // =========================== // AUTHENTICATION MODULE // ===========…" at bounding box center [633, 321] width 641 height 405
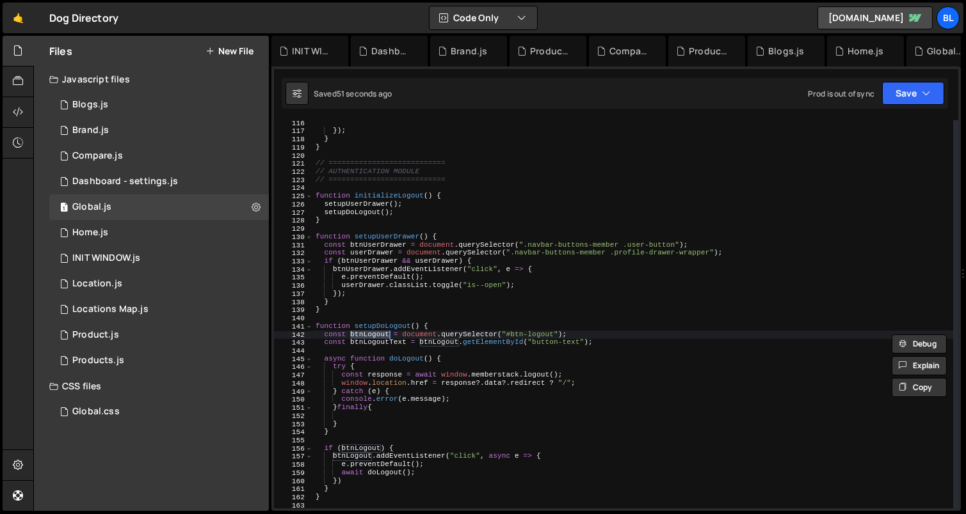
click at [456, 344] on div "}) ; } } // =========================== // AUTHENTICATION MODULE // ===========…" at bounding box center [633, 321] width 641 height 405
paste textarea "q"
click at [481, 342] on div "}) ; } } // =========================== // AUTHENTICATION MODULE // ===========…" at bounding box center [633, 321] width 641 height 405
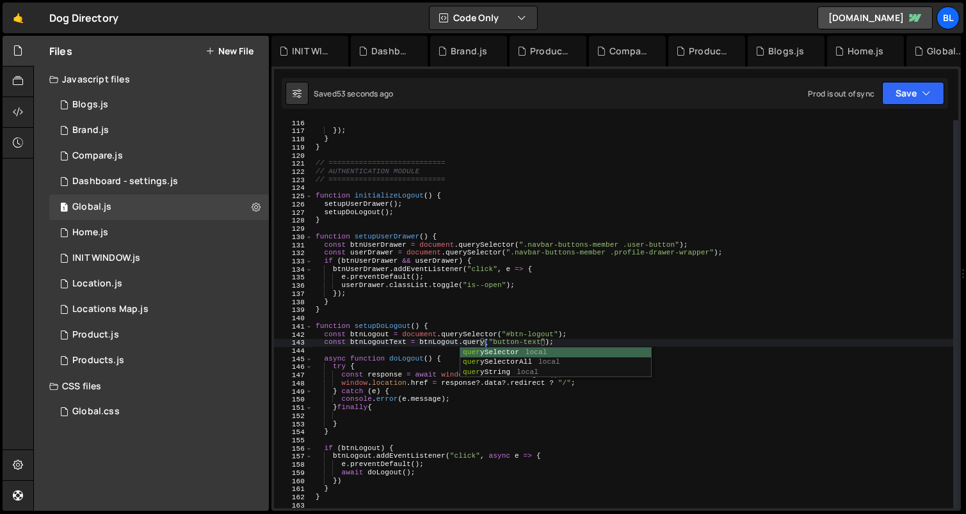
scroll to position [0, 15]
type textarea "const btnLogoutText = btnLogout.querySelector(".button-text");"
click at [483, 351] on div "}) ; } } // =========================== // AUTHENTICATION MODULE // ===========…" at bounding box center [633, 321] width 641 height 405
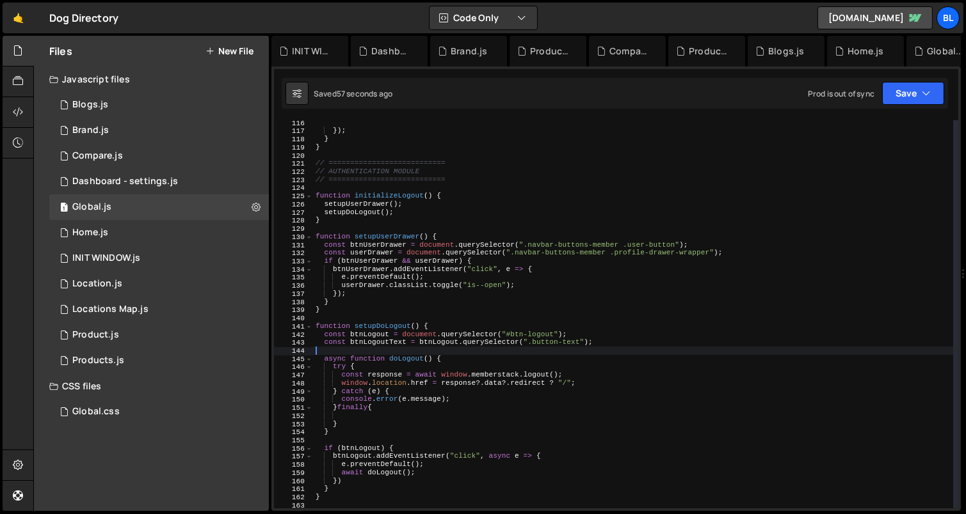
click at [468, 334] on div "}) ; } } // =========================== // AUTHENTICATION MODULE // ===========…" at bounding box center [633, 321] width 641 height 405
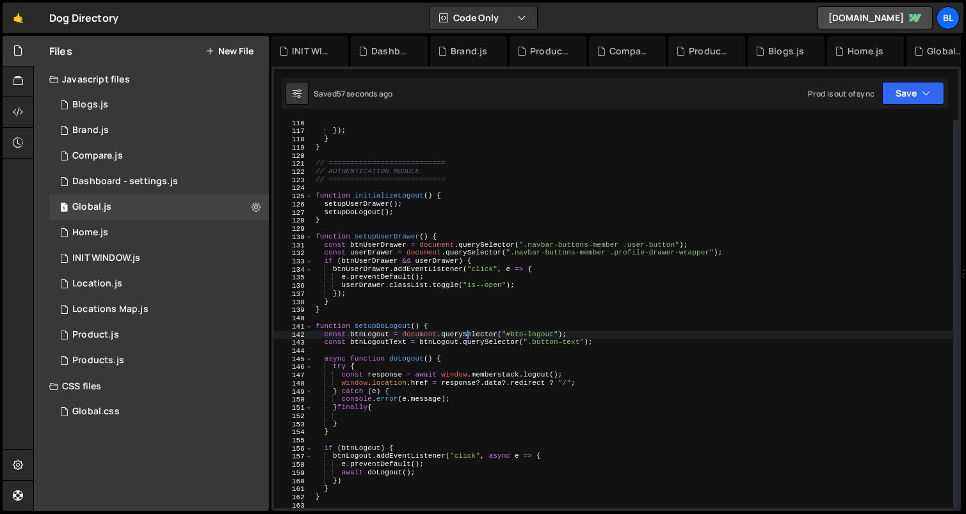
click at [468, 334] on div "}) ; } } // =========================== // AUTHENTICATION MODULE // ===========…" at bounding box center [633, 321] width 641 height 405
click at [500, 347] on div "}) ; } } // =========================== // AUTHENTICATION MODULE // ===========…" at bounding box center [633, 321] width 641 height 405
click at [385, 338] on div "}) ; } } // =========================== // AUTHENTICATION MODULE // ===========…" at bounding box center [633, 321] width 641 height 405
click at [375, 343] on div "}) ; } } // =========================== // AUTHENTICATION MODULE // ===========…" at bounding box center [633, 321] width 641 height 405
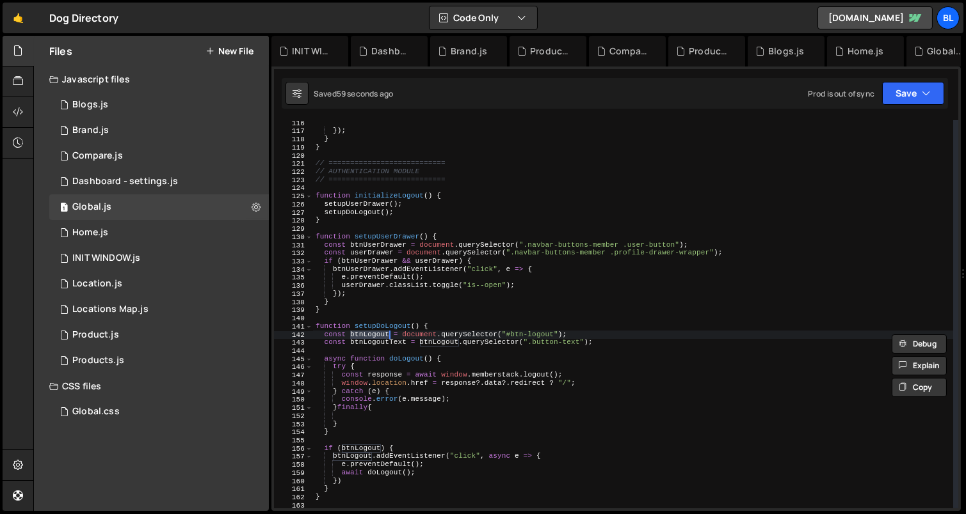
type textarea "const btnLogoutText = btnLogout.querySelector(".button-text");"
click at [375, 343] on div "}) ; } } // =========================== // AUTHENTICATION MODULE // ===========…" at bounding box center [633, 321] width 641 height 405
click at [365, 415] on div "}) ; } } // =========================== // AUTHENTICATION MODULE // ===========…" at bounding box center [633, 321] width 641 height 405
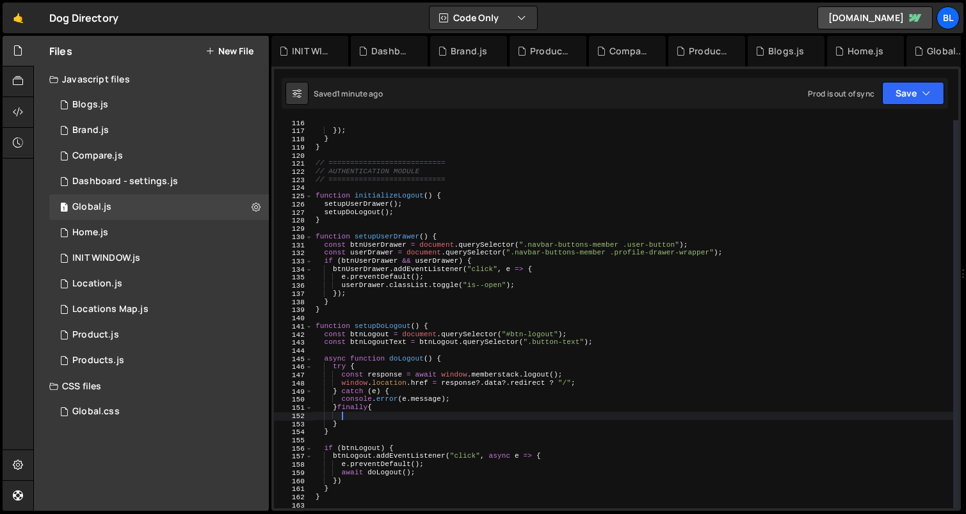
paste textarea "btnLogoutText"
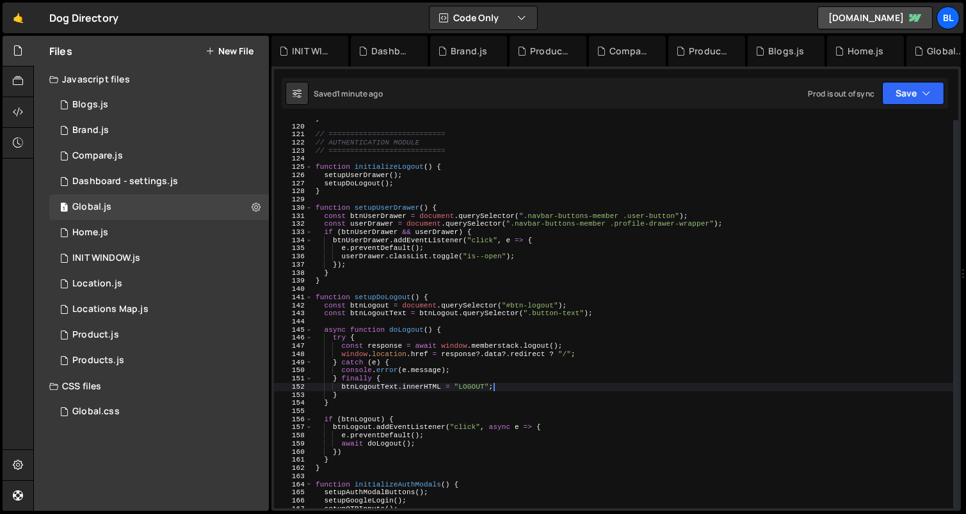
scroll to position [976, 0]
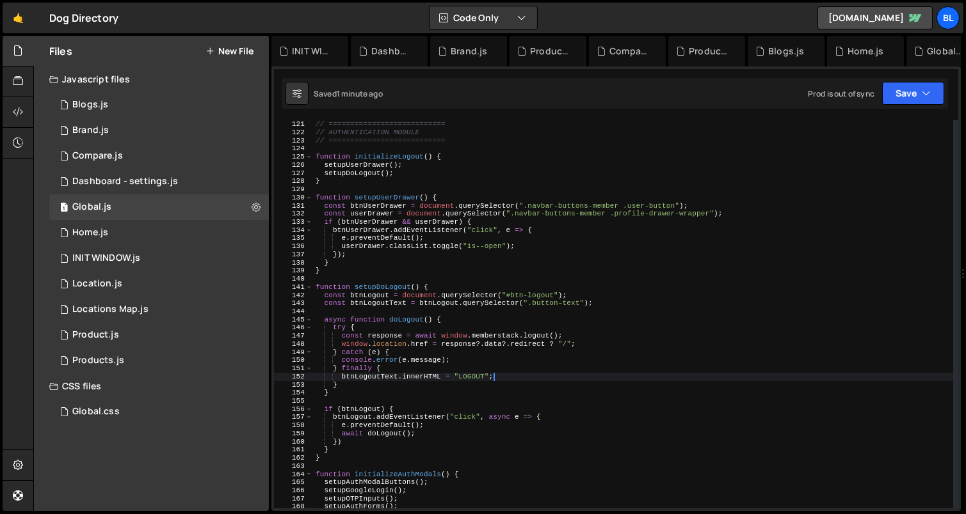
click at [421, 434] on div "// =========================== // AUTHENTICATION MODULE // ====================…" at bounding box center [633, 315] width 641 height 405
type textarea "await doLogout();"
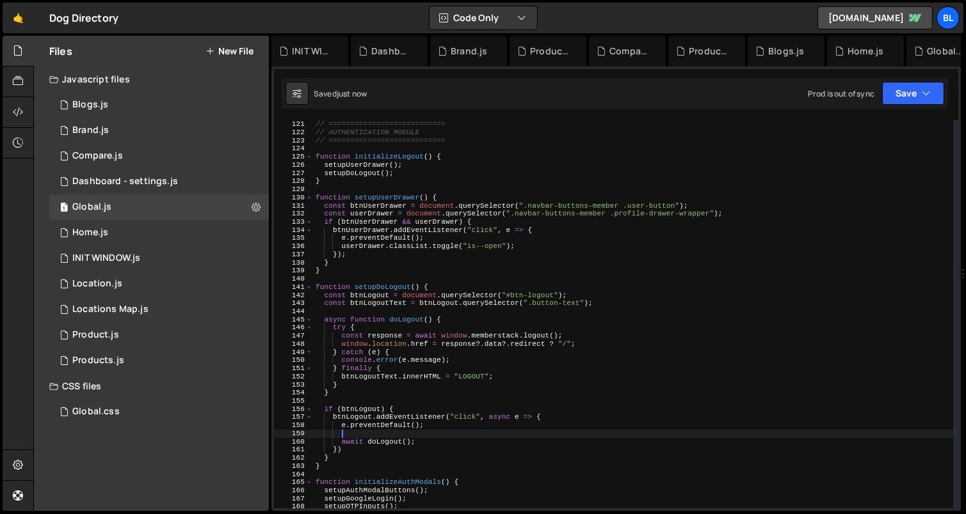
paste textarea "btnLogoutText"
click at [410, 456] on div "// =========================== // AUTHENTICATION MODULE // ====================…" at bounding box center [633, 315] width 641 height 405
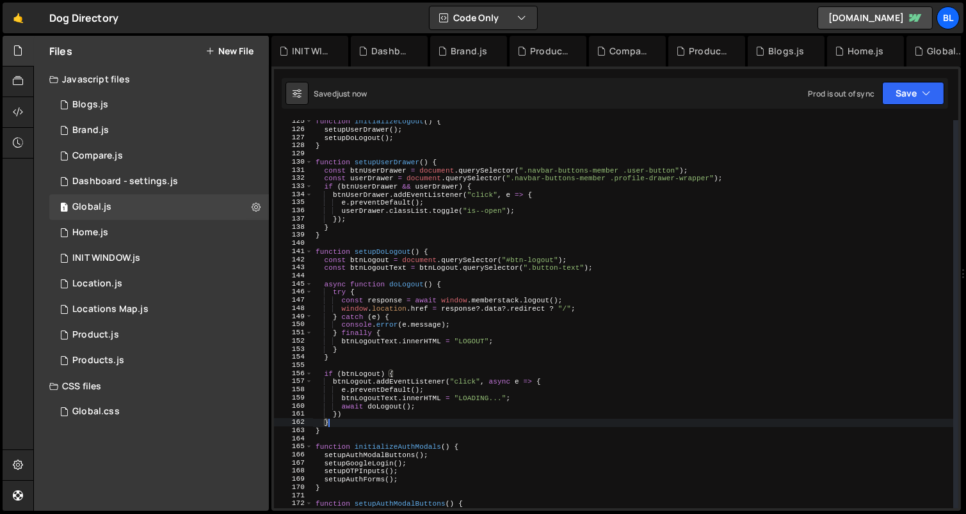
scroll to position [1017, 0]
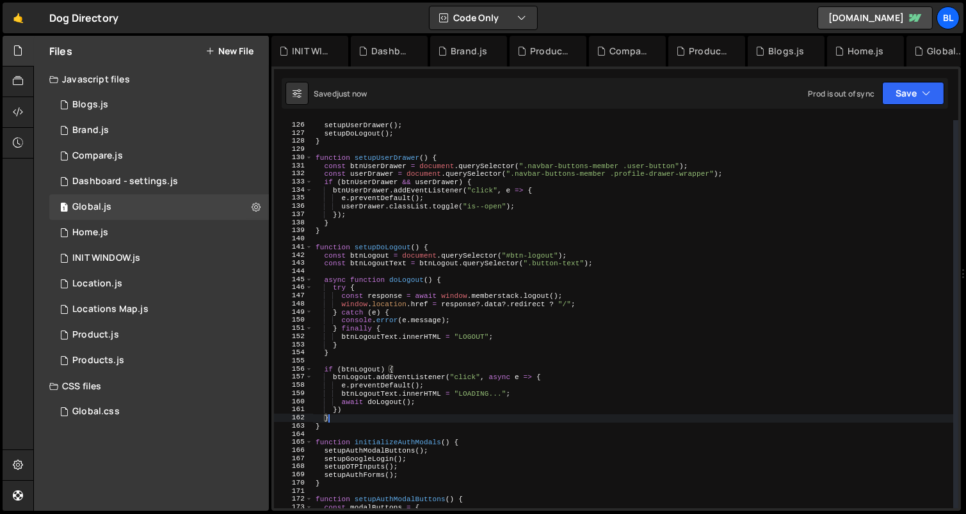
click at [411, 422] on div "function initializeLogout ( ) { setupUserDrawer ( ) ; setupDoLogout ( ) ; } fun…" at bounding box center [633, 315] width 641 height 405
type textarea "}"
click at [370, 431] on div "function initializeLogout ( ) { setupUserDrawer ( ) ; setupDoLogout ( ) ; } fun…" at bounding box center [633, 315] width 641 height 405
click at [344, 411] on div "function initializeLogout ( ) { setupUserDrawer ( ) ; setupDoLogout ( ) ; } fun…" at bounding box center [633, 315] width 641 height 405
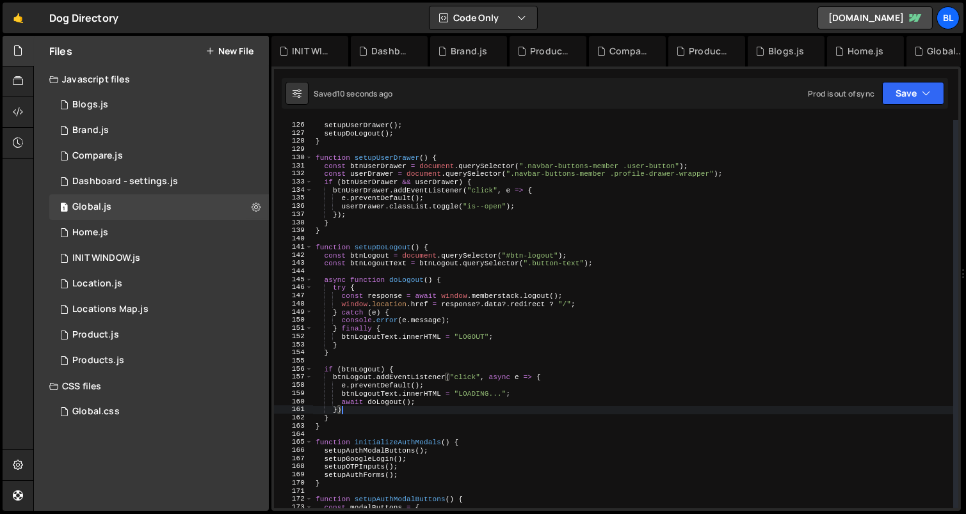
scroll to position [0, 2]
click at [391, 427] on div "function initializeLogout ( ) { setupUserDrawer ( ) ; setupDoLogout ( ) ; } fun…" at bounding box center [633, 315] width 641 height 405
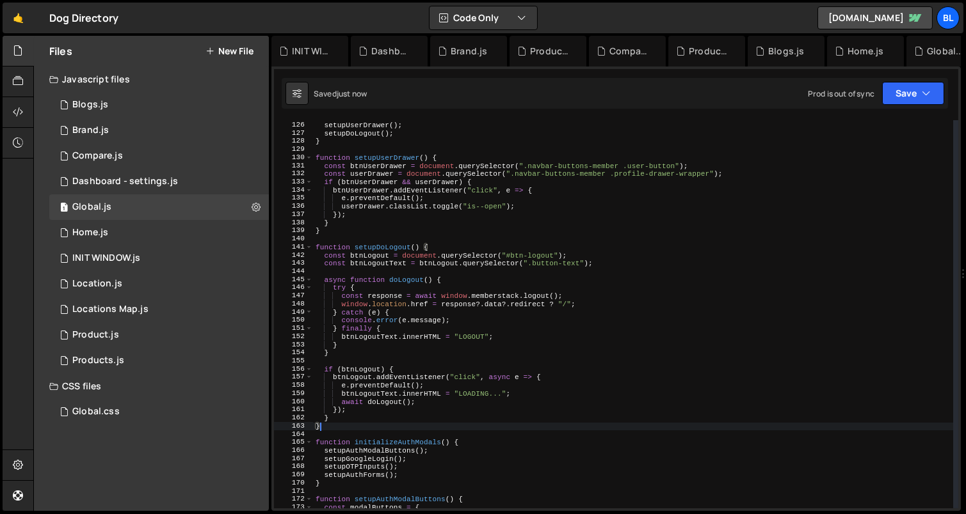
click at [422, 418] on div "function initializeLogout ( ) { setupUserDrawer ( ) ; setupDoLogout ( ) ; } fun…" at bounding box center [633, 315] width 641 height 405
click at [422, 351] on div "function initializeLogout ( ) { setupUserDrawer ( ) ; setupDoLogout ( ) ; } fun…" at bounding box center [633, 315] width 641 height 405
click at [404, 352] on div "function initializeLogout ( ) { setupUserDrawer ( ) ; setupDoLogout ( ) ; } fun…" at bounding box center [633, 315] width 641 height 405
click at [383, 351] on div "function initializeLogout ( ) { setupUserDrawer ( ) ; setupDoLogout ( ) ; } fun…" at bounding box center [633, 315] width 641 height 405
click at [394, 279] on div "function initializeLogout ( ) { setupUserDrawer ( ) ; setupDoLogout ( ) ; } fun…" at bounding box center [633, 315] width 641 height 405
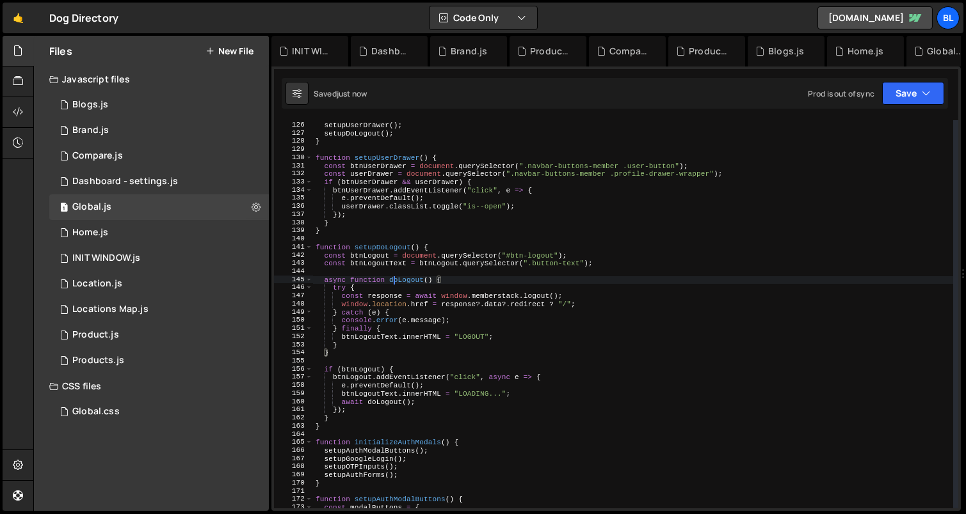
click at [394, 279] on div "function initializeLogout ( ) { setupUserDrawer ( ) ; setupDoLogout ( ) ; } fun…" at bounding box center [633, 315] width 641 height 405
click at [405, 370] on div "function initializeLogout ( ) { setupUserDrawer ( ) ; setupDoLogout ( ) ; } fun…" at bounding box center [633, 315] width 641 height 405
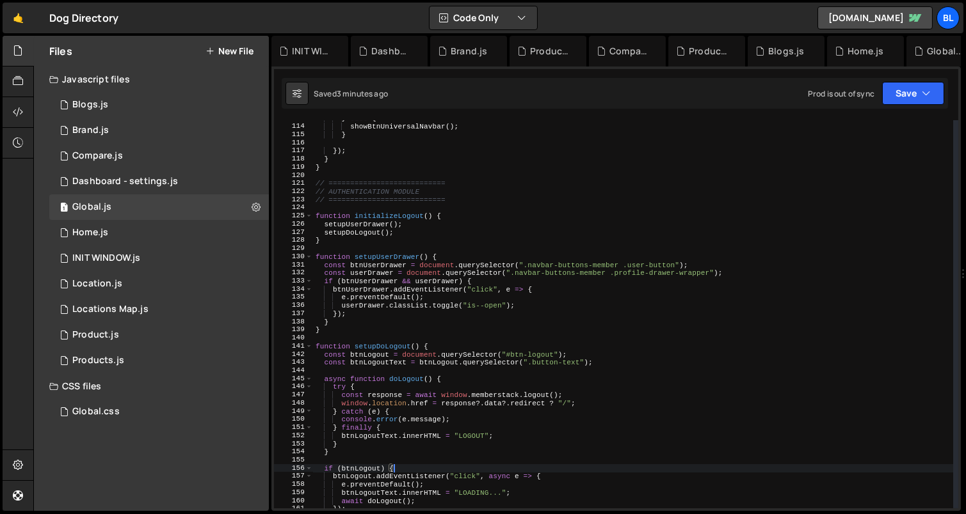
scroll to position [918, 0]
click at [507, 317] on div "} else { showBtnUniversalNavbar ( ) ; } }) ; } } // ===========================…" at bounding box center [633, 317] width 641 height 405
type textarea "});"
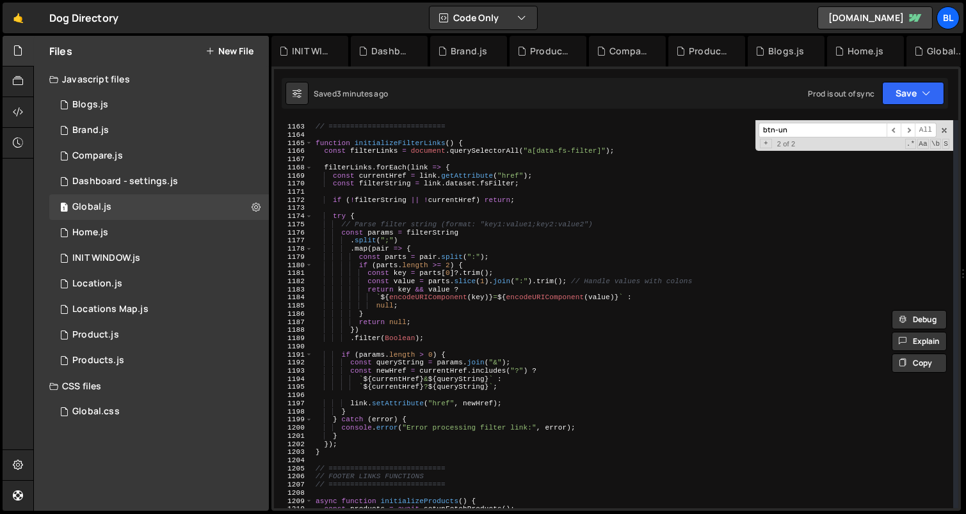
scroll to position [9451, 0]
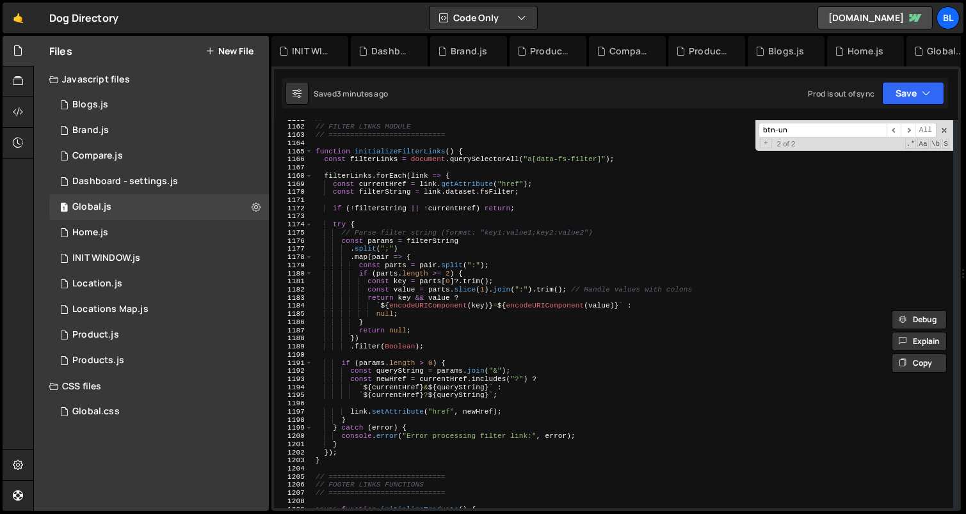
click at [822, 124] on input "btn-un" at bounding box center [822, 130] width 128 height 15
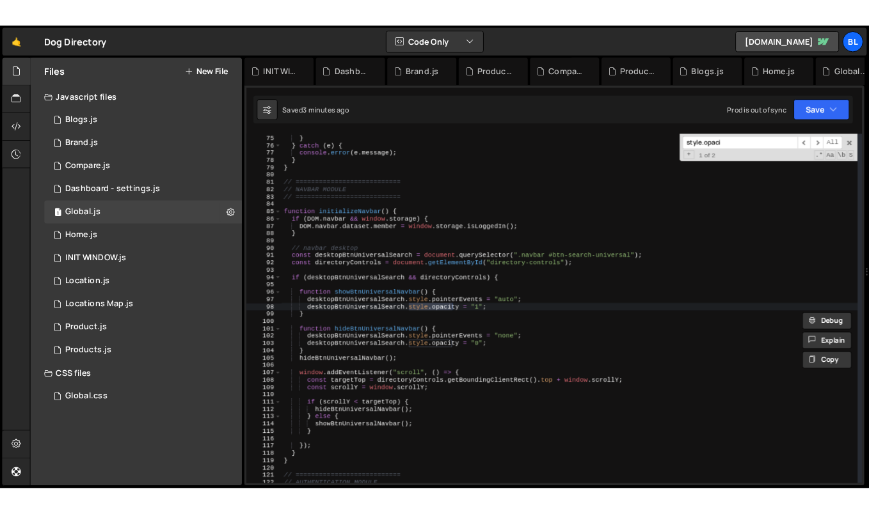
scroll to position [603, 0]
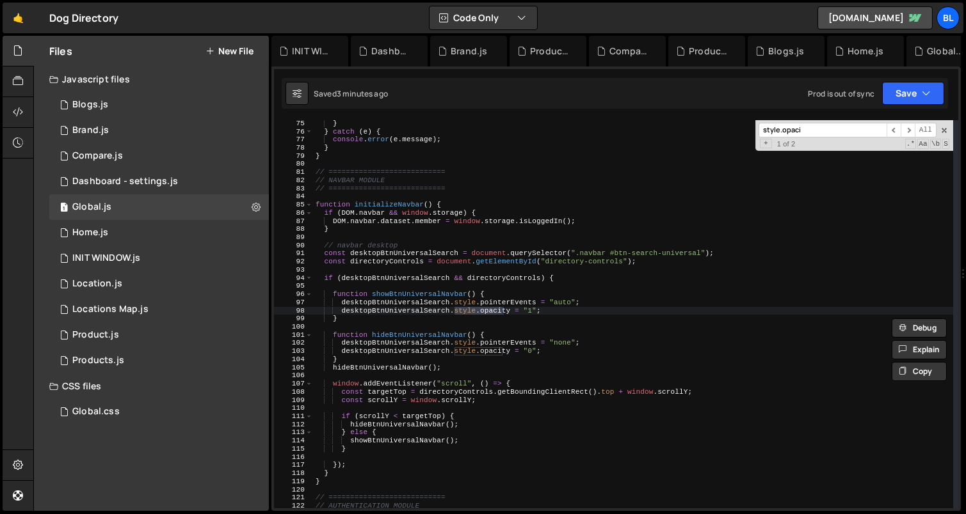
type input "style.opaci"
click at [602, 267] on div "} } catch ( e ) { console . error ( e . message ) ; } } // ====================…" at bounding box center [633, 322] width 641 height 405
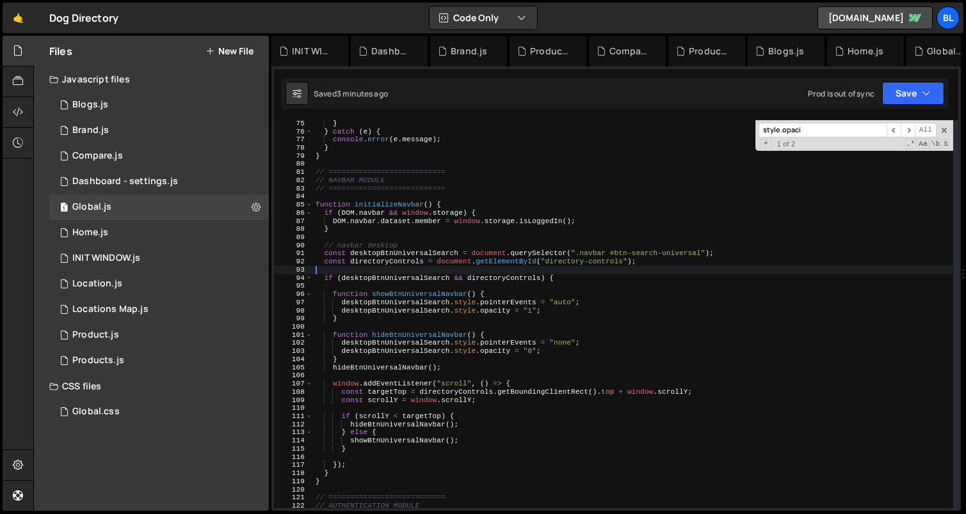
click at [591, 266] on div "} } catch ( e ) { console . error ( e . message ) ; } } // ====================…" at bounding box center [633, 322] width 641 height 405
click at [458, 299] on div "} } catch ( e ) { console . error ( e . message ) ; } } // ====================…" at bounding box center [633, 322] width 641 height 405
click at [450, 360] on div "} } catch ( e ) { console . error ( e . message ) ; } } // ====================…" at bounding box center [633, 322] width 641 height 405
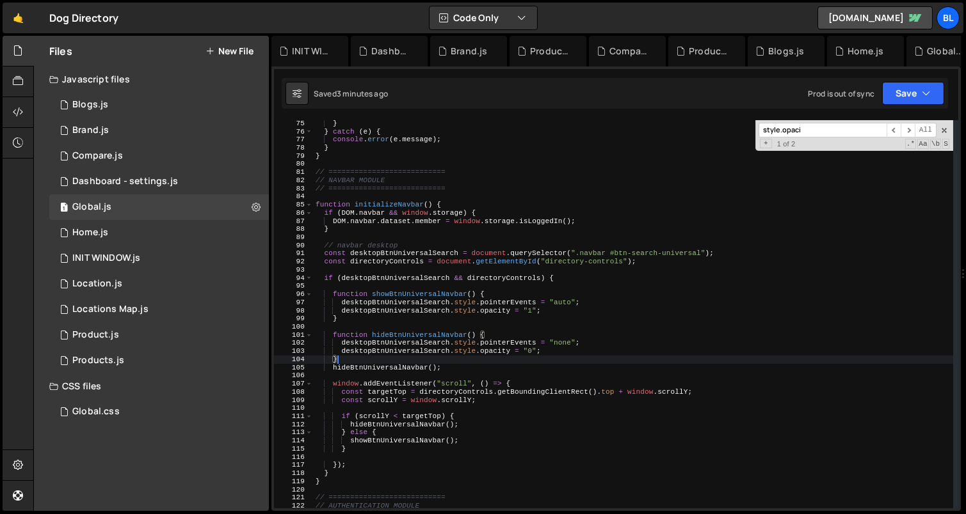
click at [452, 367] on div "} } catch ( e ) { console . error ( e . message ) ; } } // ====================…" at bounding box center [633, 322] width 641 height 405
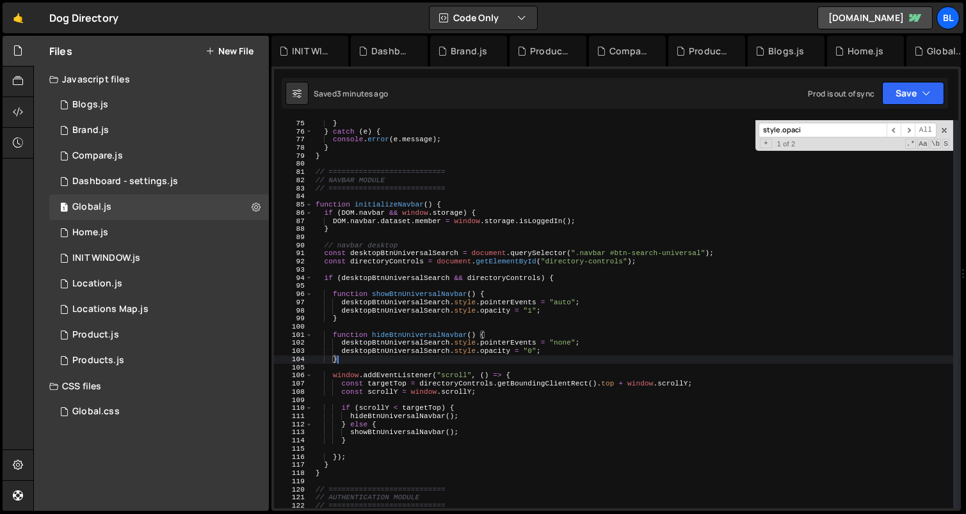
click at [402, 355] on div "} } catch ( e ) { console . error ( e . message ) ; } } // ====================…" at bounding box center [633, 322] width 641 height 405
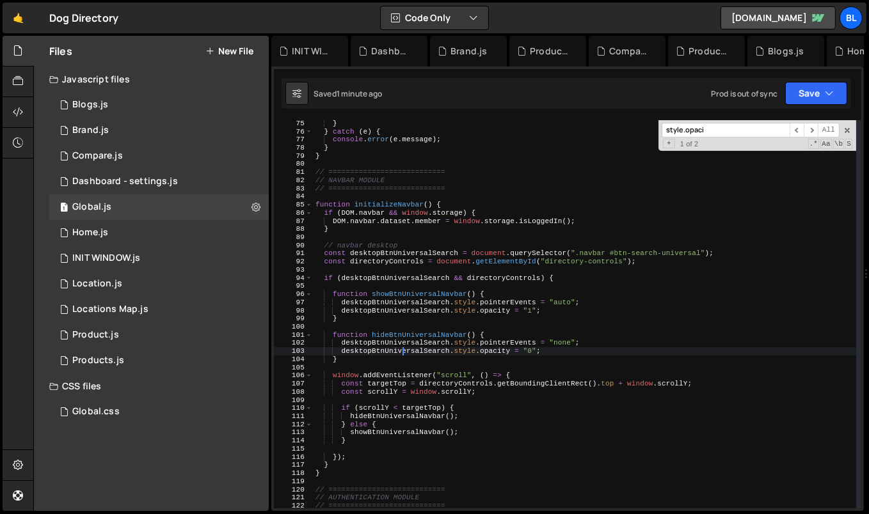
click at [414, 246] on div "} } catch ( e ) { console . error ( e . message ) ; } } // ====================…" at bounding box center [585, 322] width 544 height 405
type textarea "// navbar desktop"
paste input ".memberstack.logout"
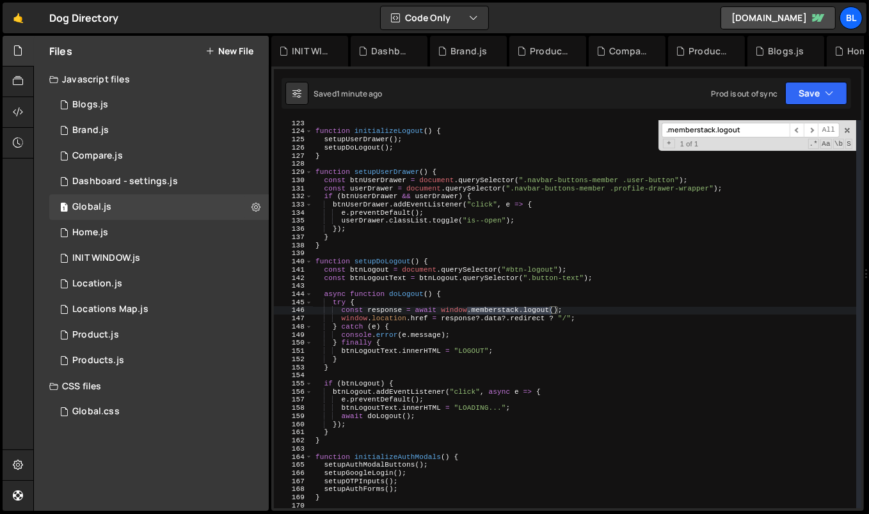
scroll to position [994, 0]
type input ".memberstack.logout"
click at [555, 319] on div "function initializeLogout ( ) { setupUserDrawer ( ) ; setupDoLogout ( ) ; } fun…" at bounding box center [585, 322] width 544 height 405
type textarea "window.location.href = response?.data?.redirect ?? "/";"
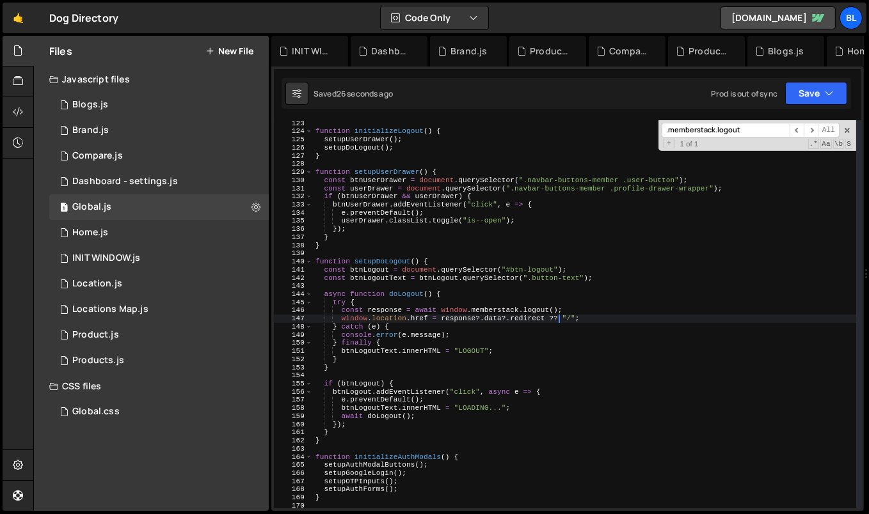
click at [464, 256] on div "function initializeLogout ( ) { setupUserDrawer ( ) ; setupDoLogout ( ) ; } fun…" at bounding box center [585, 322] width 544 height 405
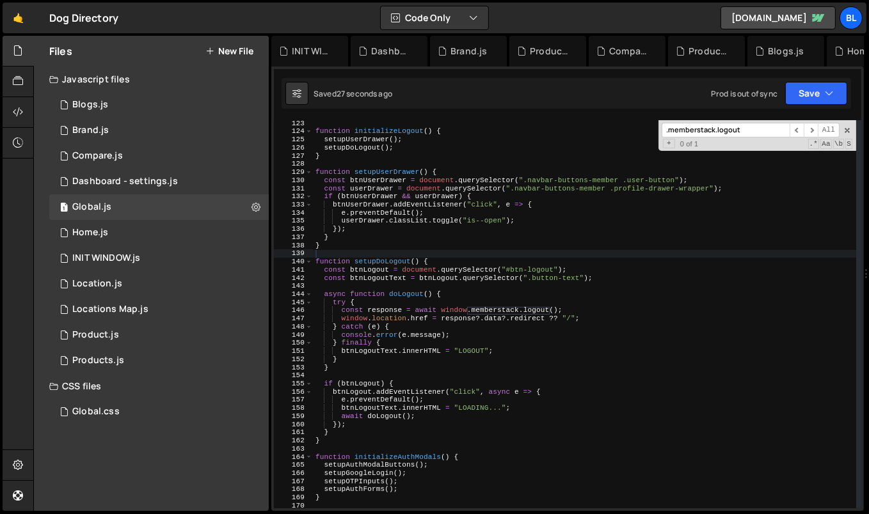
paste input "setupDoL"
type input "setupDoLogout"
click at [413, 272] on div "function initializeLogout ( ) { setupUserDrawer ( ) ; setupDoLogout ( ) ; } fun…" at bounding box center [585, 322] width 544 height 405
click at [383, 279] on div "function initializeLogout ( ) { setupUserDrawer ( ) ; setupDoLogout ( ) ; } fun…" at bounding box center [585, 322] width 544 height 405
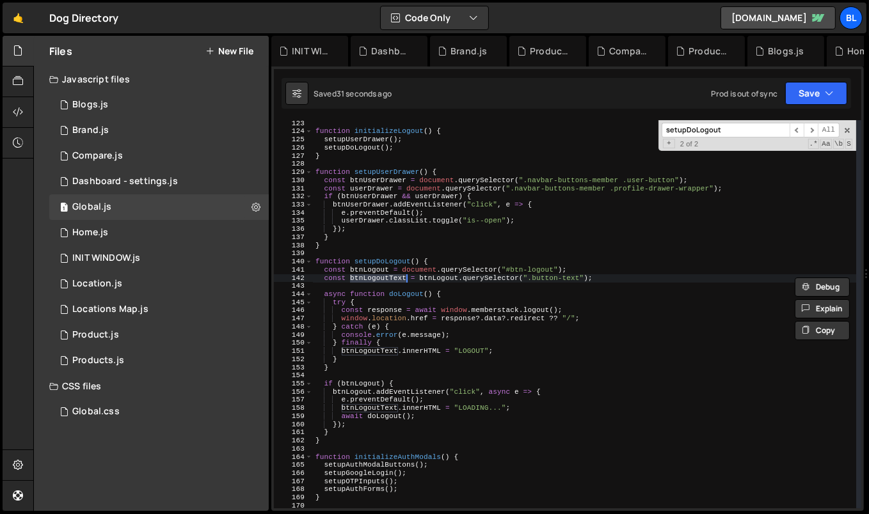
click at [381, 407] on div "function initializeLogout ( ) { setupUserDrawer ( ) ; setupDoLogout ( ) ; } fun…" at bounding box center [585, 322] width 544 height 405
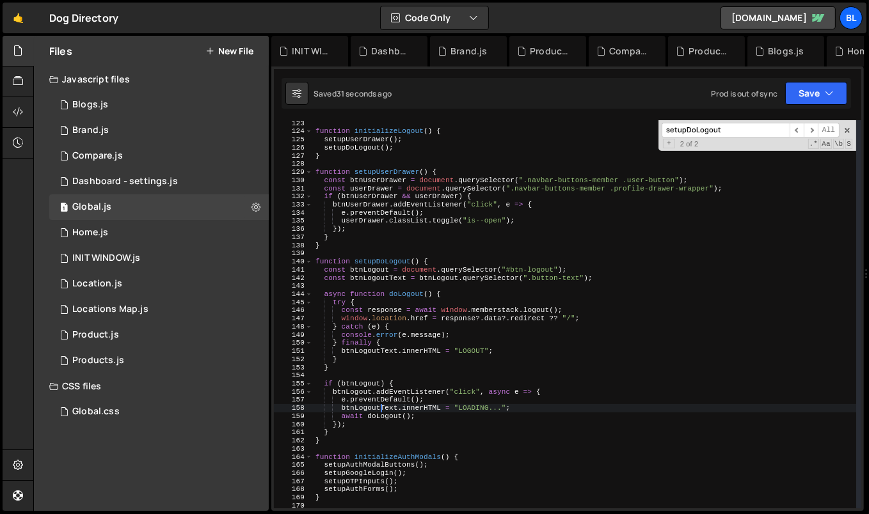
click at [381, 407] on div "function initializeLogout ( ) { setupUserDrawer ( ) ; setupDoLogout ( ) ; } fun…" at bounding box center [585, 322] width 544 height 405
click at [388, 276] on div "function initializeLogout ( ) { setupUserDrawer ( ) ; setupDoLogout ( ) ; } fun…" at bounding box center [585, 322] width 544 height 405
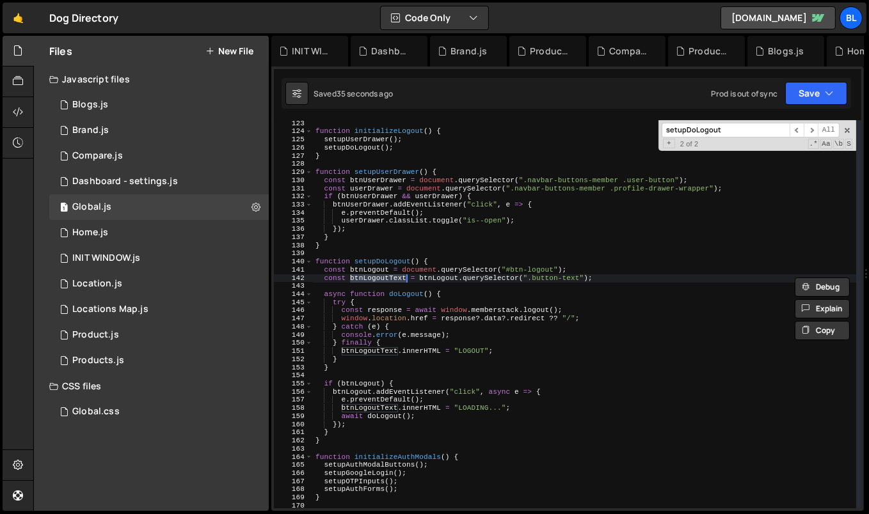
click at [434, 280] on div "function initializeLogout ( ) { setupUserDrawer ( ) ; setupDoLogout ( ) ; } fun…" at bounding box center [585, 322] width 544 height 405
click at [367, 357] on div "function initializeLogout ( ) { setupUserDrawer ( ) ; setupDoLogout ( ) ; } fun…" at bounding box center [585, 322] width 544 height 405
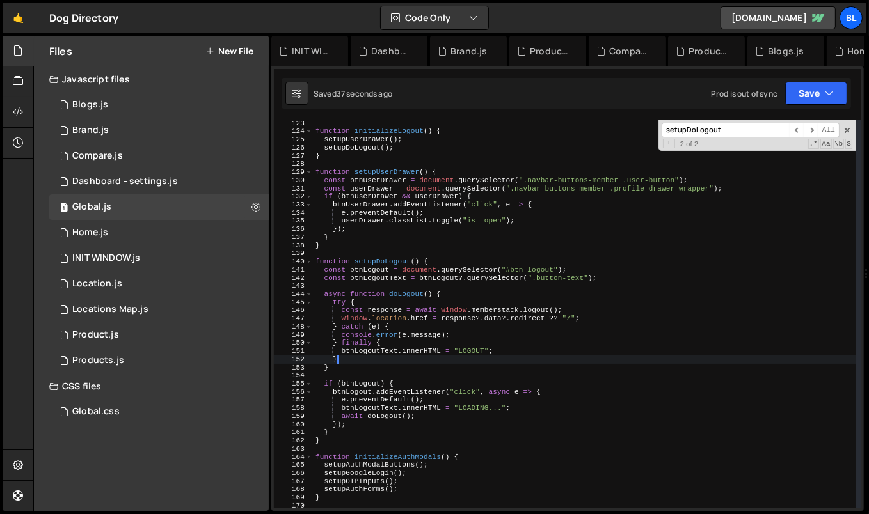
scroll to position [0, 1]
click at [381, 353] on div "function initializeLogout ( ) { setupUserDrawer ( ) ; setupDoLogout ( ) ; } fun…" at bounding box center [585, 322] width 544 height 405
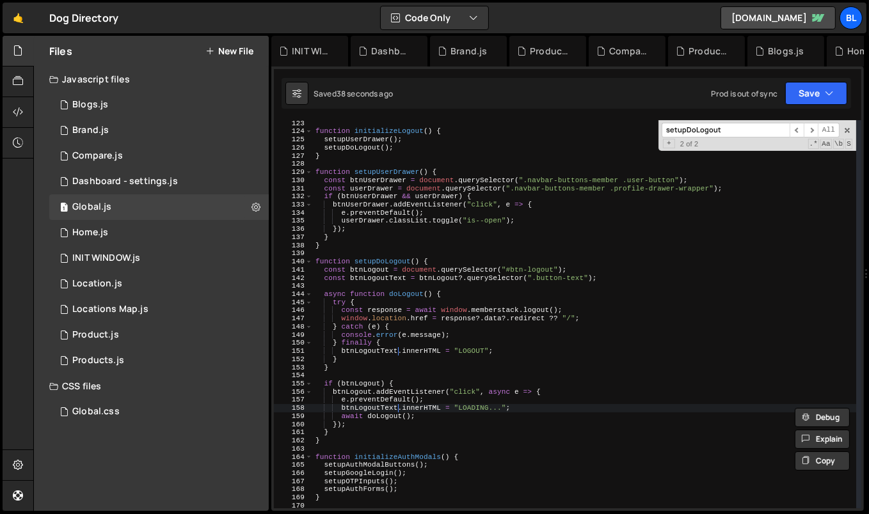
scroll to position [0, 7]
click at [377, 349] on div "function initializeLogout ( ) { setupUserDrawer ( ) ; setupDoLogout ( ) ; } fun…" at bounding box center [585, 322] width 544 height 405
type textarea "btnLogoutText?.innerHTML = "LOGOUT";"
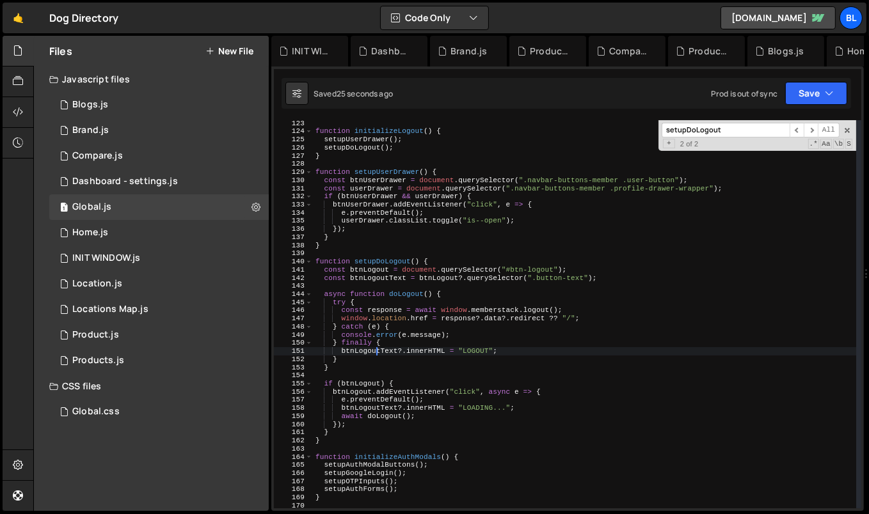
click at [377, 349] on div "function initializeLogout ( ) { setupUserDrawer ( ) ; setupDoLogout ( ) ; } fun…" at bounding box center [585, 322] width 544 height 405
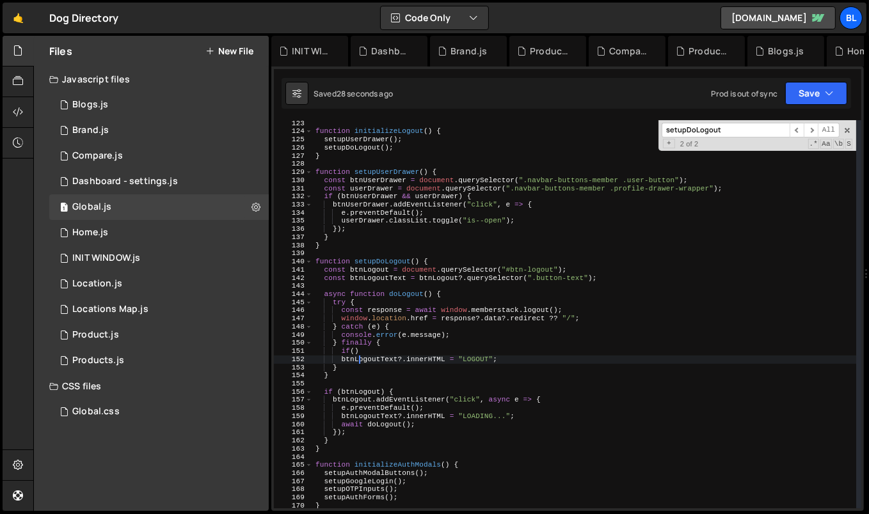
scroll to position [0, 1]
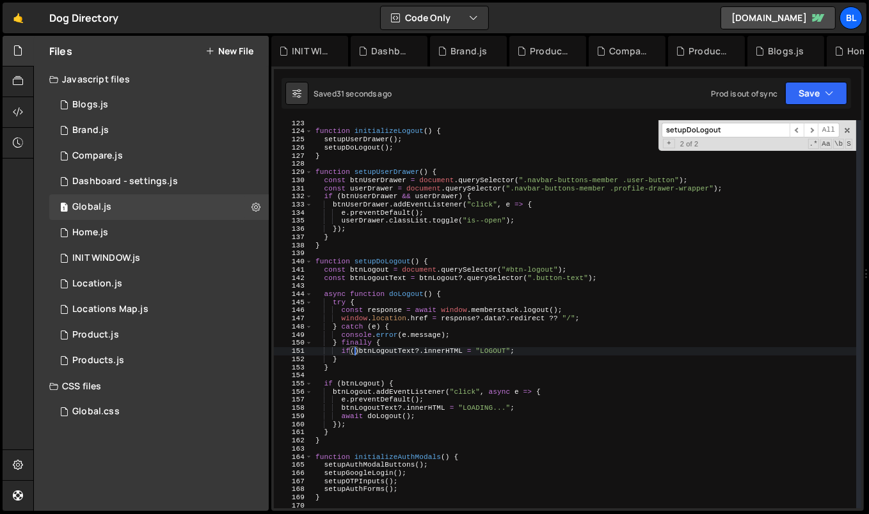
paste textarea "btnLogoutText"
drag, startPoint x: 337, startPoint y: 353, endPoint x: 421, endPoint y: 353, distance: 83.8
click at [421, 353] on div "function initializeLogout ( ) { setupUserDrawer ( ) ; setupDoLogout ( ) ; } fun…" at bounding box center [585, 322] width 544 height 405
click at [339, 406] on div "function initializeLogout ( ) { setupUserDrawer ( ) ; setupDoLogout ( ) ; } fun…" at bounding box center [585, 322] width 544 height 405
paste textarea "if (btnLogoutText)"
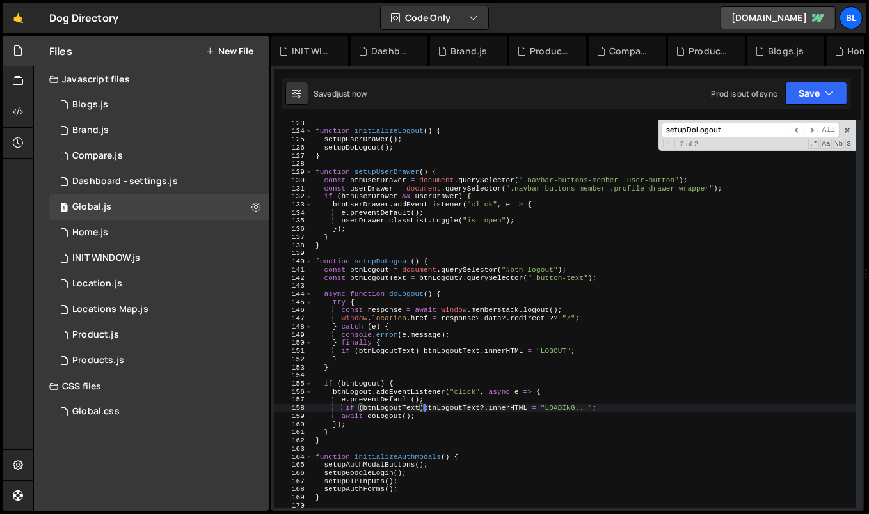
click at [484, 407] on div "function initializeLogout ( ) { setupUserDrawer ( ) ; setupDoLogout ( ) ; } fun…" at bounding box center [585, 322] width 544 height 405
click at [454, 417] on div "function initializeLogout ( ) { setupUserDrawer ( ) ; setupDoLogout ( ) ; } fun…" at bounding box center [585, 322] width 544 height 405
type textarea "await doLogout();"
